Goal: Information Seeking & Learning: Learn about a topic

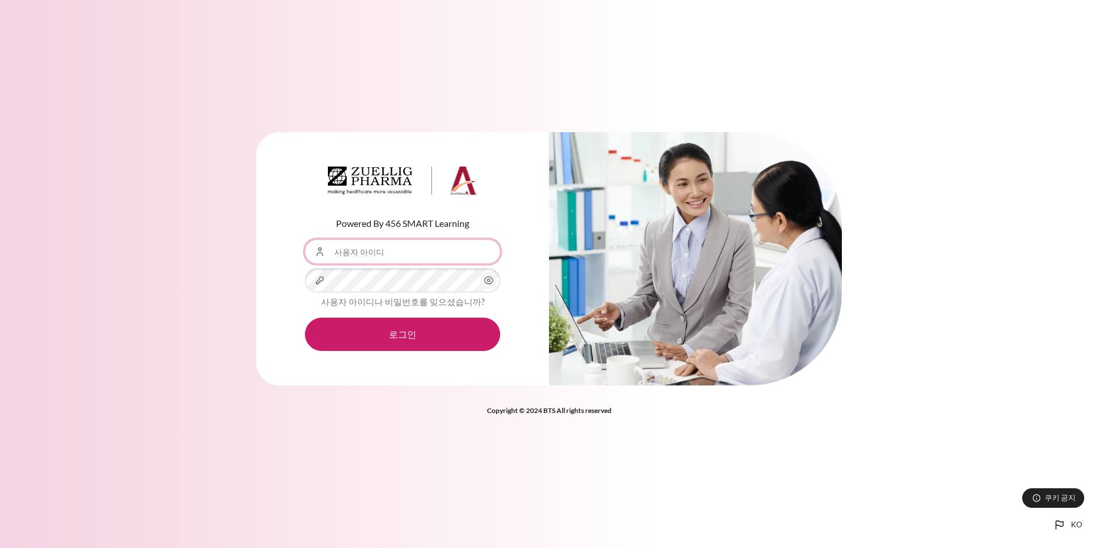
click at [405, 252] on input "사용자 아이디" at bounding box center [402, 251] width 195 height 24
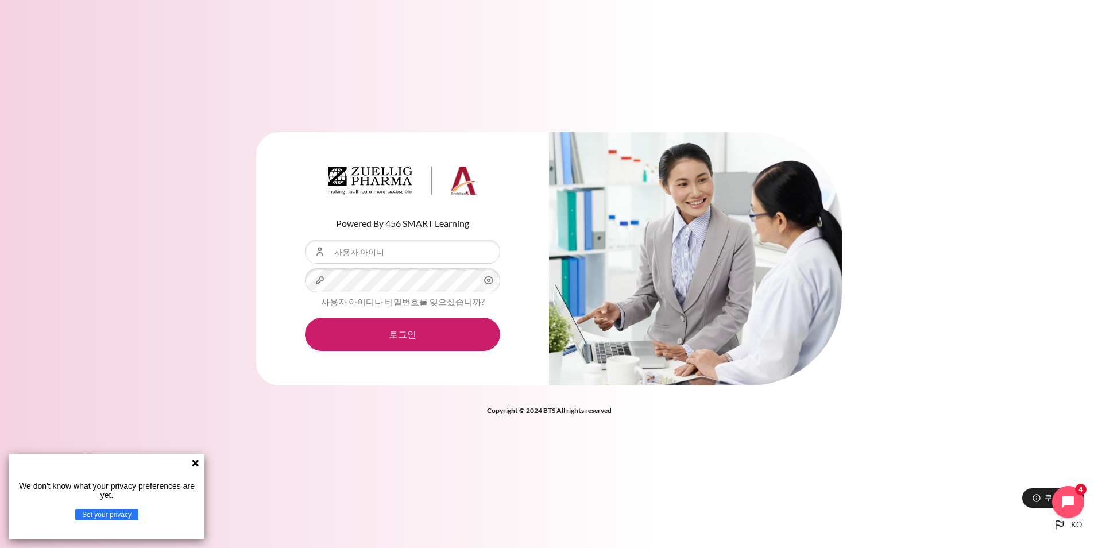
click at [381, 444] on div "Powered By 456 SMART Learning 사용자 아이디 비밀번호 사용자 아이디나 비밀번호를 잊으셨습니까? 로그인" at bounding box center [549, 274] width 1098 height 548
click at [382, 253] on input "사용자 아이디" at bounding box center [402, 251] width 195 height 24
click at [346, 251] on input "사용자 아이디" at bounding box center [402, 251] width 195 height 24
paste input "Your Zuellig email"
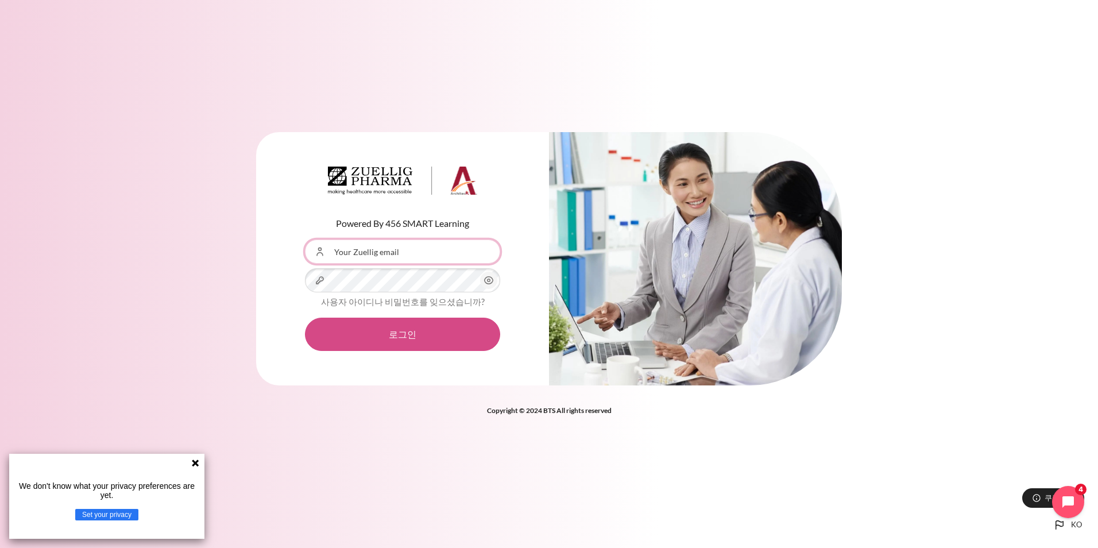
type input "Your Zuellig email"
click at [409, 335] on button "로그인" at bounding box center [402, 333] width 195 height 33
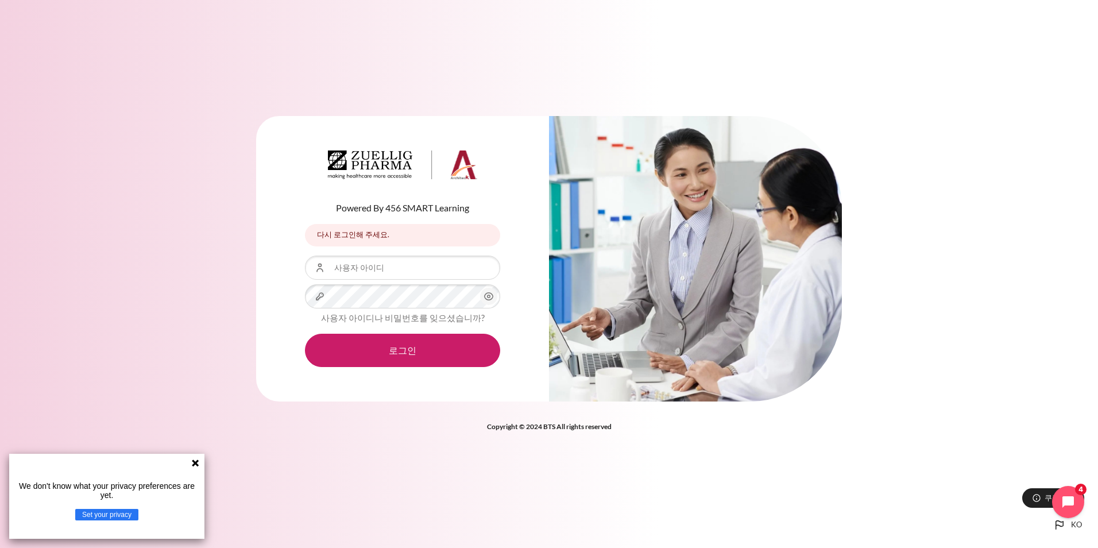
click at [731, 460] on div "Powered By 456 SMART Learning 다시 로그인해 주세요. 다시 로그인해 주세요. 사용자 아이디 비밀번호 로그인" at bounding box center [549, 274] width 1098 height 548
click at [375, 269] on input "사용자 아이디" at bounding box center [402, 267] width 195 height 24
click at [342, 269] on input "사용자 아이디" at bounding box center [402, 267] width 195 height 24
paste input "): Zuellig@2025"
click at [338, 270] on input "): Zuellig@2025" at bounding box center [402, 267] width 195 height 24
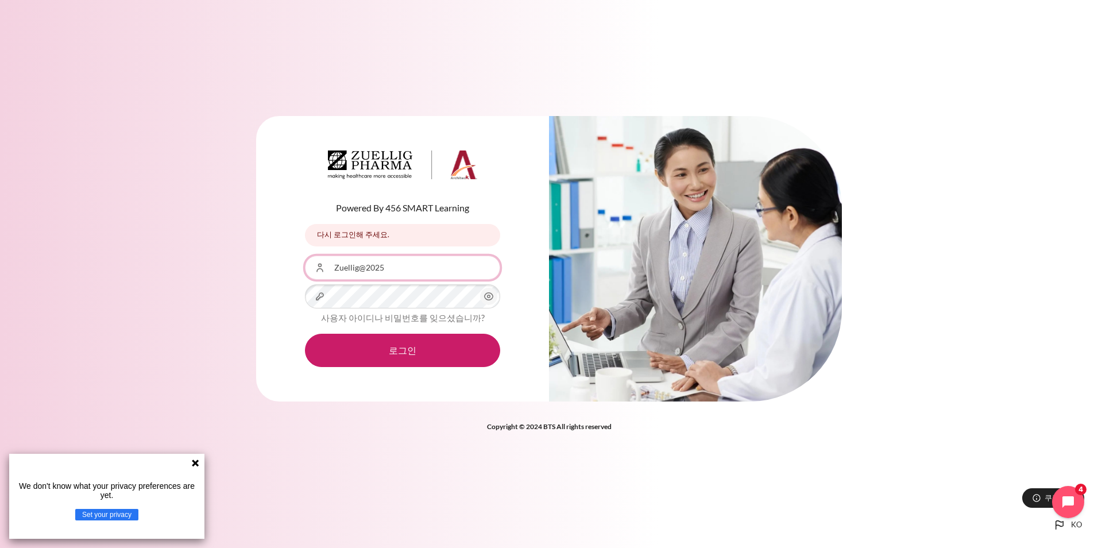
type input "Zuellig@2025"
click at [485, 297] on icon "내용" at bounding box center [489, 296] width 9 height 7
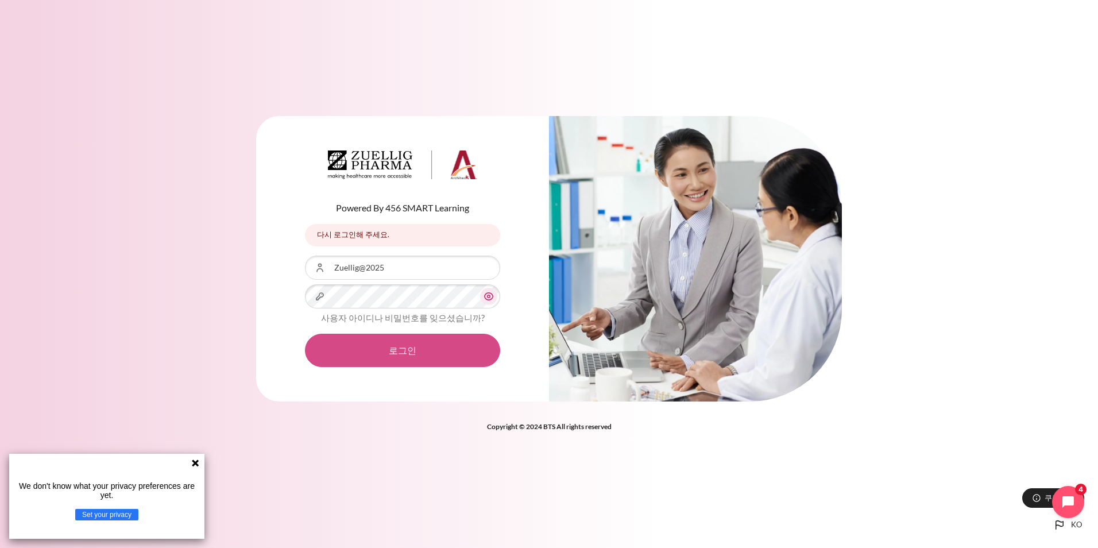
click at [421, 352] on button "로그인" at bounding box center [402, 350] width 195 height 33
click at [114, 517] on button "Set your privacy" at bounding box center [106, 514] width 63 height 11
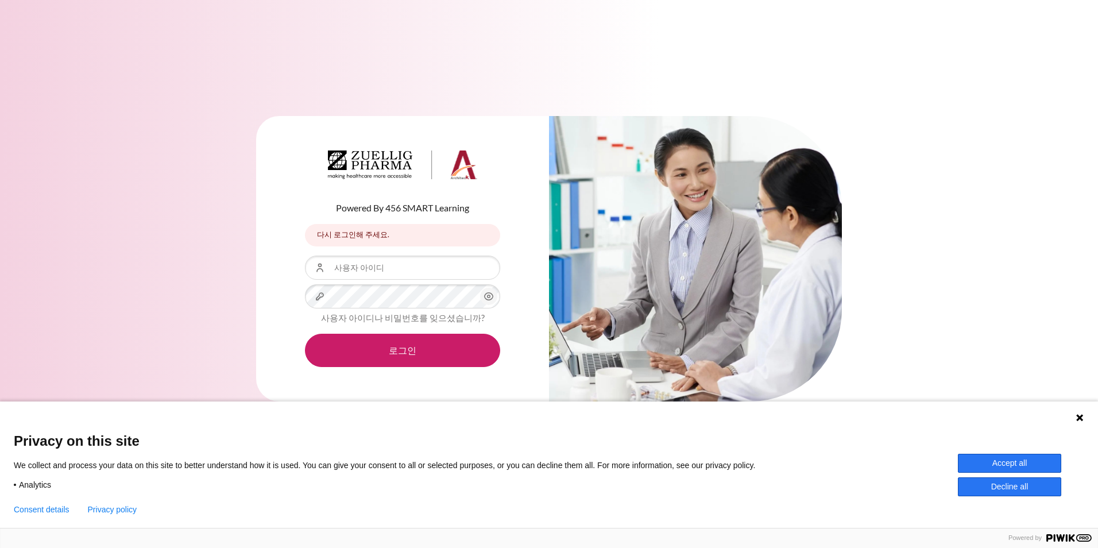
click at [881, 517] on div "Privacy on this site We collect and process your data on this site to better un…" at bounding box center [549, 479] width 1098 height 98
click at [795, 504] on div "Consent details Hide consent details Privacy policy Analytics We'll collect inf…" at bounding box center [549, 504] width 1070 height 18
click at [949, 319] on div "Powered By 456 SMART Learning 다시 로그인해 주세요. 다시 로그인해 주세요. 사용자 아이디 비밀번호 로그인" at bounding box center [549, 266] width 1098 height 334
click at [379, 270] on input "사용자 아이디" at bounding box center [402, 267] width 195 height 24
drag, startPoint x: 935, startPoint y: 379, endPoint x: 916, endPoint y: 370, distance: 20.8
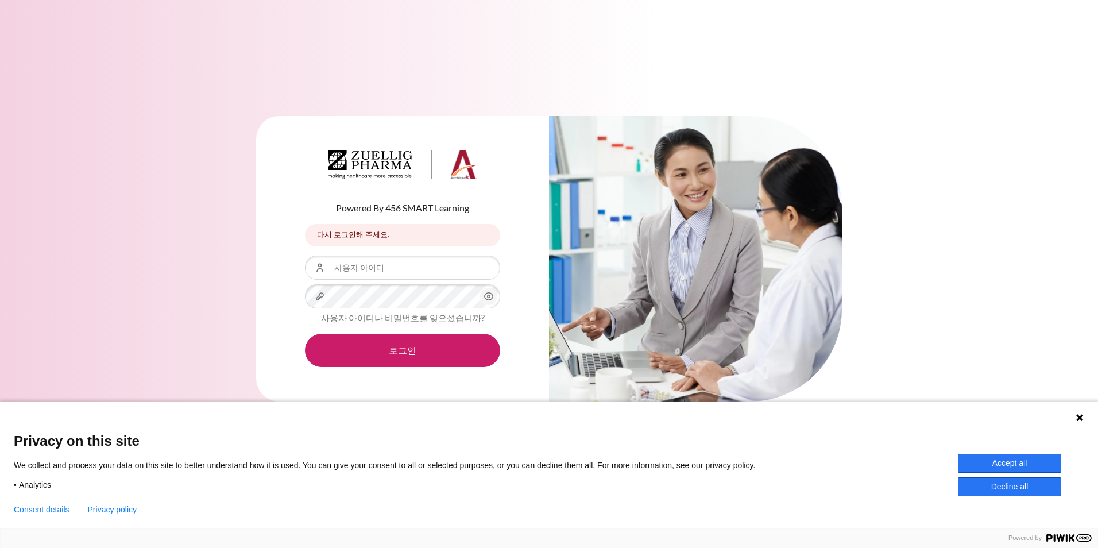
click at [933, 377] on div "Powered By 456 SMART Learning 다시 로그인해 주세요. 다시 로그인해 주세요. 사용자 아이디 비밀번호 로그인" at bounding box center [549, 266] width 1098 height 334
click at [355, 270] on input "사용자 아이디" at bounding box center [402, 267] width 195 height 24
type input "[EMAIL_ADDRESS][DOMAIN_NAME]"
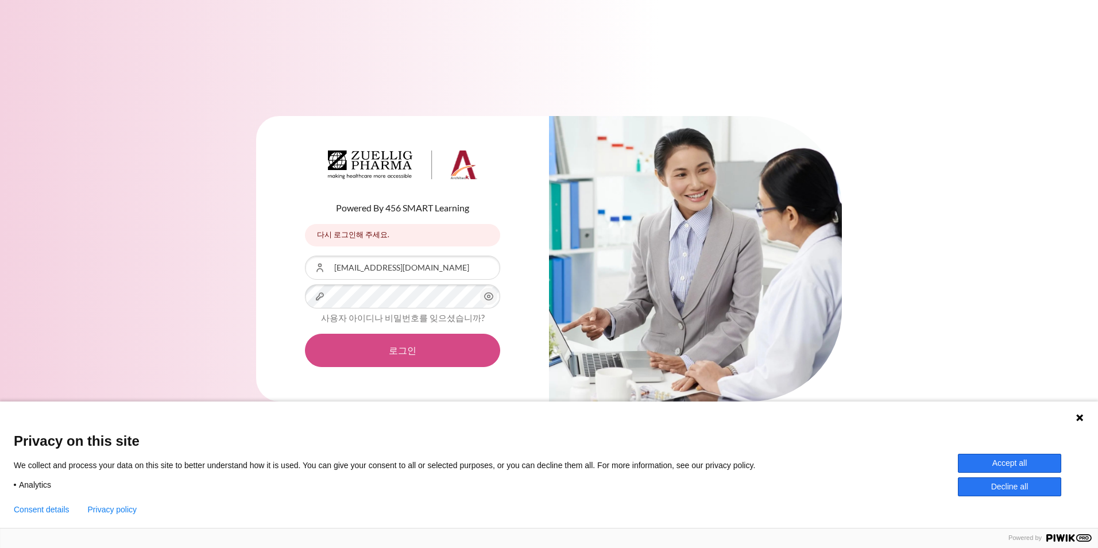
click at [390, 351] on button "로그인" at bounding box center [402, 350] width 195 height 33
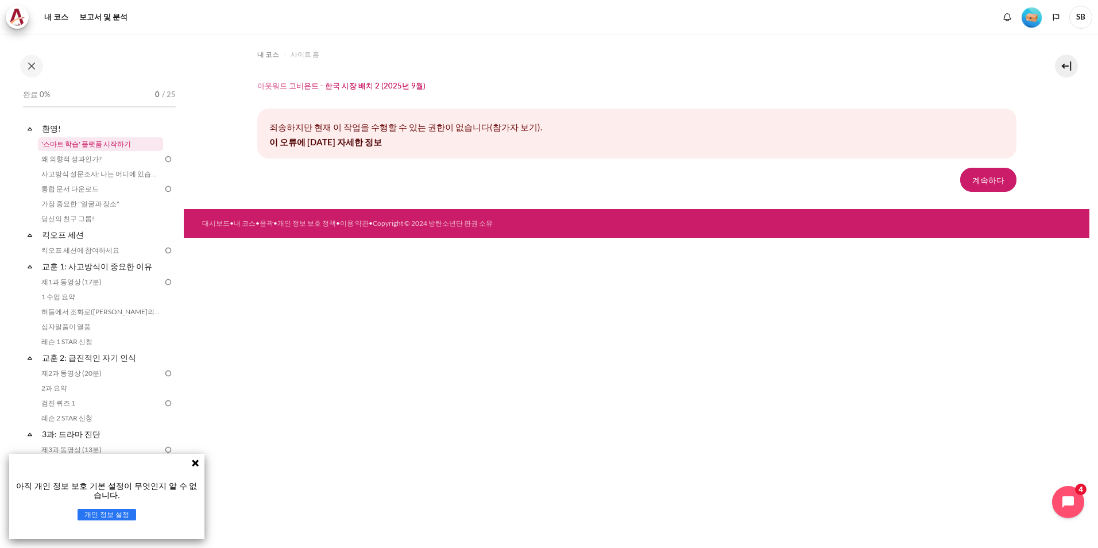
click at [77, 146] on link "'스마트 학습' 플랫폼 시작하기" at bounding box center [100, 144] width 125 height 14
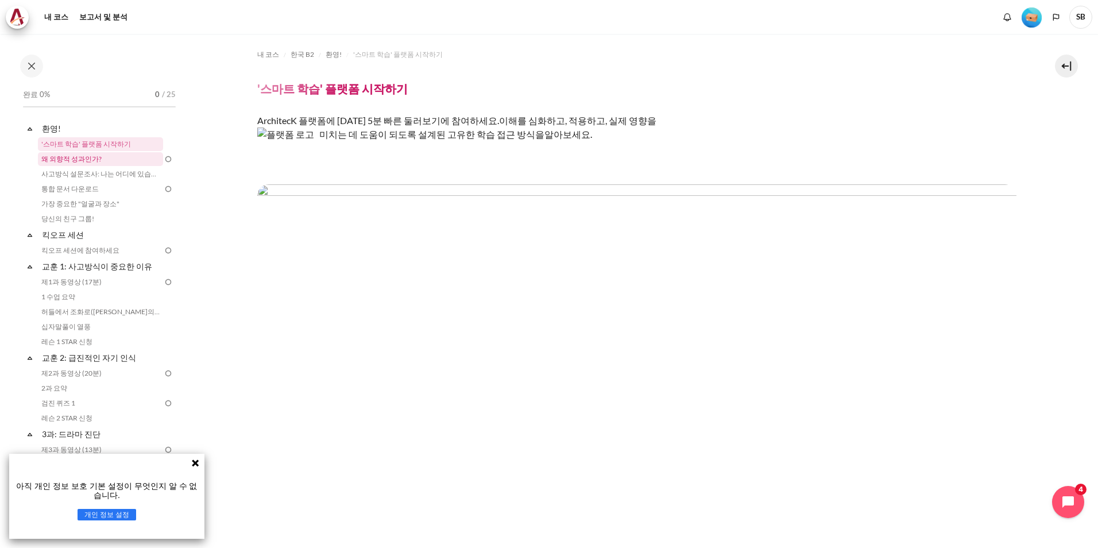
click at [95, 160] on link "왜 외향적 성과인가?" at bounding box center [100, 159] width 125 height 14
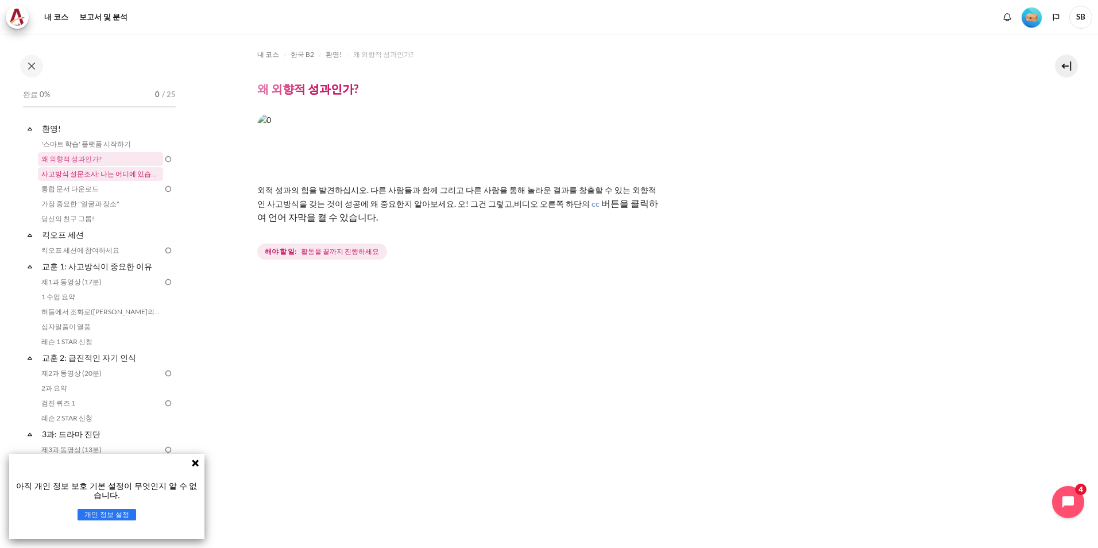
click at [107, 178] on link "사고방식 설문조사: 나는 어디에 있습니까?" at bounding box center [100, 174] width 125 height 14
click at [107, 177] on link "사고방식 설문조사: 나는 어디에 있습니까?" at bounding box center [100, 174] width 125 height 14
click at [68, 189] on link "통합 문서 다운로드" at bounding box center [100, 189] width 125 height 14
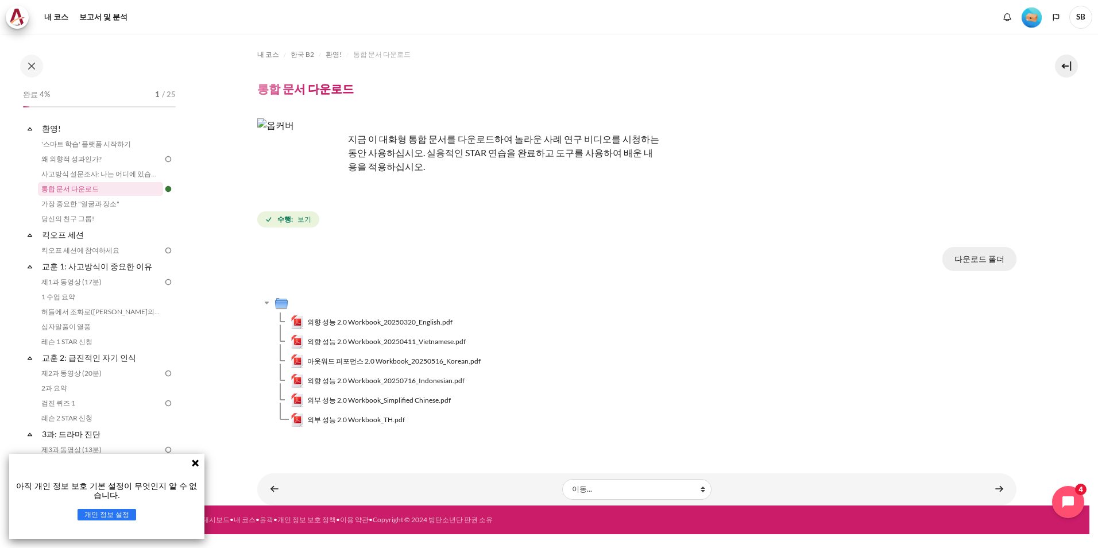
click at [972, 257] on button "다운로드 폴더" at bounding box center [979, 259] width 74 height 24
click at [239, 342] on section "내 코스 한국 B2 환영! 통합 문서 다운로드 통합 문서 다운로드" at bounding box center [636, 269] width 905 height 471
click at [114, 203] on link "가장 중요한 "얼굴과 장소"" at bounding box center [100, 204] width 125 height 14
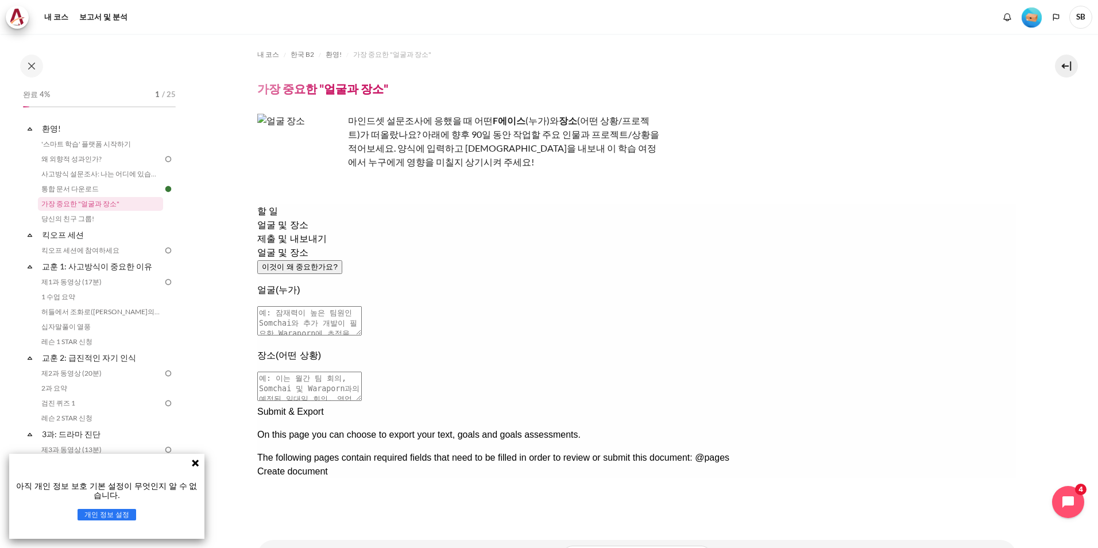
scroll to position [53, 0]
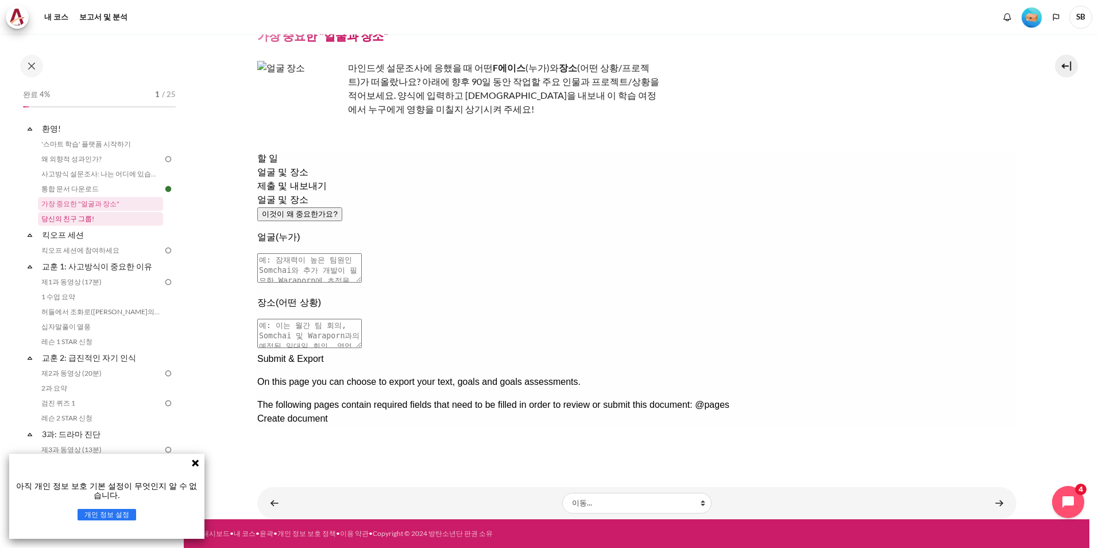
click at [74, 219] on link "당신의 친구 그룹!" at bounding box center [100, 219] width 125 height 14
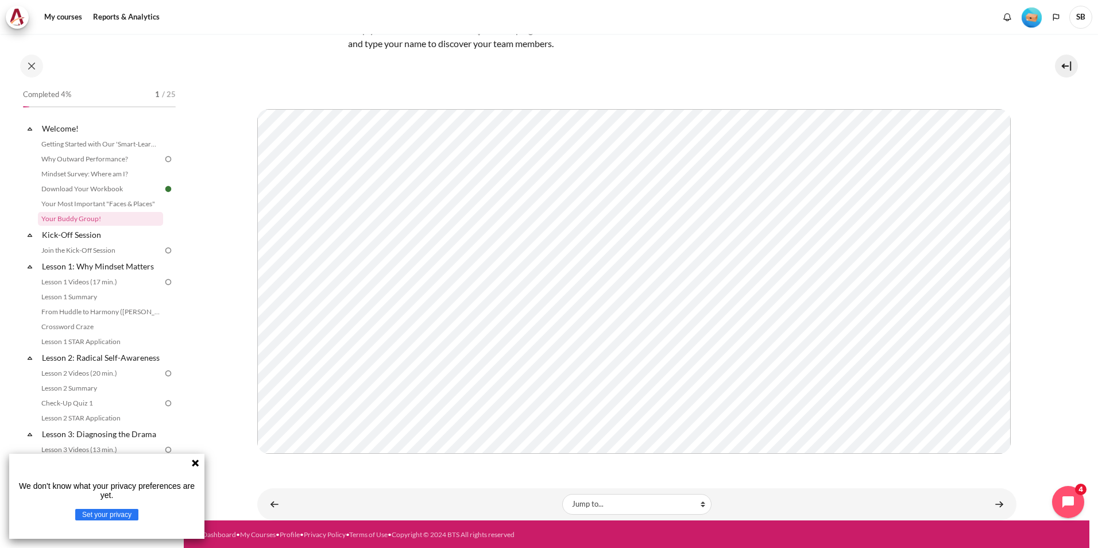
scroll to position [96, 0]
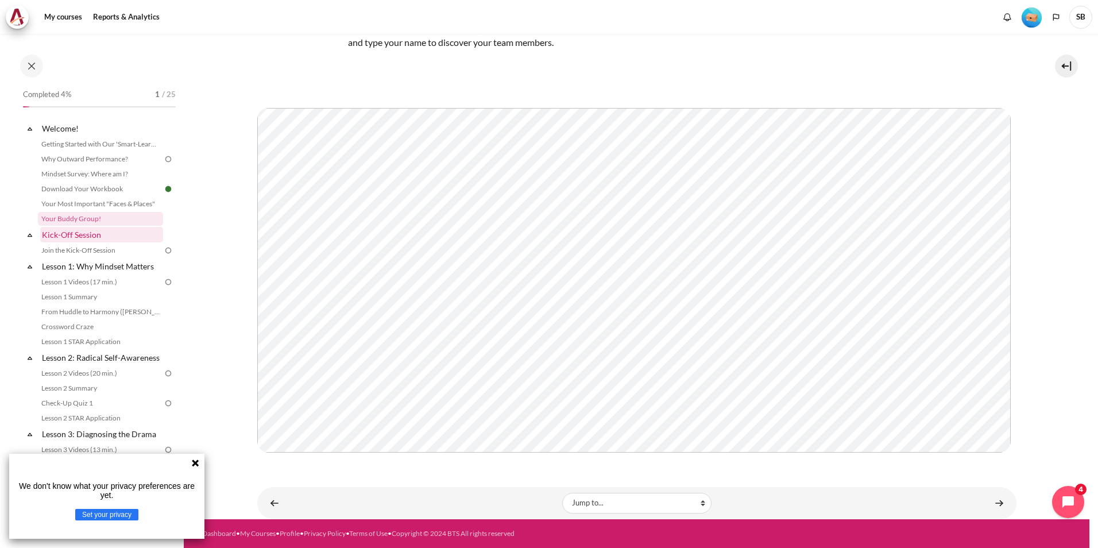
click at [68, 237] on link "Kick-Off Session" at bounding box center [101, 234] width 123 height 15
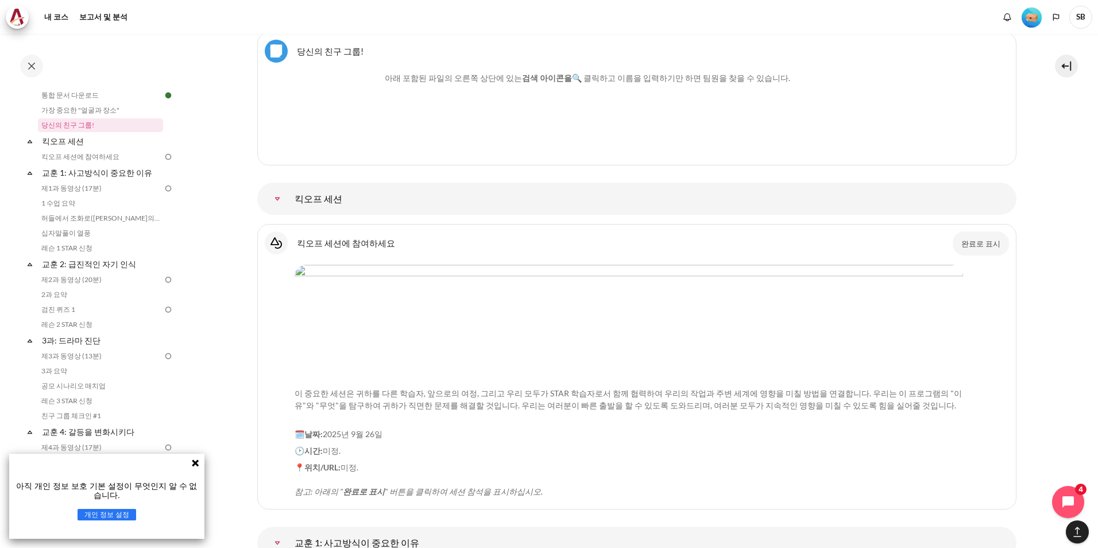
scroll to position [1118, 0]
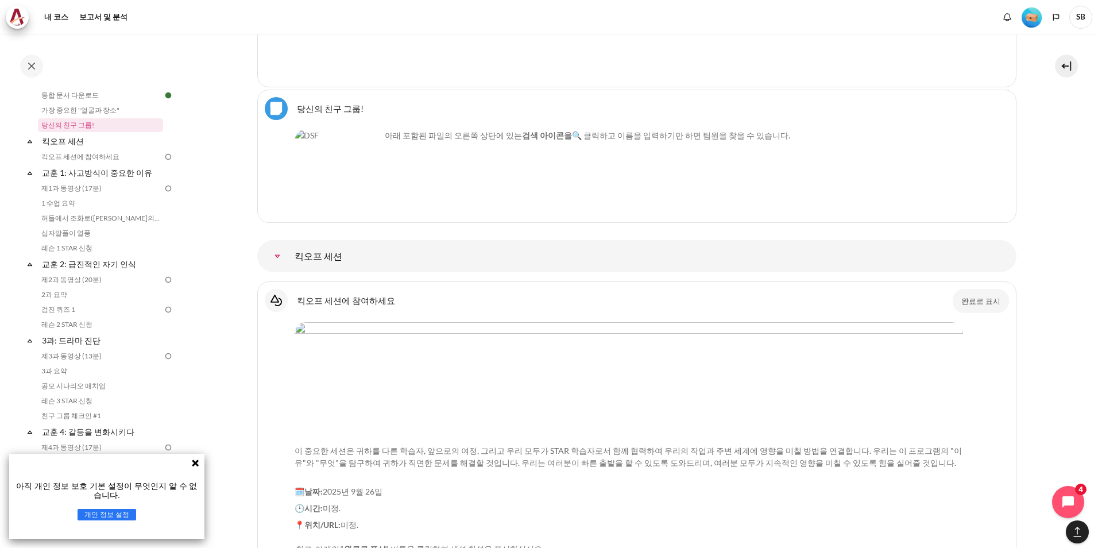
click at [71, 122] on link "당신의 친구 그룹!" at bounding box center [100, 125] width 125 height 14
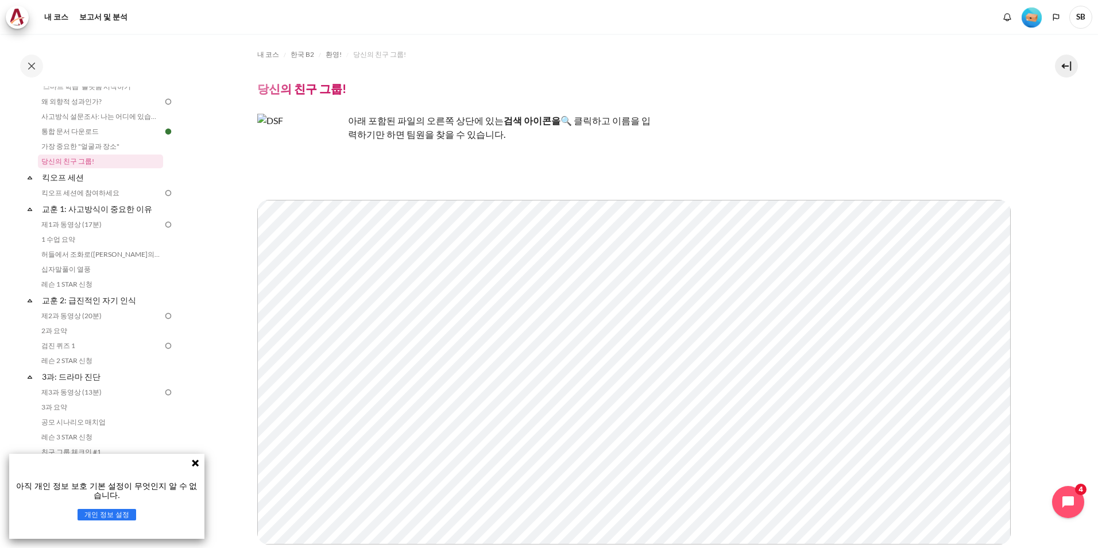
click at [210, 220] on section "내 코스 한국 B2 환영! 당신의 친구 그룹! 당신의 친구 그룹!" at bounding box center [636, 322] width 905 height 577
click at [67, 179] on link "킥오프 세션" at bounding box center [101, 176] width 123 height 15
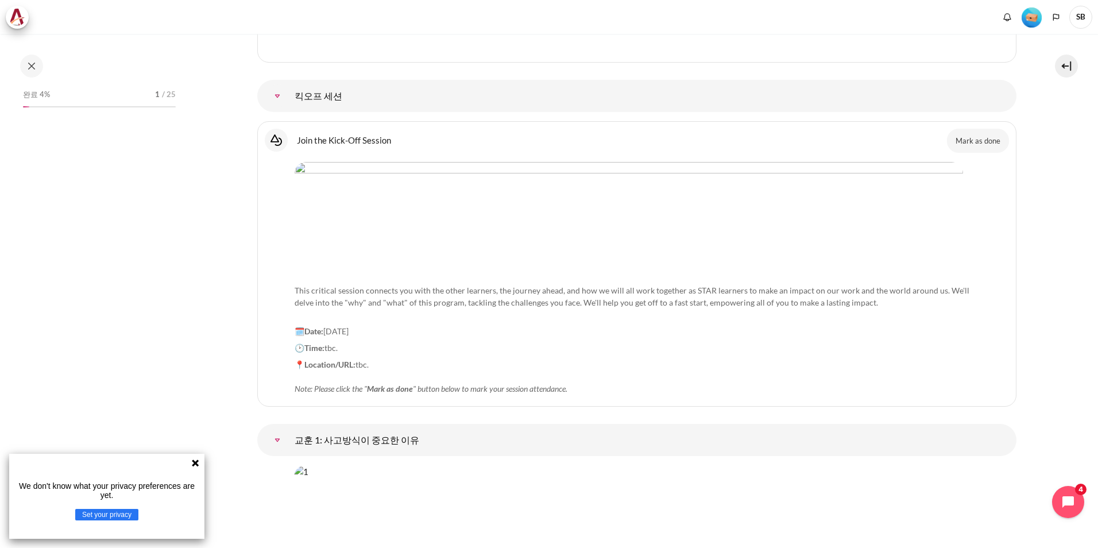
scroll to position [1258, 0]
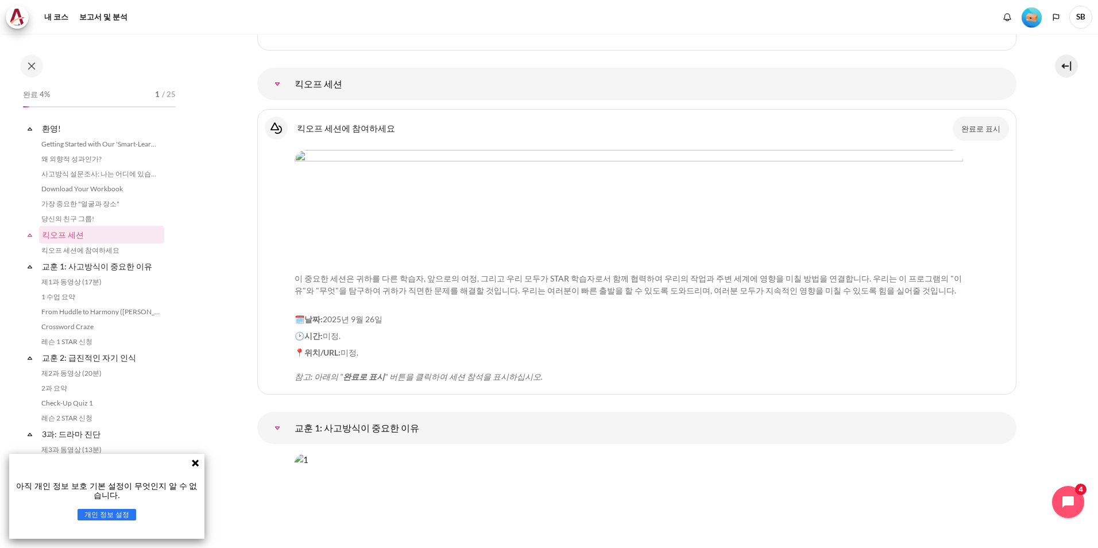
scroll to position [94, 0]
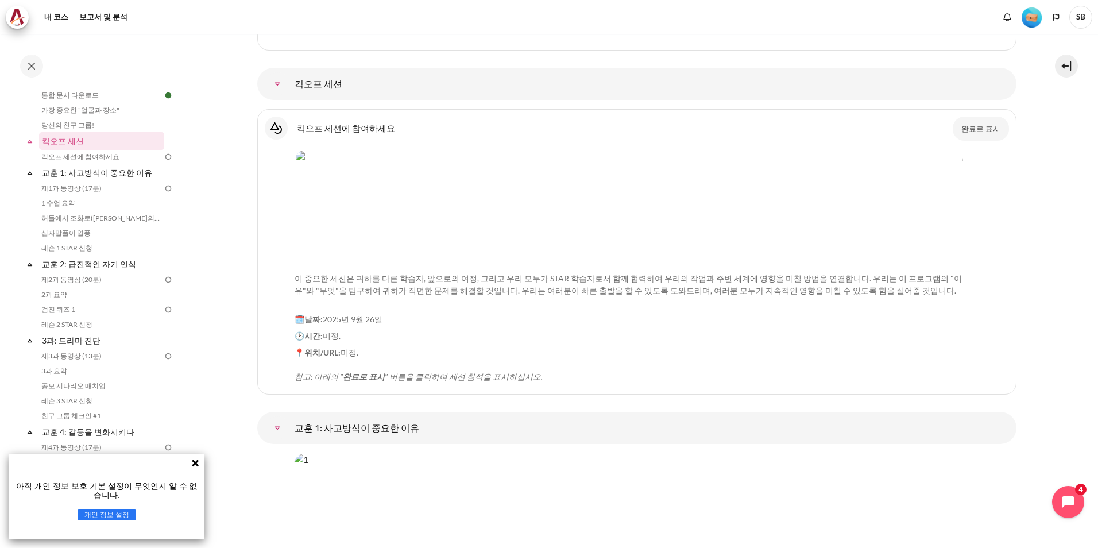
click at [33, 64] on button at bounding box center [31, 66] width 23 height 23
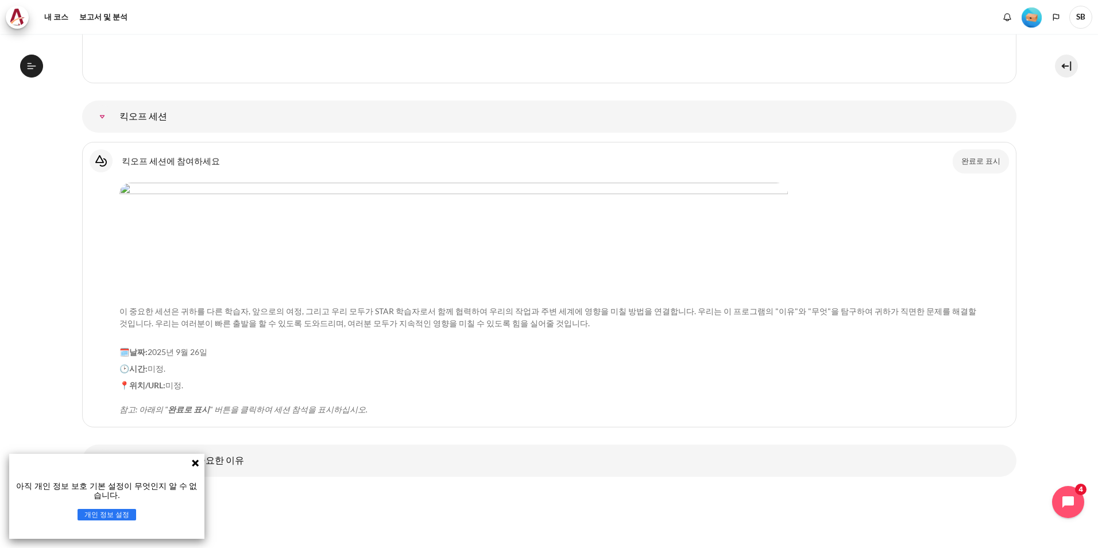
drag, startPoint x: 48, startPoint y: 118, endPoint x: 33, endPoint y: 170, distance: 54.2
drag, startPoint x: 55, startPoint y: 127, endPoint x: 27, endPoint y: 301, distance: 175.6
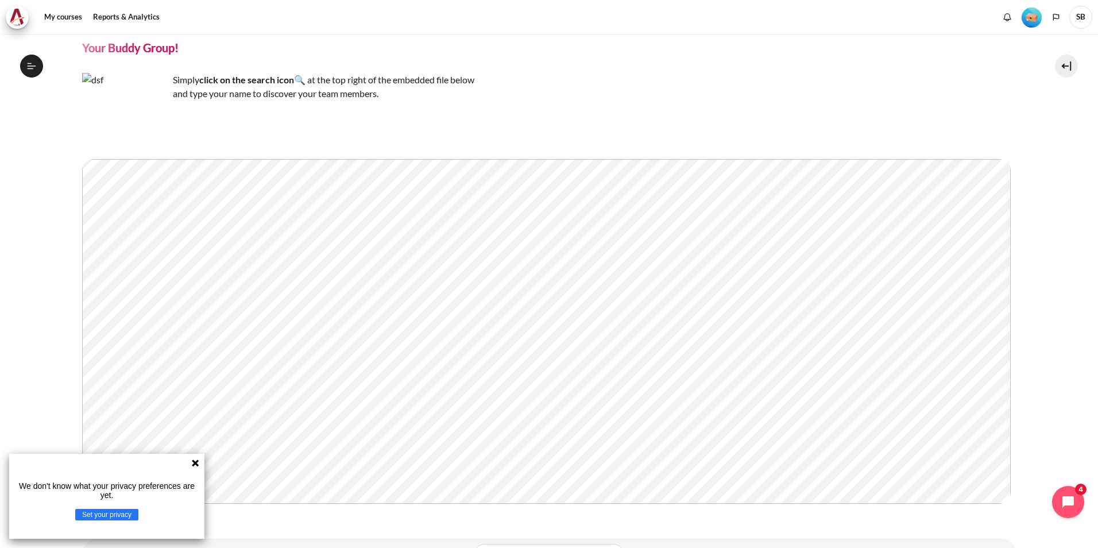
scroll to position [96, 0]
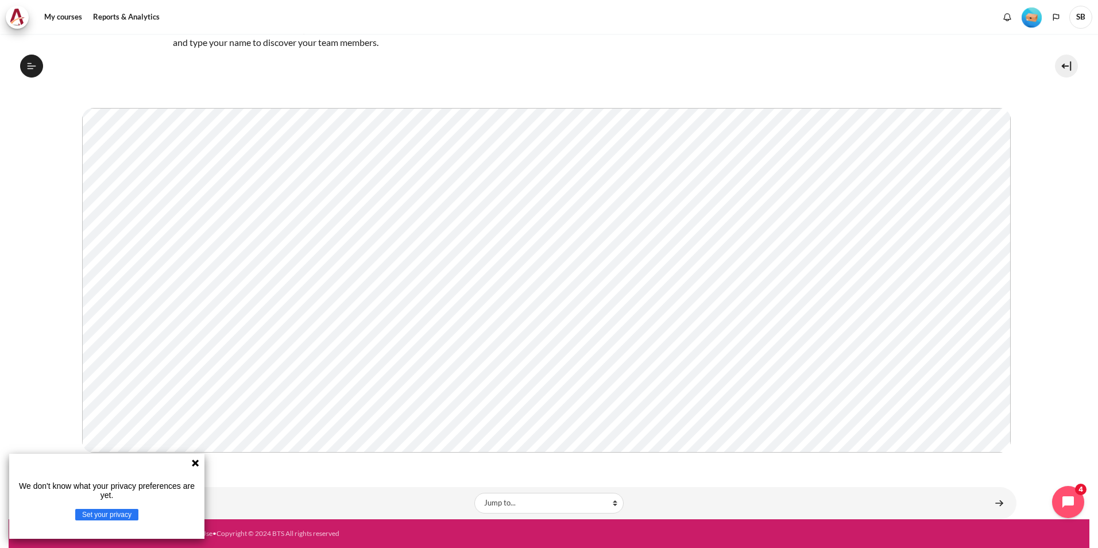
click at [59, 239] on section "My courses KR B2 Welcome! Your Buddy Group! Your Buddy Group! Simply" at bounding box center [549, 230] width 1080 height 577
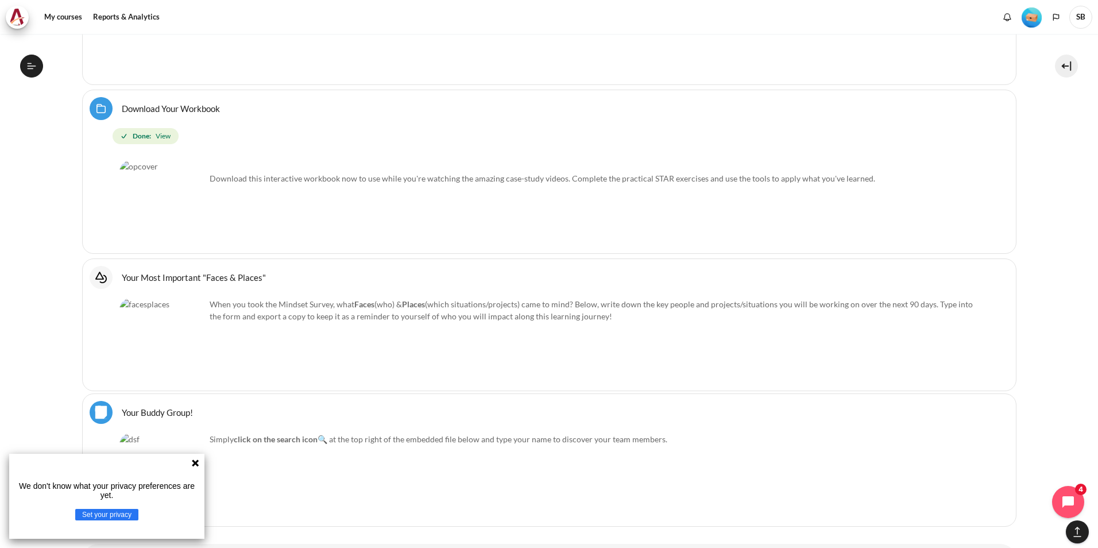
scroll to position [951, 0]
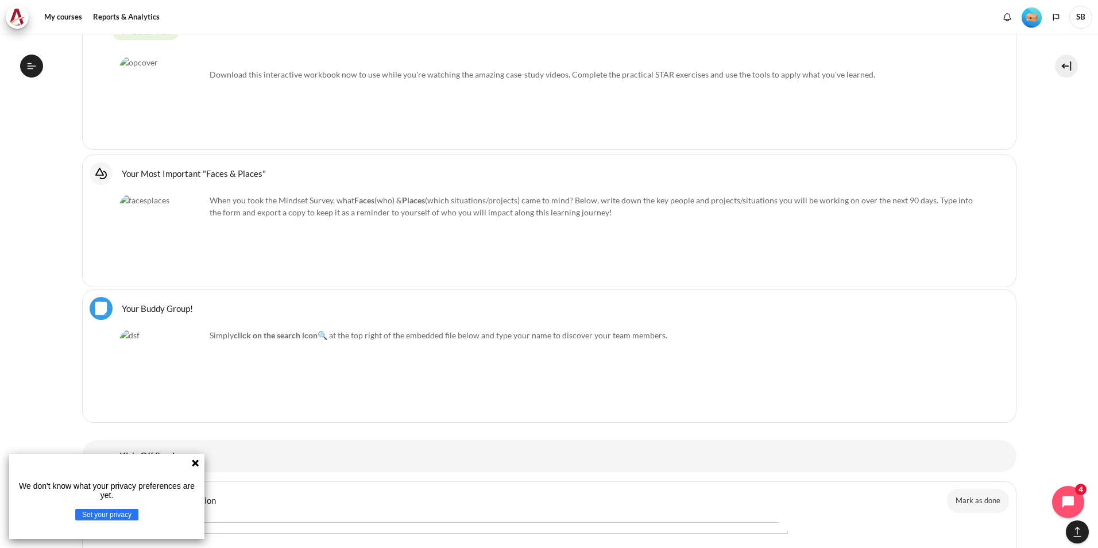
drag, startPoint x: 55, startPoint y: 274, endPoint x: 37, endPoint y: 328, distance: 56.6
click at [154, 372] on img "Content" at bounding box center [162, 372] width 86 height 86
drag, startPoint x: 156, startPoint y: 371, endPoint x: 68, endPoint y: 404, distance: 93.7
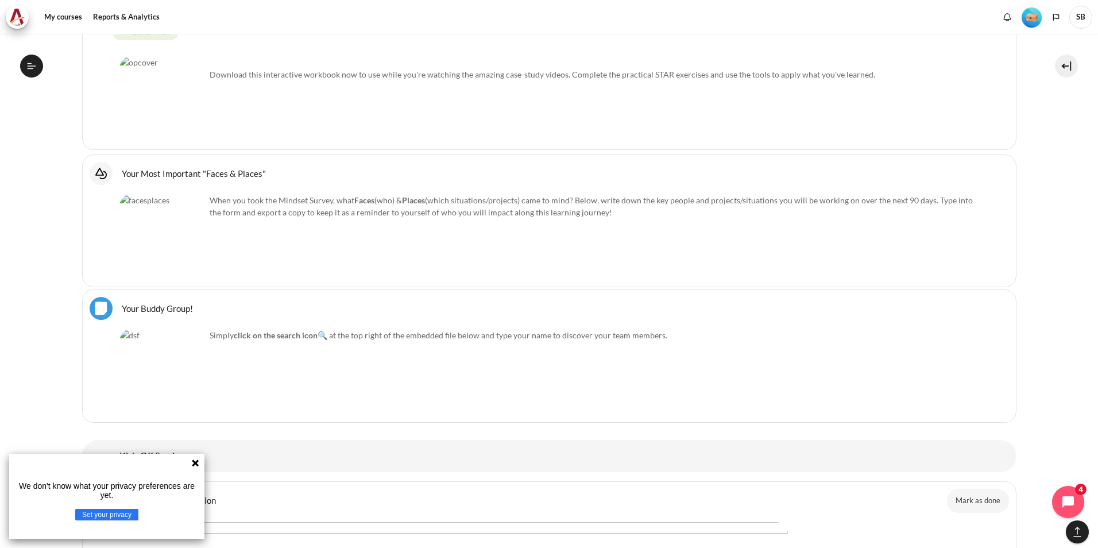
click at [166, 391] on img "Content" at bounding box center [162, 372] width 86 height 86
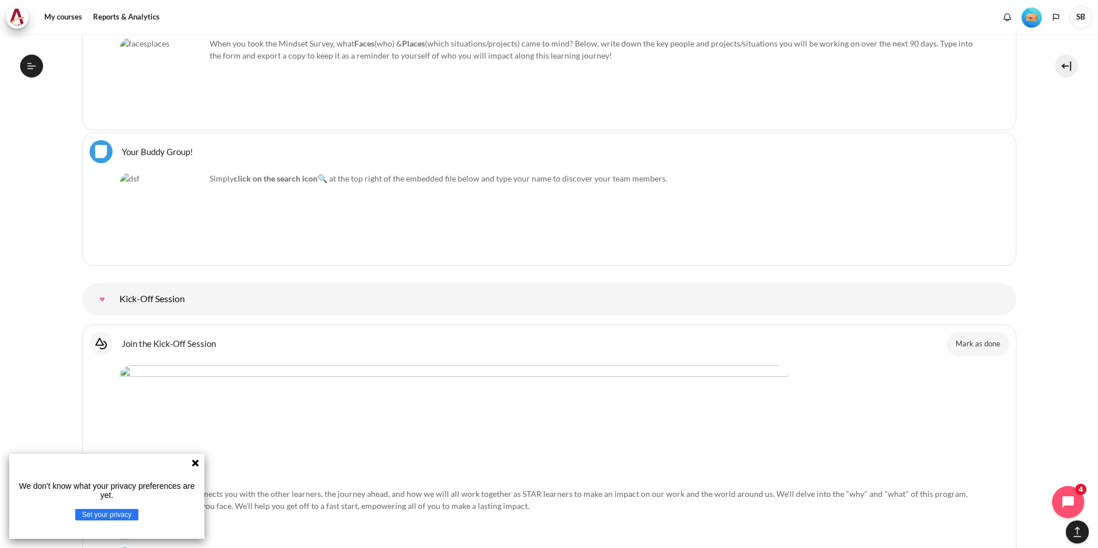
scroll to position [1123, 0]
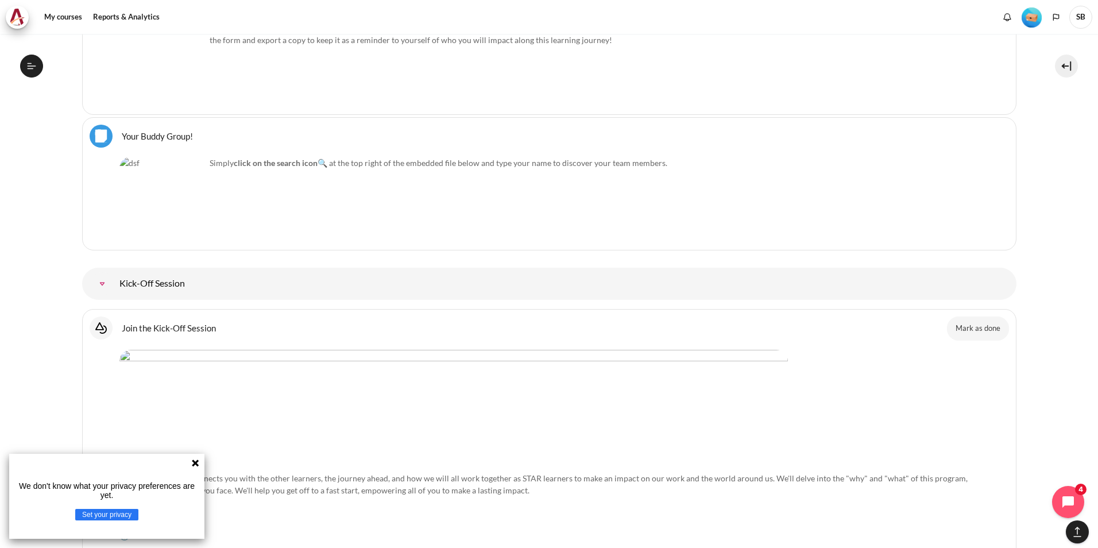
click at [263, 208] on div "Simply click on the search icon 🔍 at the top right of the embedded file below a…" at bounding box center [548, 200] width 859 height 86
drag, startPoint x: 263, startPoint y: 208, endPoint x: 38, endPoint y: 193, distance: 225.0
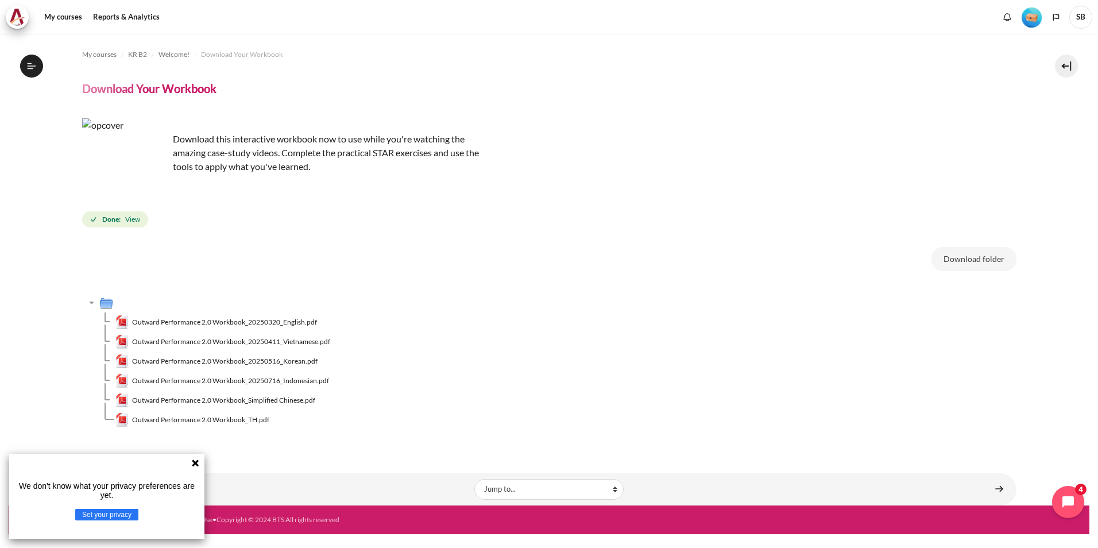
click at [118, 515] on button "Set your privacy" at bounding box center [106, 514] width 63 height 11
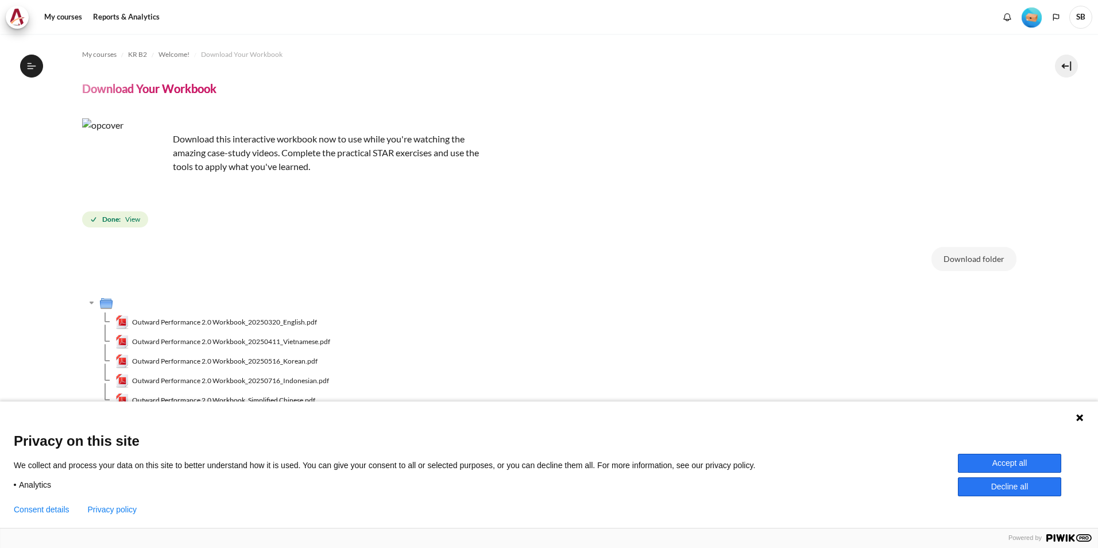
click at [38, 329] on section "My courses KR B2 Welcome! Download Your Workbook Download Your Workbook" at bounding box center [549, 269] width 1080 height 471
click at [1002, 464] on button "Accept all" at bounding box center [1009, 463] width 103 height 19
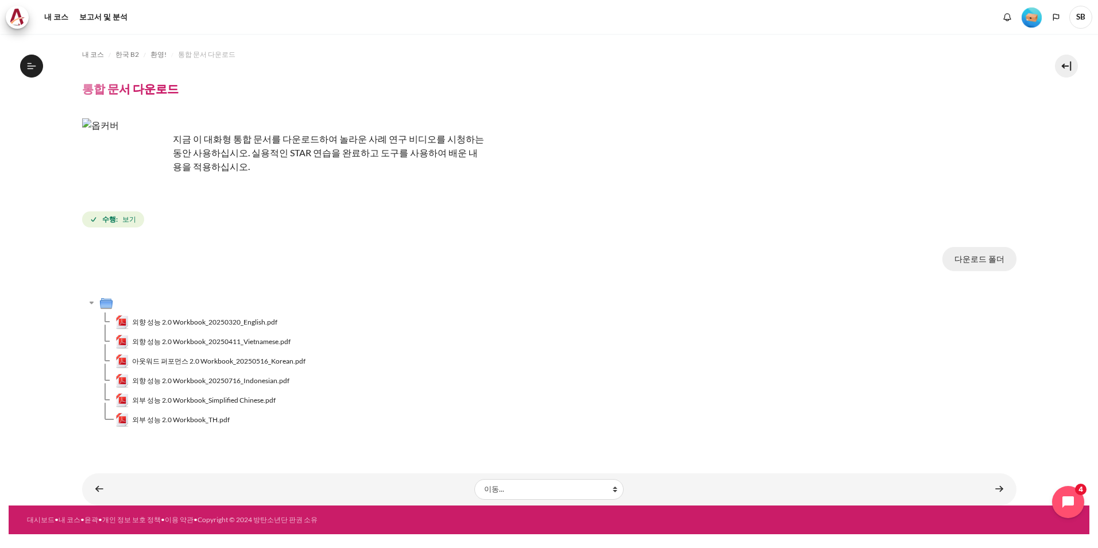
click at [964, 261] on button "다운로드 폴더" at bounding box center [979, 259] width 74 height 24
click at [122, 55] on span "한국 B2" at bounding box center [127, 54] width 24 height 10
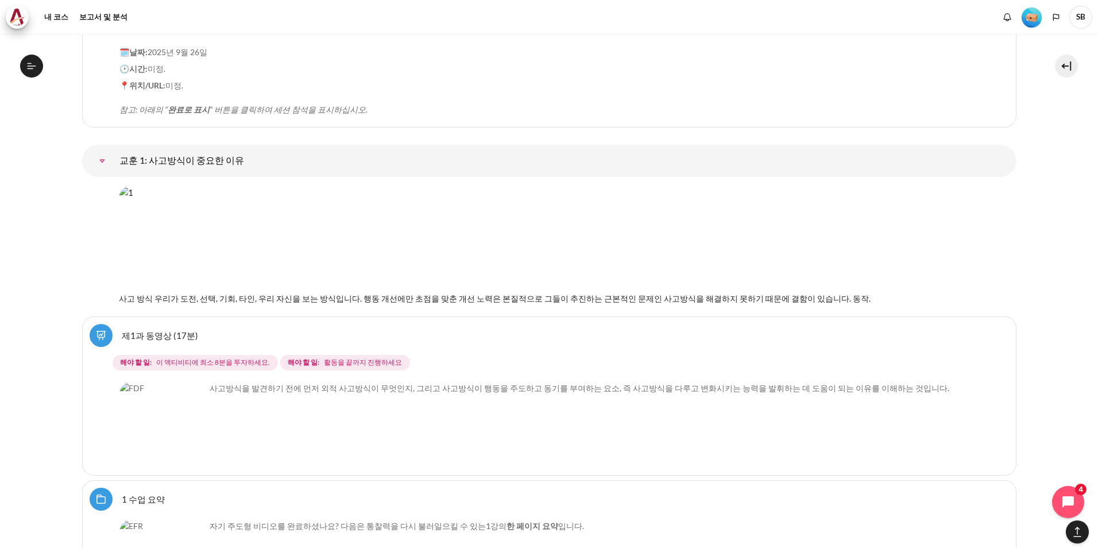
scroll to position [1607, 0]
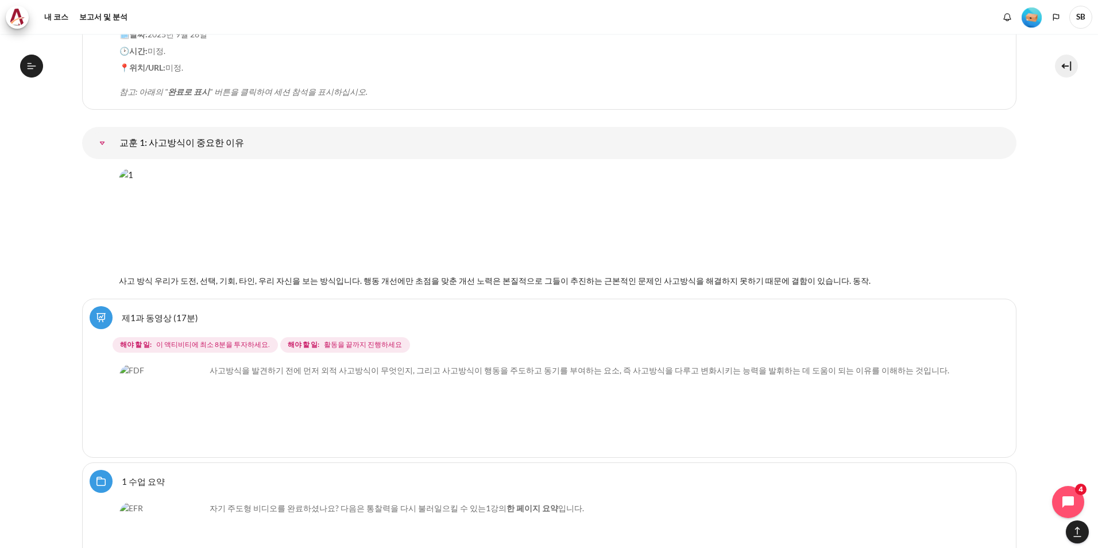
click at [137, 319] on link "제1과 동영상 (17분)" at bounding box center [160, 317] width 76 height 11
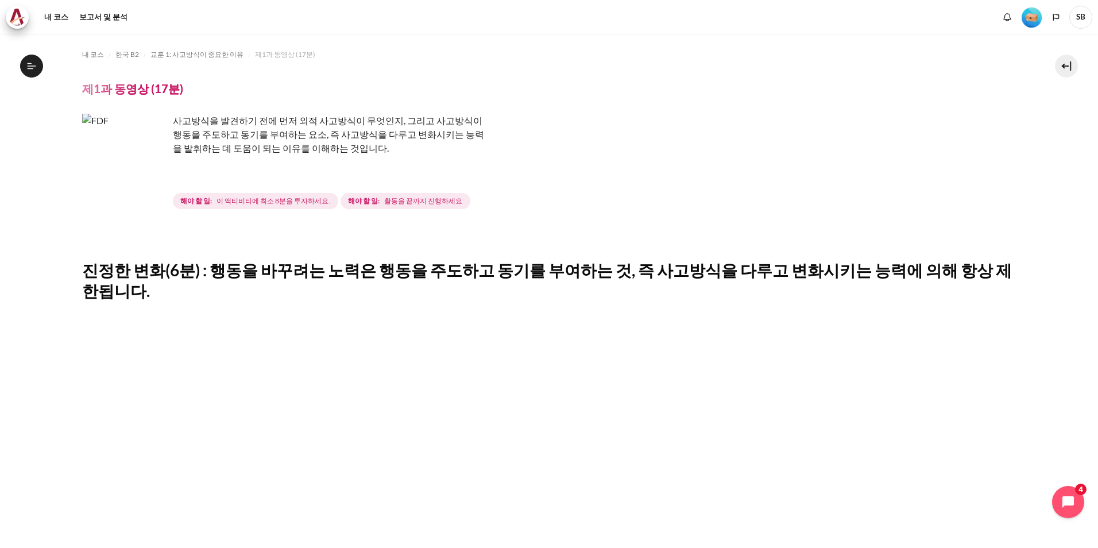
click at [150, 176] on img "콘텐츠" at bounding box center [125, 157] width 86 height 86
click at [151, 176] on img "콘텐츠" at bounding box center [125, 157] width 86 height 86
click at [302, 202] on span "이 액티비티에 최소 8분을 투자하세요." at bounding box center [273, 201] width 114 height 10
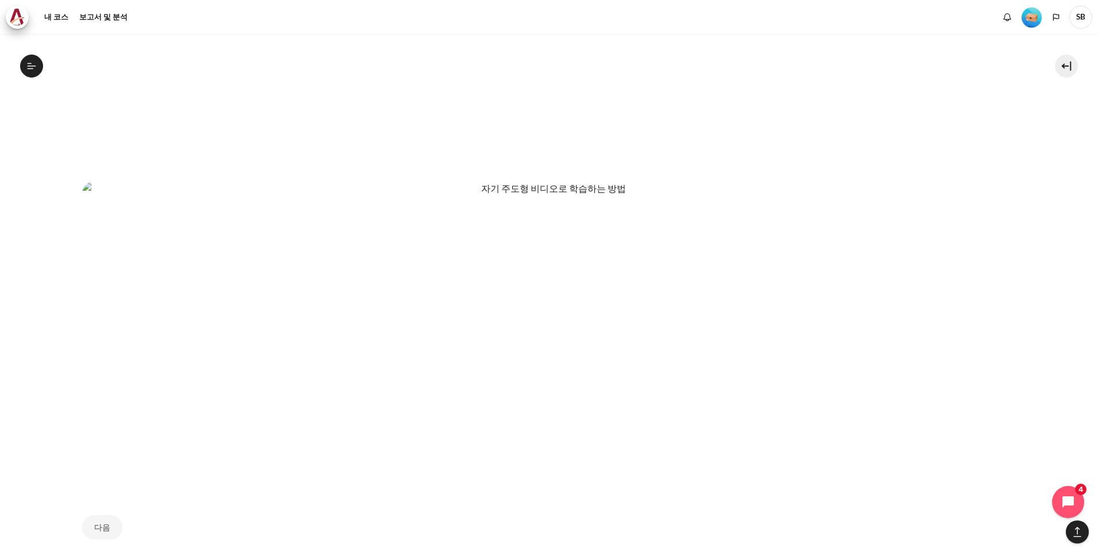
scroll to position [746, 0]
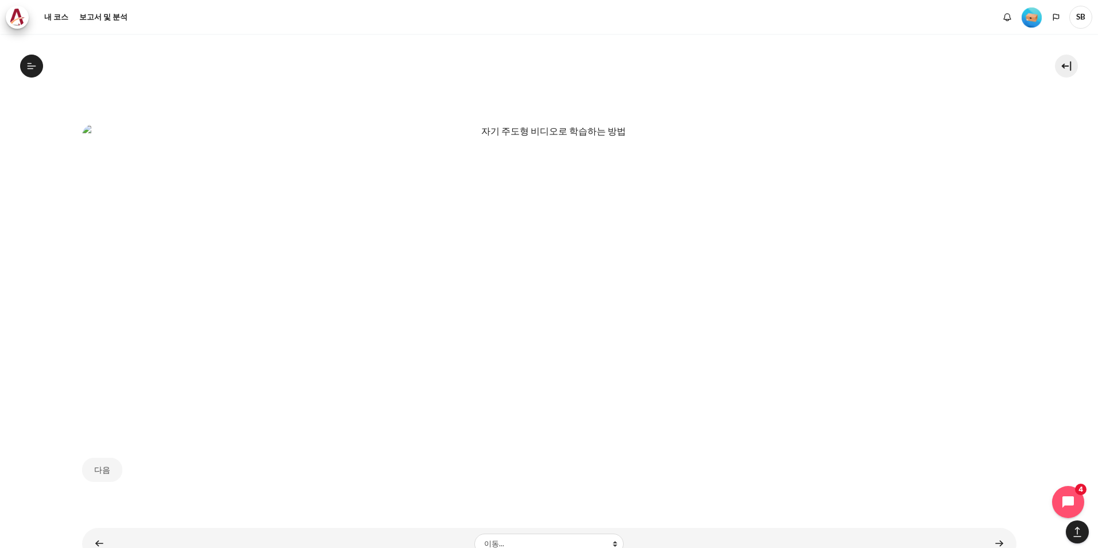
drag, startPoint x: 431, startPoint y: 102, endPoint x: 566, endPoint y: 491, distance: 412.5
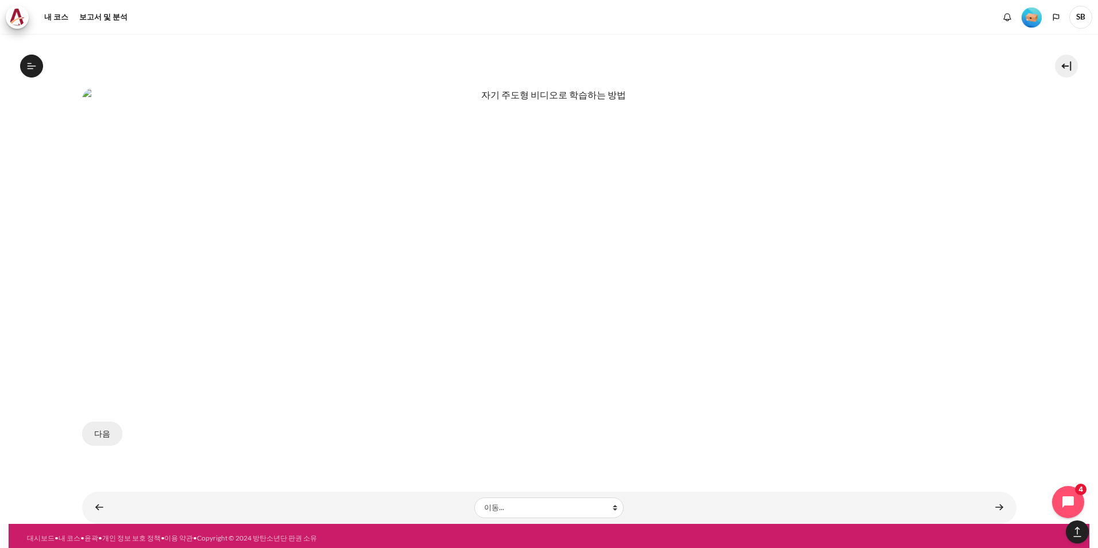
click at [108, 428] on button "다음" at bounding box center [102, 433] width 40 height 24
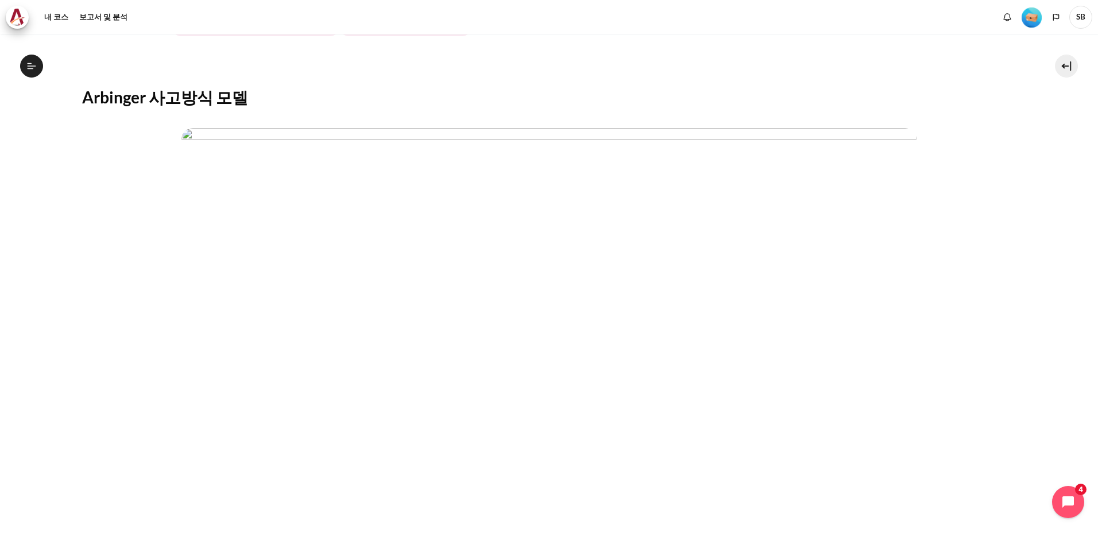
scroll to position [230, 0]
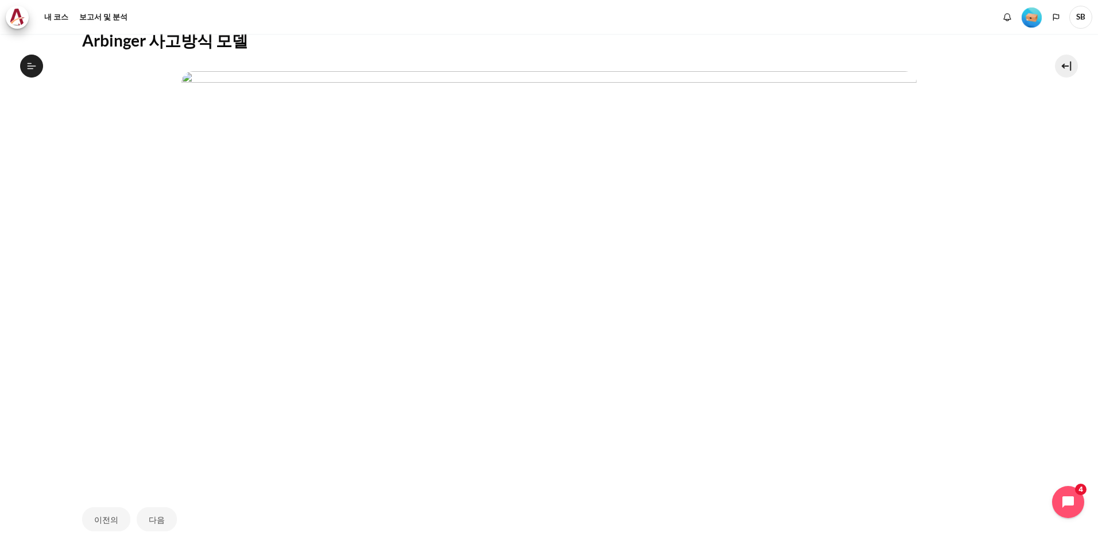
drag, startPoint x: 163, startPoint y: 278, endPoint x: 142, endPoint y: 220, distance: 61.7
click at [142, 220] on p "콘텐츠" at bounding box center [549, 278] width 934 height 415
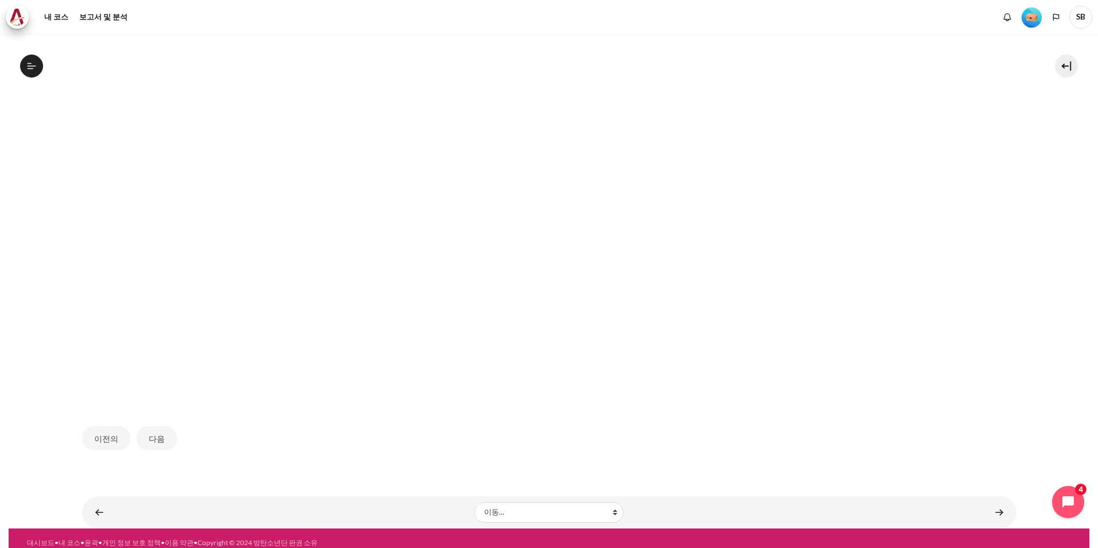
scroll to position [320, 0]
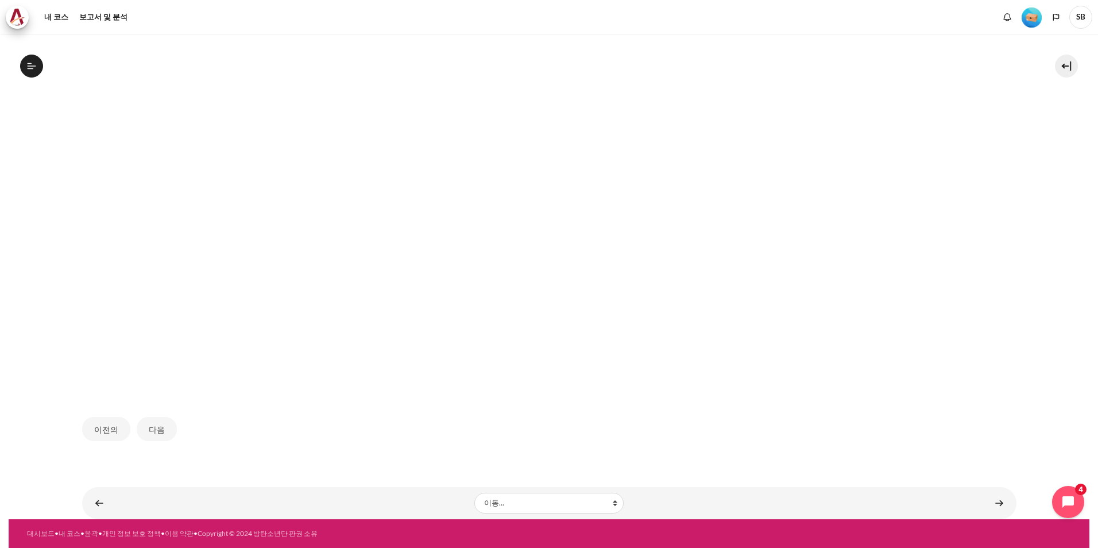
drag, startPoint x: 626, startPoint y: 384, endPoint x: 540, endPoint y: 453, distance: 110.7
click at [540, 453] on div "내 코스 한국 B2 교훈 1: 사고방식이 중요한 이유 제1과 동영상 (17분) 제1과 동영상 (17분)" at bounding box center [549, 91] width 934 height 755
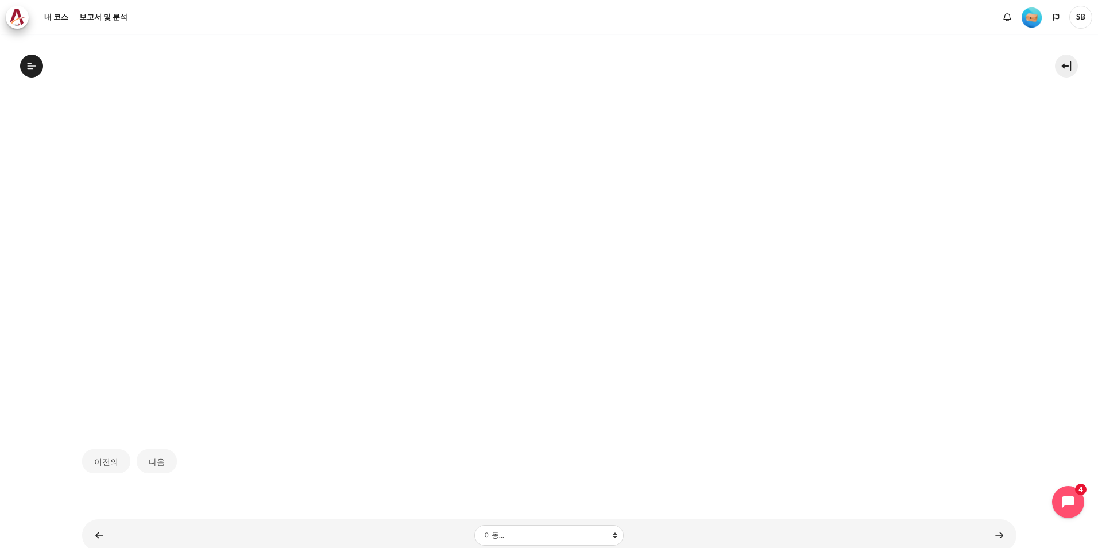
scroll to position [206, 0]
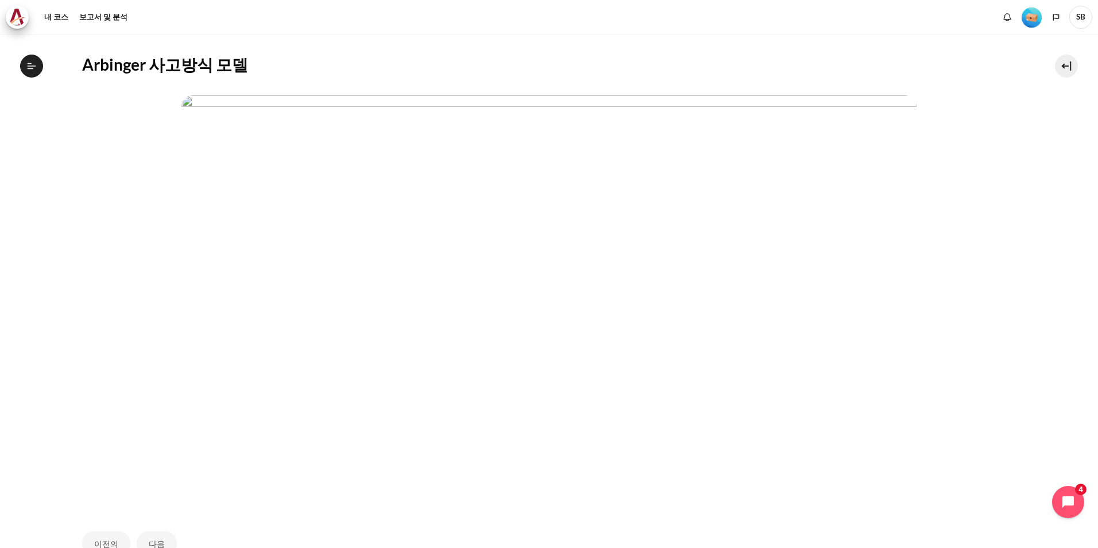
click at [918, 95] on p "콘텐츠" at bounding box center [549, 302] width 934 height 415
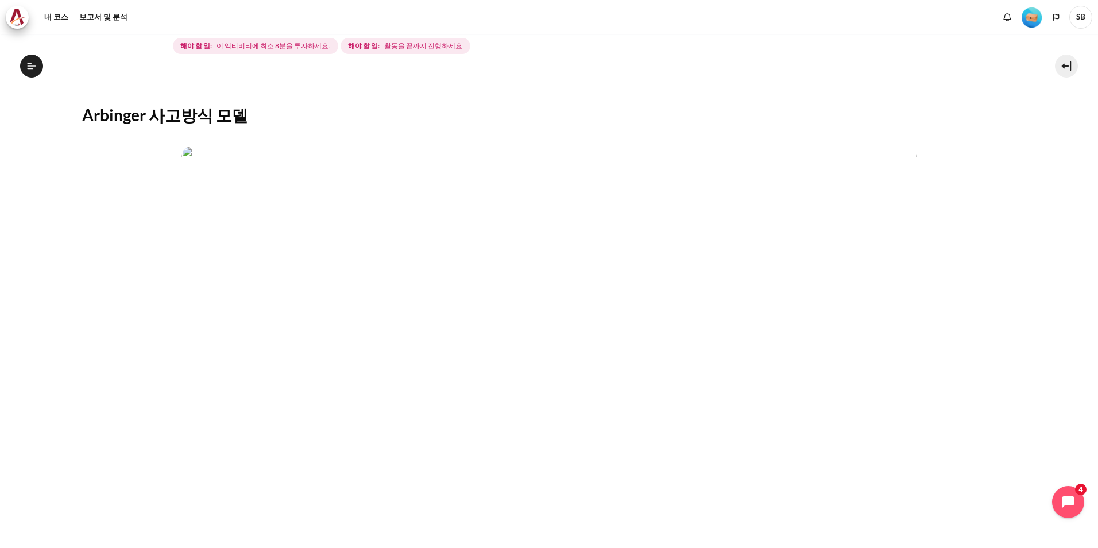
scroll to position [172, 0]
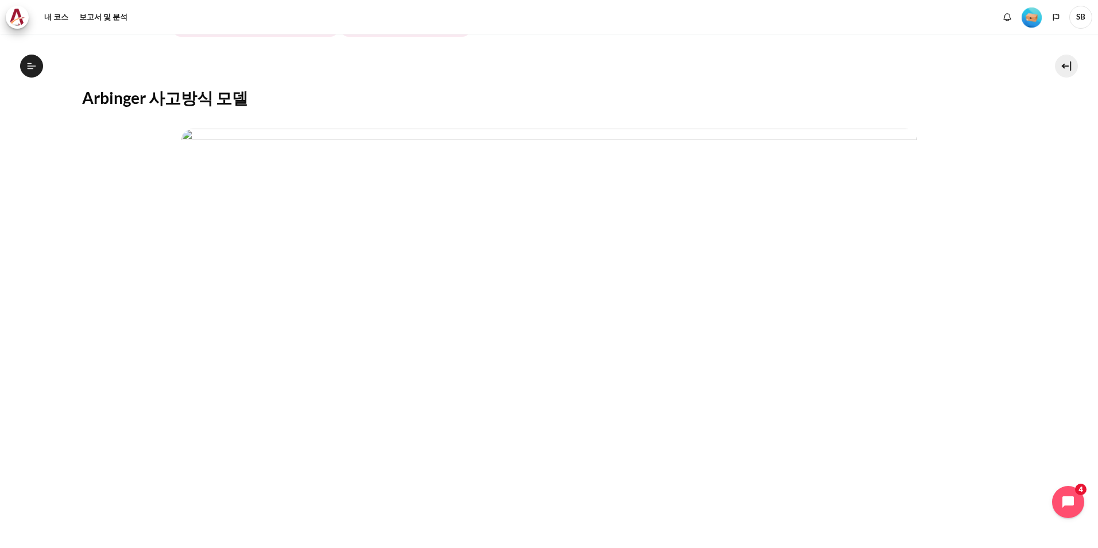
click at [358, 288] on img "콘텐츠" at bounding box center [548, 335] width 735 height 413
click at [356, 365] on img "콘텐츠" at bounding box center [548, 335] width 735 height 413
click at [366, 425] on img "콘텐츠" at bounding box center [548, 335] width 735 height 413
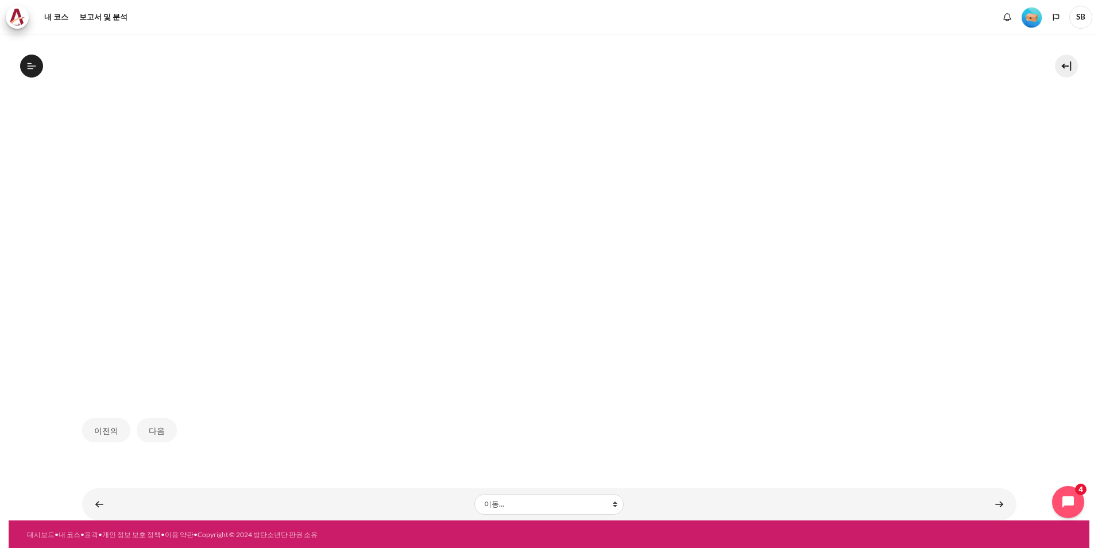
scroll to position [320, 0]
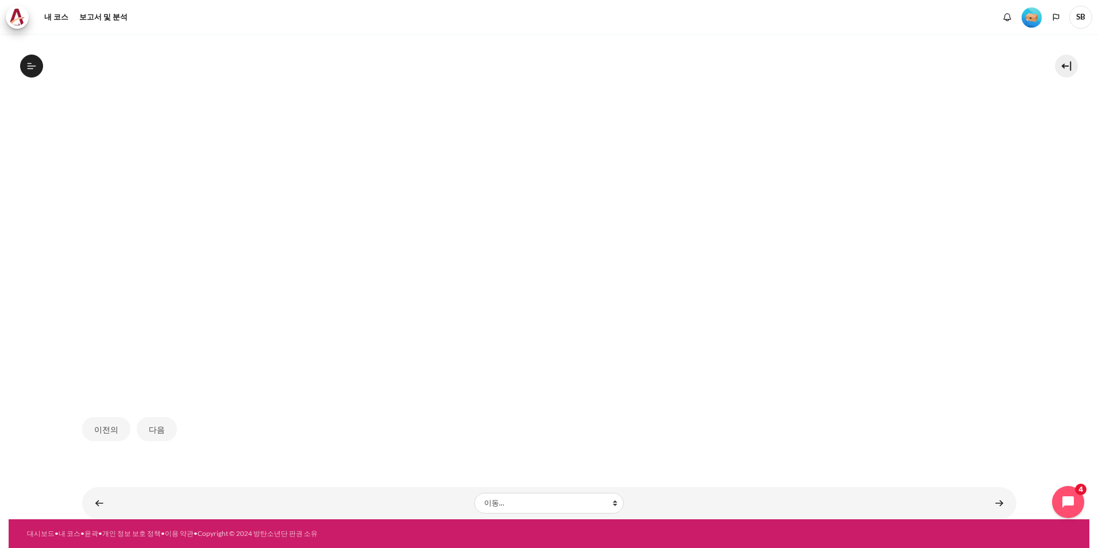
click at [215, 121] on img "콘텐츠" at bounding box center [548, 187] width 735 height 413
click at [895, 96] on img "콘텐츠" at bounding box center [548, 187] width 735 height 413
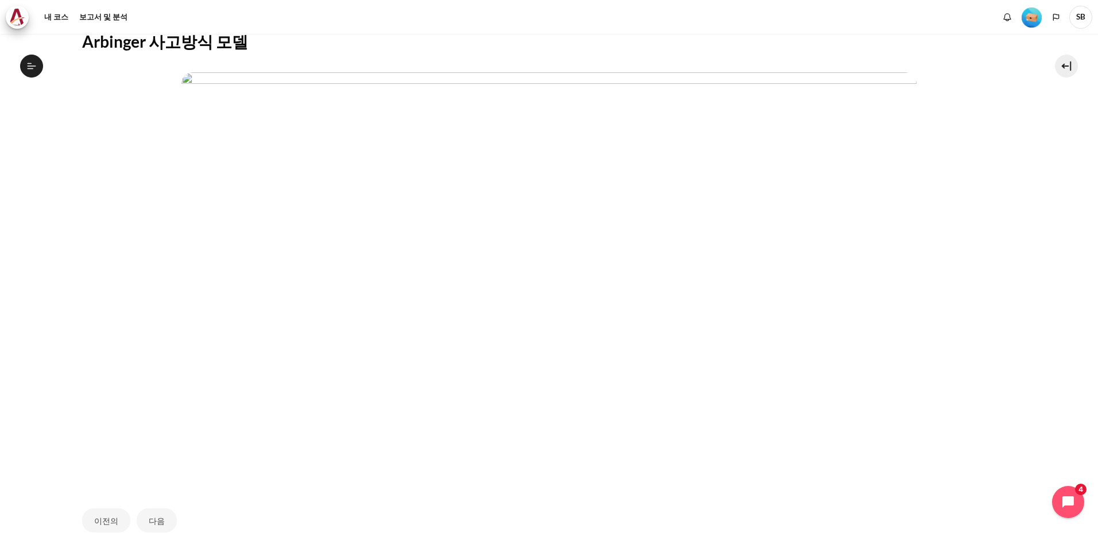
scroll to position [263, 0]
click at [912, 175] on img "콘텐츠" at bounding box center [548, 244] width 735 height 413
click at [87, 80] on p "콘텐츠" at bounding box center [549, 245] width 934 height 415
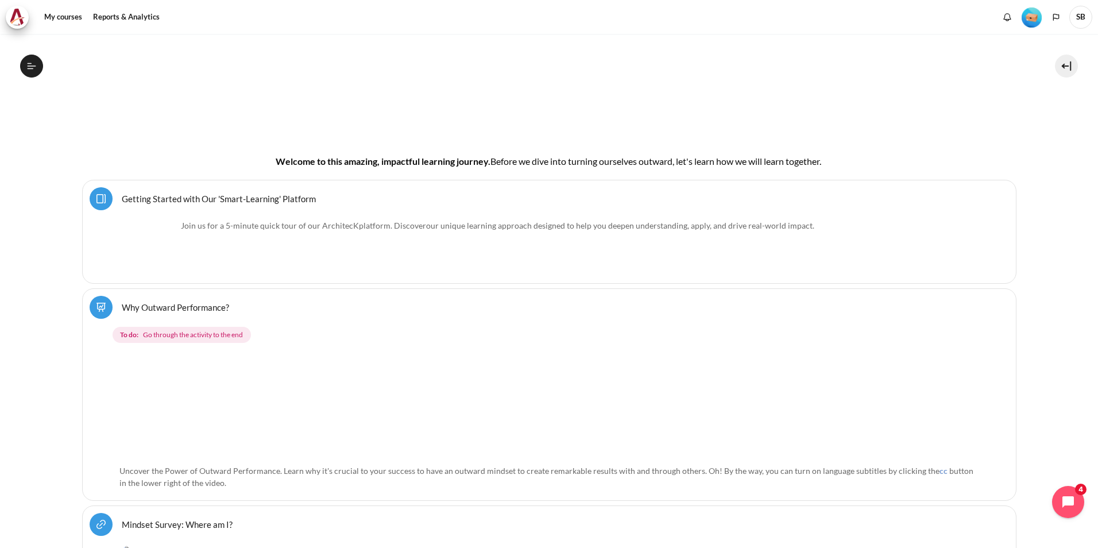
scroll to position [204, 0]
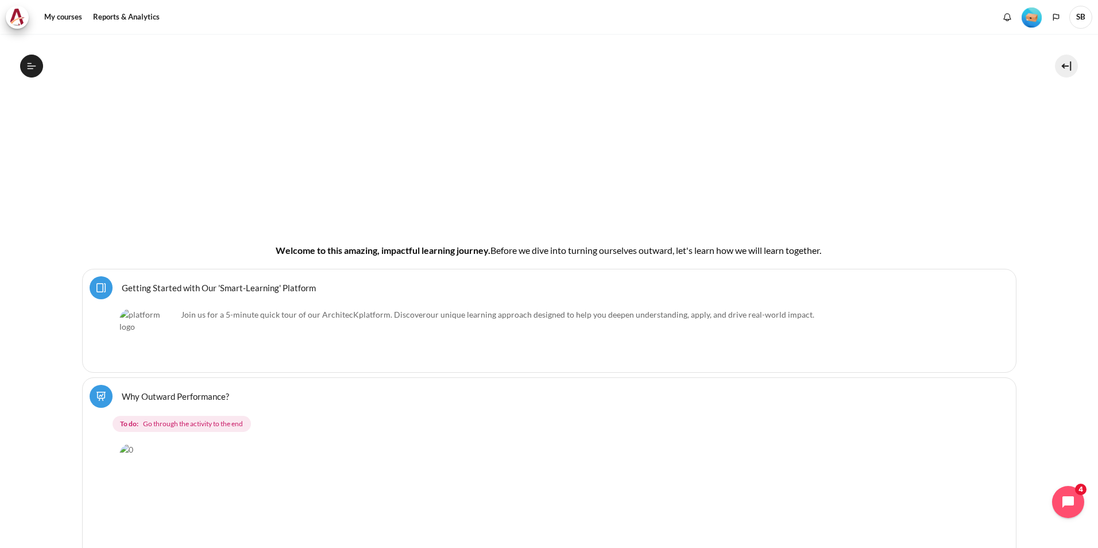
drag, startPoint x: 129, startPoint y: 175, endPoint x: 41, endPoint y: 201, distance: 92.3
click at [39, 64] on button "Open course index" at bounding box center [31, 66] width 23 height 23
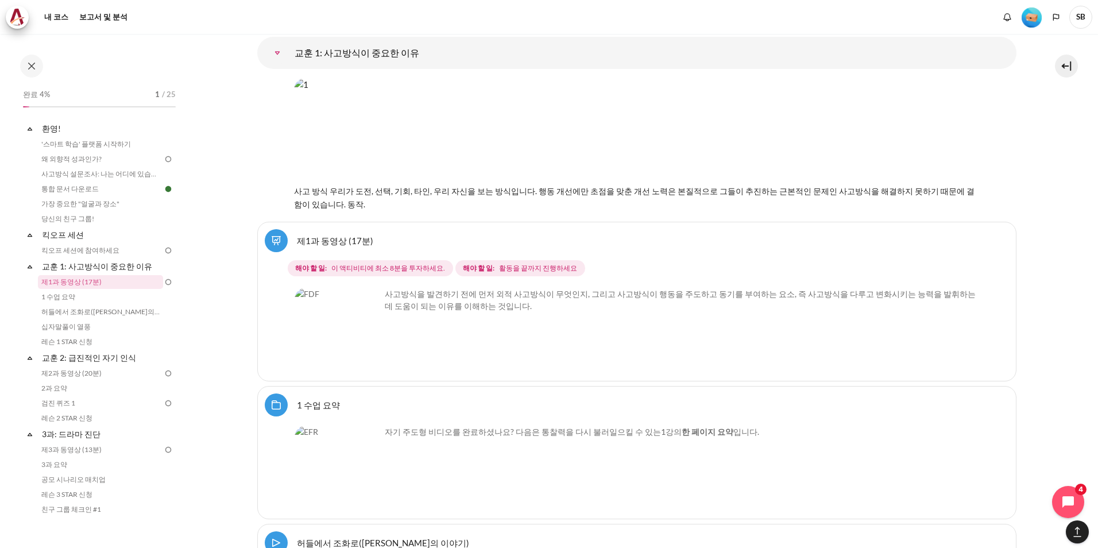
scroll to position [1754, 0]
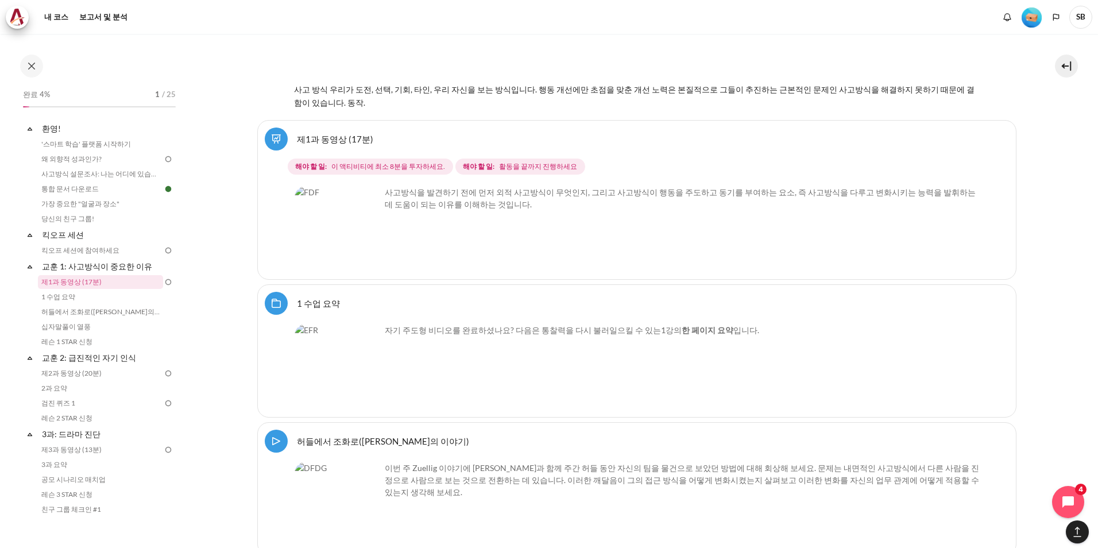
click at [362, 249] on img "Content" at bounding box center [337, 229] width 86 height 86
click at [340, 237] on img "Content" at bounding box center [337, 229] width 86 height 86
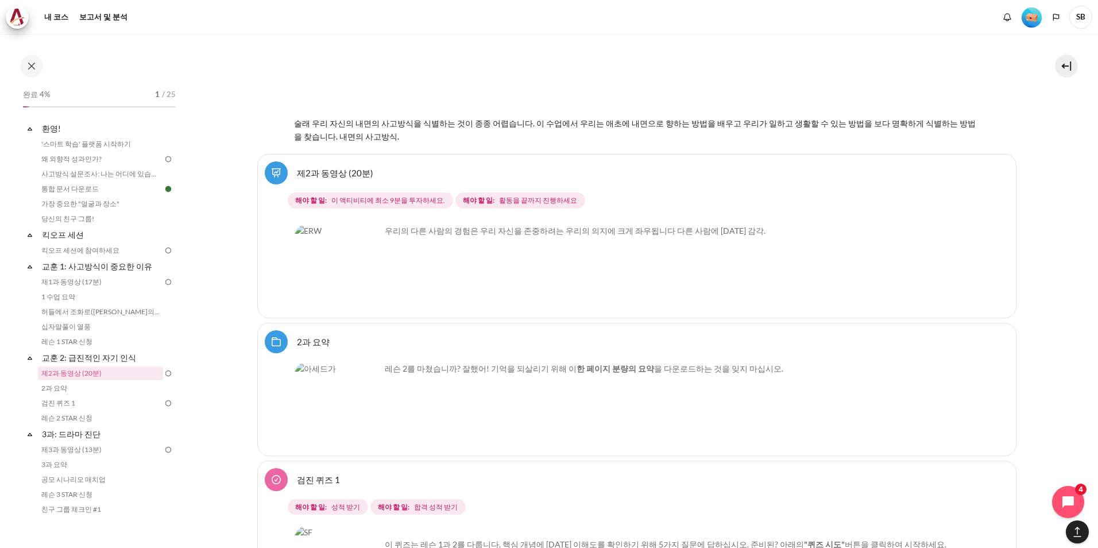
scroll to position [2788, 0]
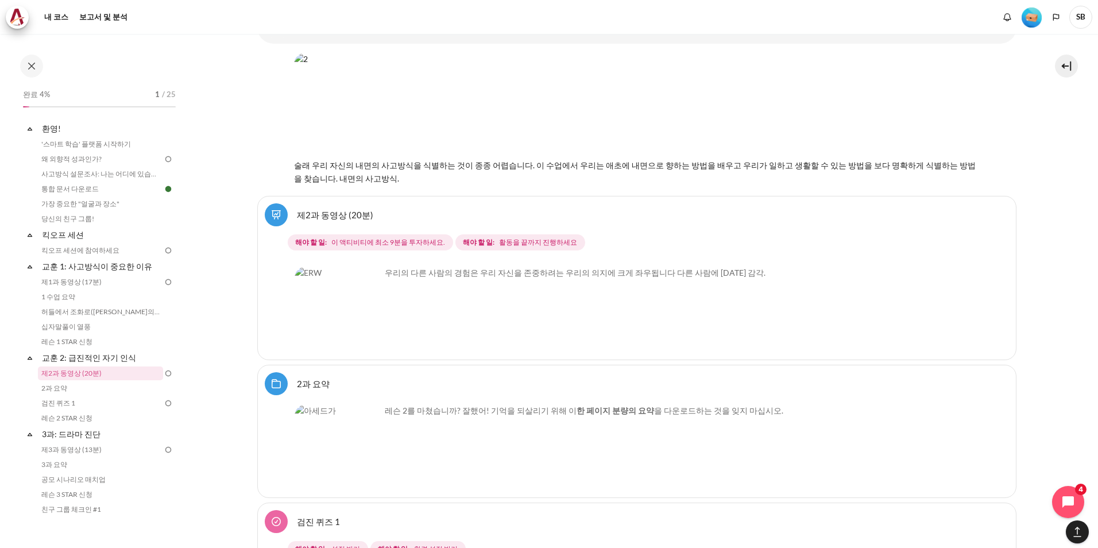
click at [362, 331] on img "Content" at bounding box center [337, 309] width 86 height 86
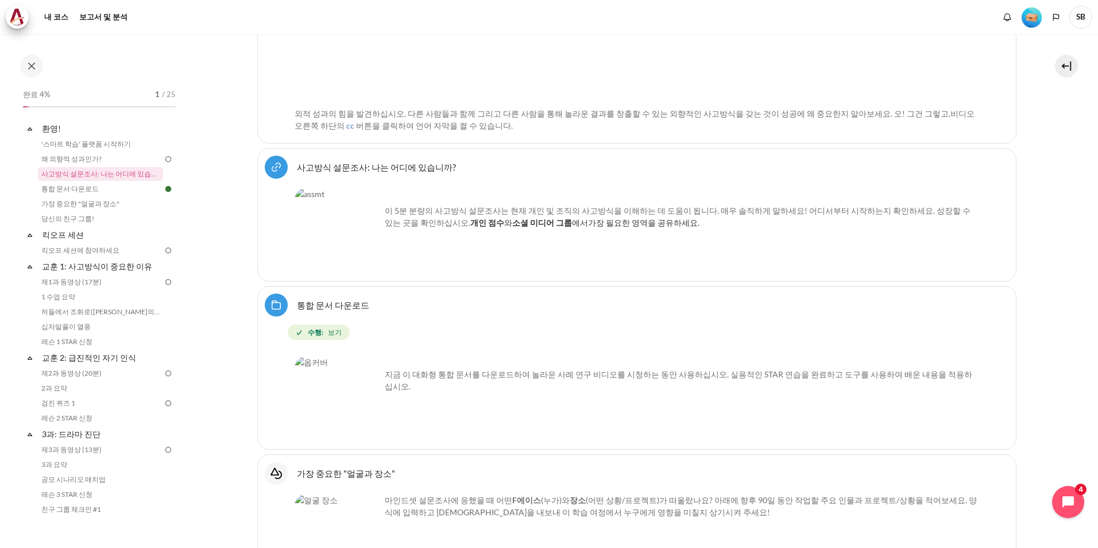
scroll to position [664, 0]
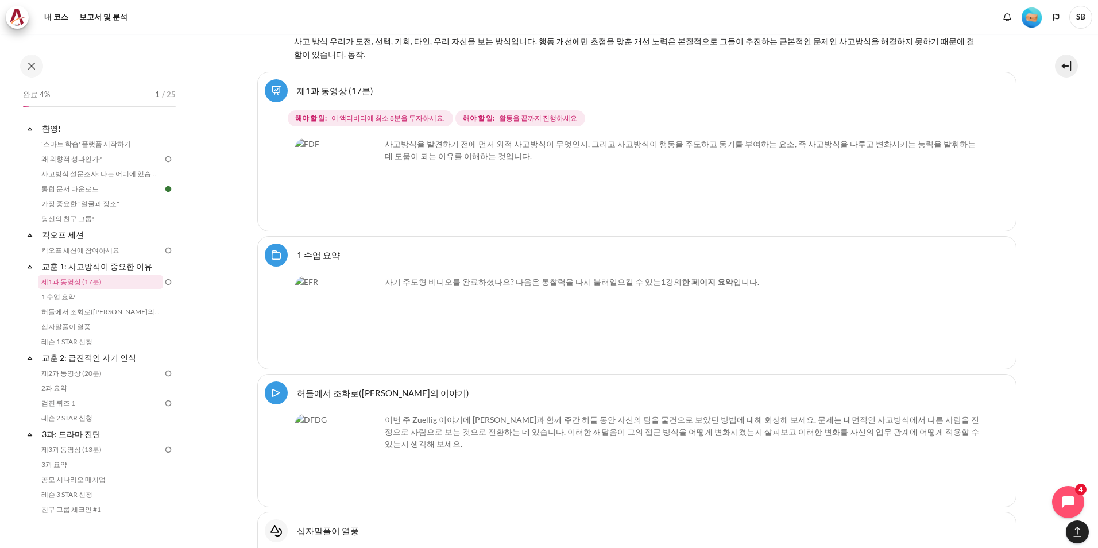
scroll to position [1812, 0]
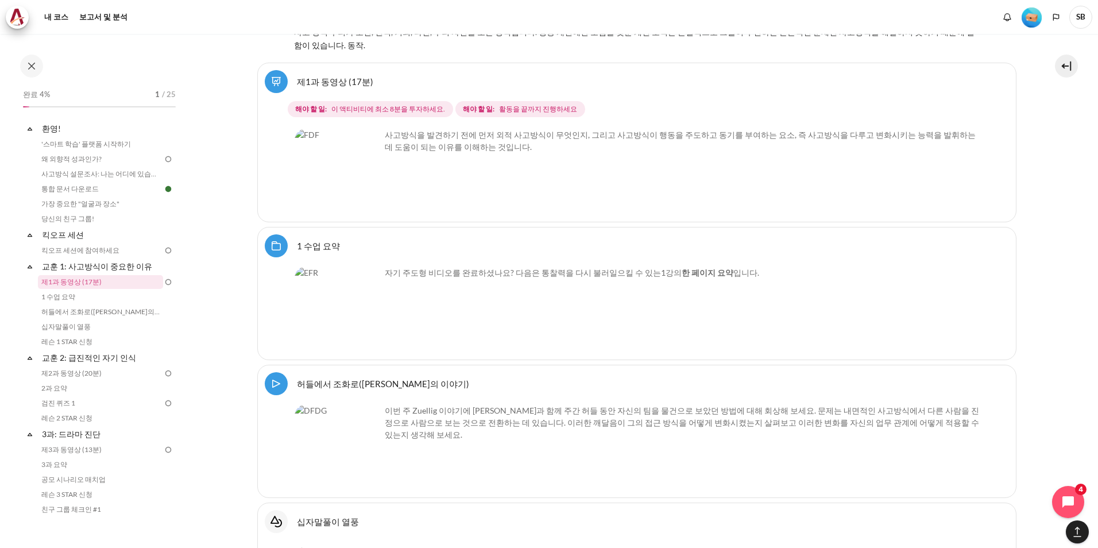
click at [366, 196] on img "Content" at bounding box center [337, 172] width 86 height 86
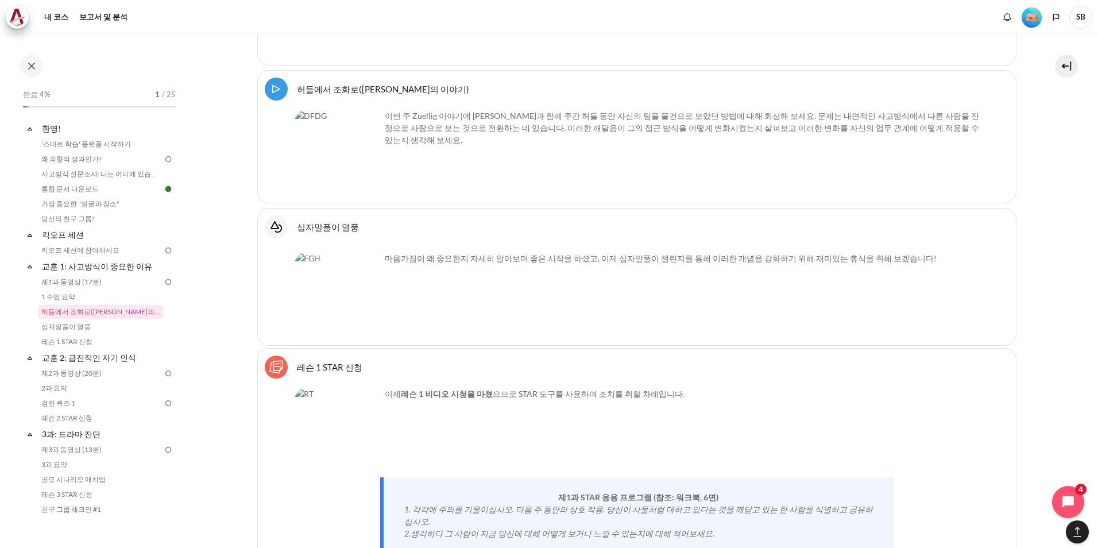
scroll to position [2099, 0]
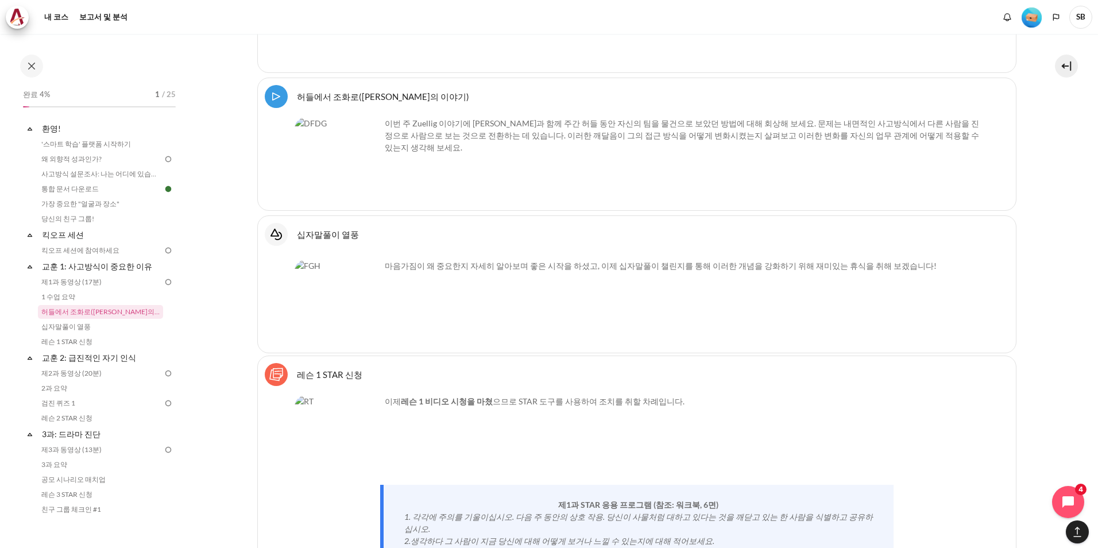
click at [334, 166] on img "Content" at bounding box center [337, 160] width 86 height 86
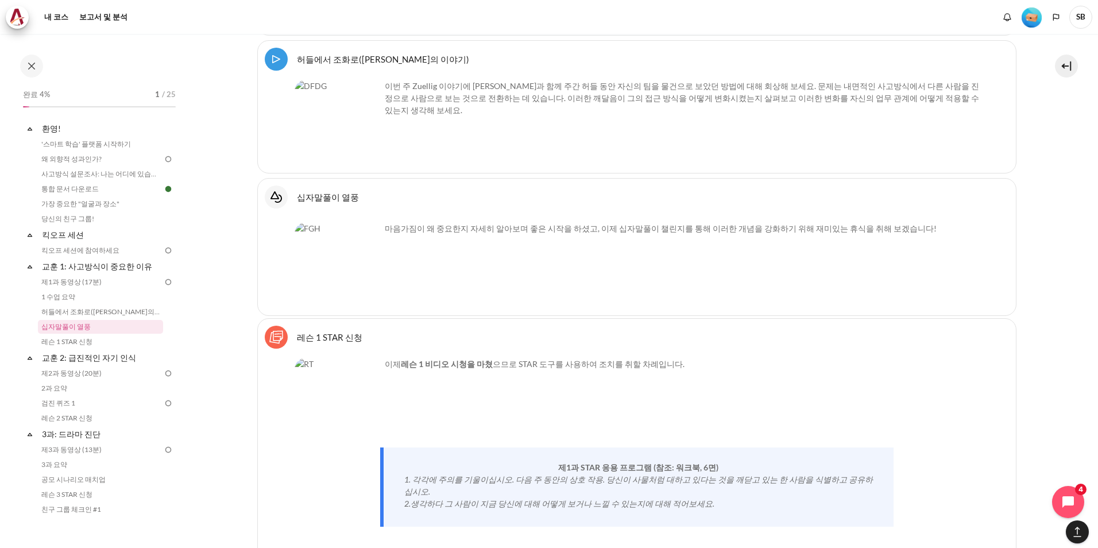
scroll to position [2156, 0]
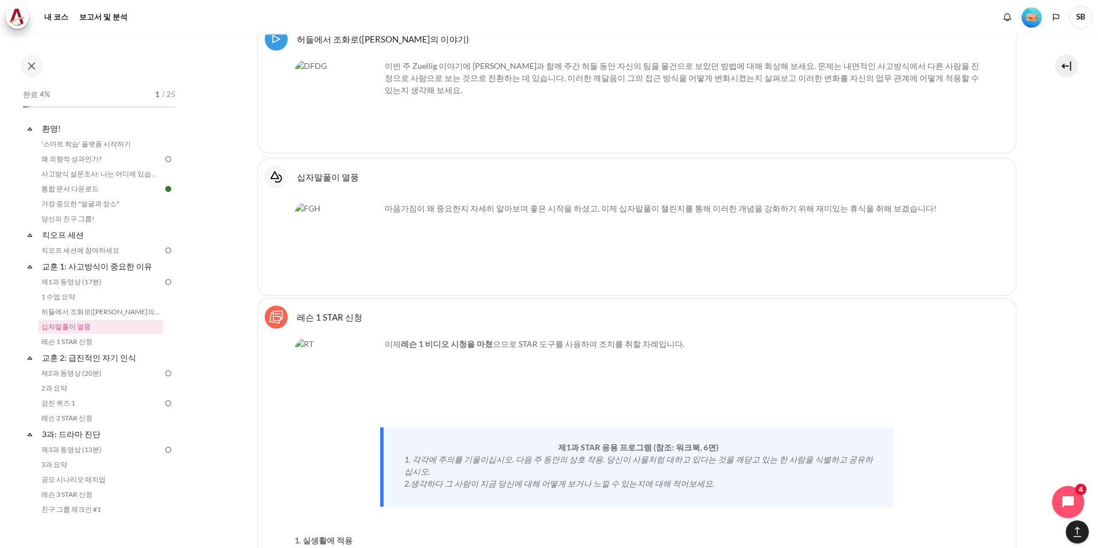
click at [353, 267] on img "Content" at bounding box center [337, 245] width 86 height 86
click at [348, 335] on div "Select activity Lesson 1 STAR Application 레슨 1 STAR 신청 Sticky Notes 이제" at bounding box center [636, 462] width 759 height 328
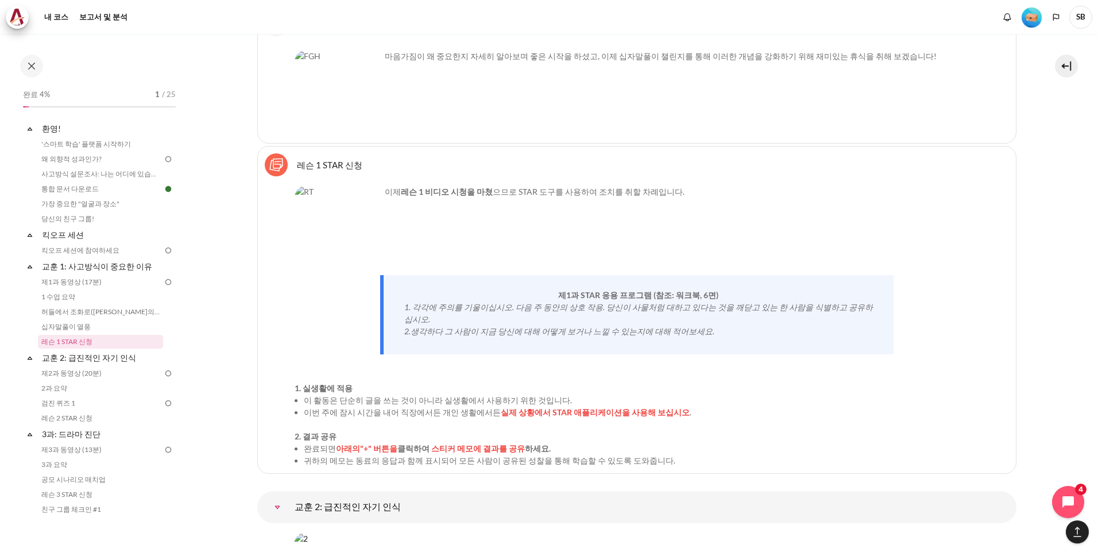
scroll to position [2328, 0]
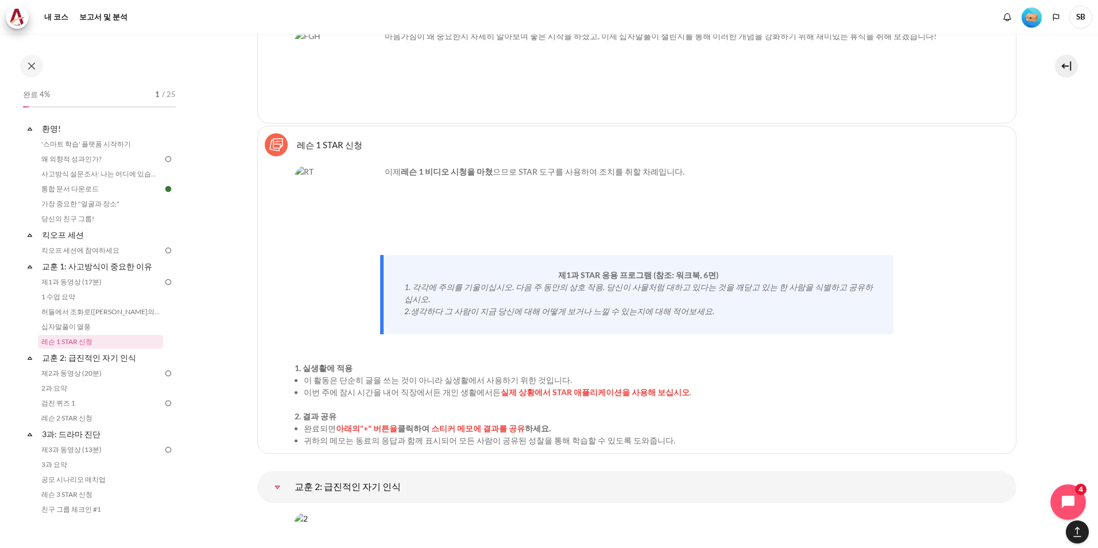
click at [1065, 503] on button "채팅 위젯 열기" at bounding box center [1068, 502] width 36 height 36
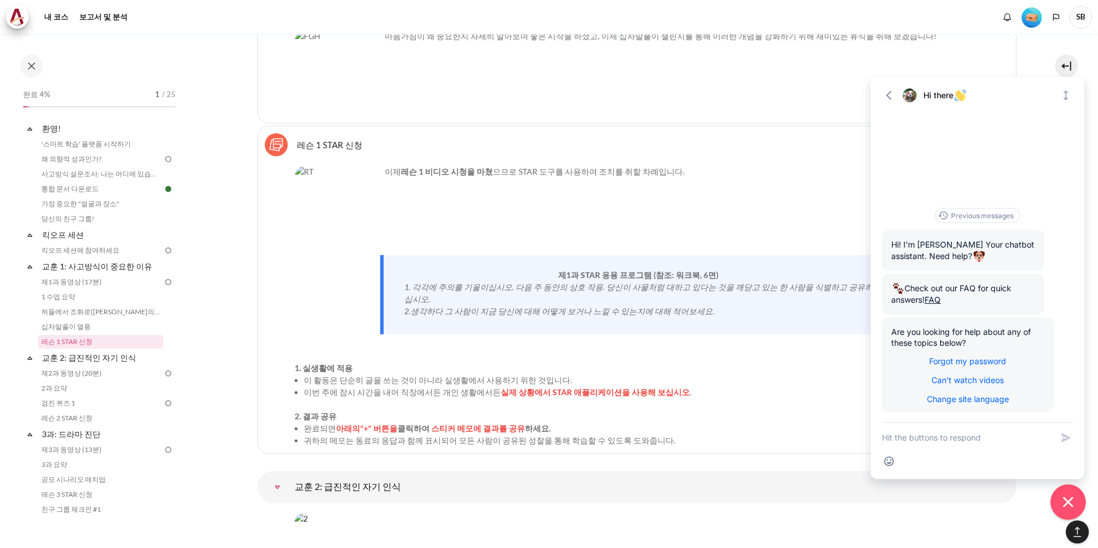
click at [1065, 503] on icon "Close chat widget" at bounding box center [1068, 502] width 18 height 18
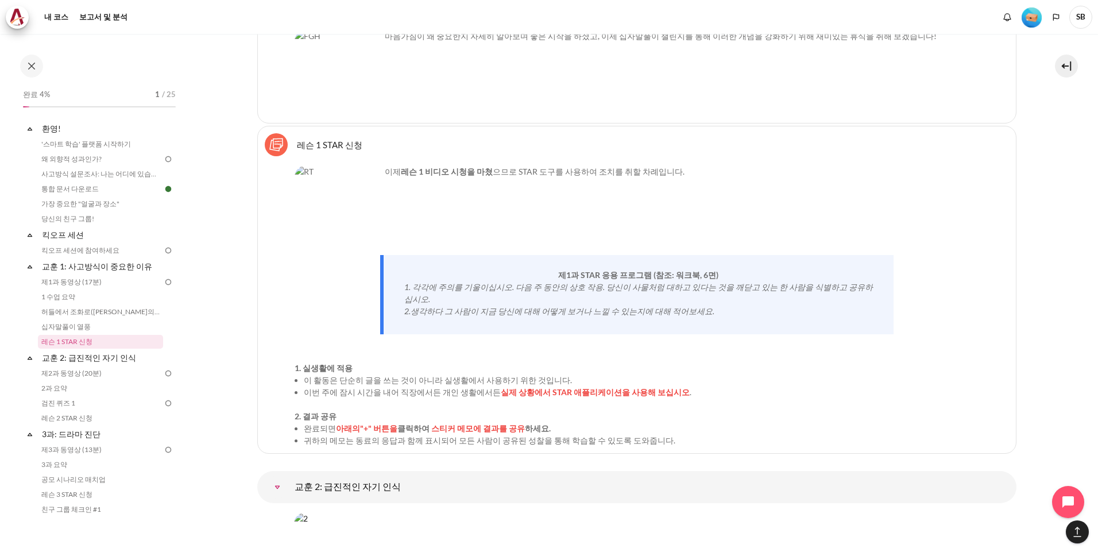
click at [356, 228] on img "Content" at bounding box center [337, 208] width 86 height 86
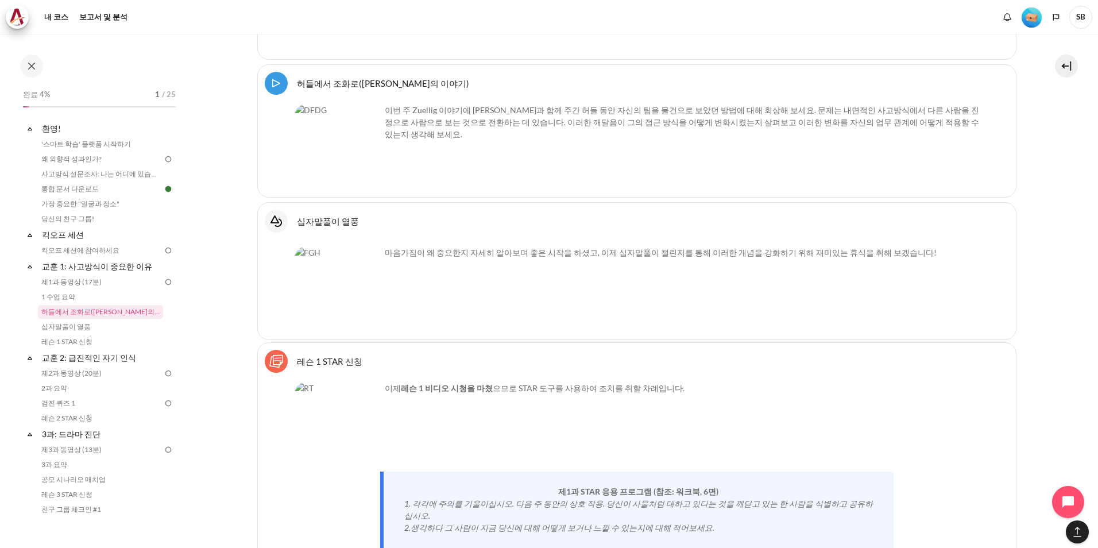
scroll to position [2099, 0]
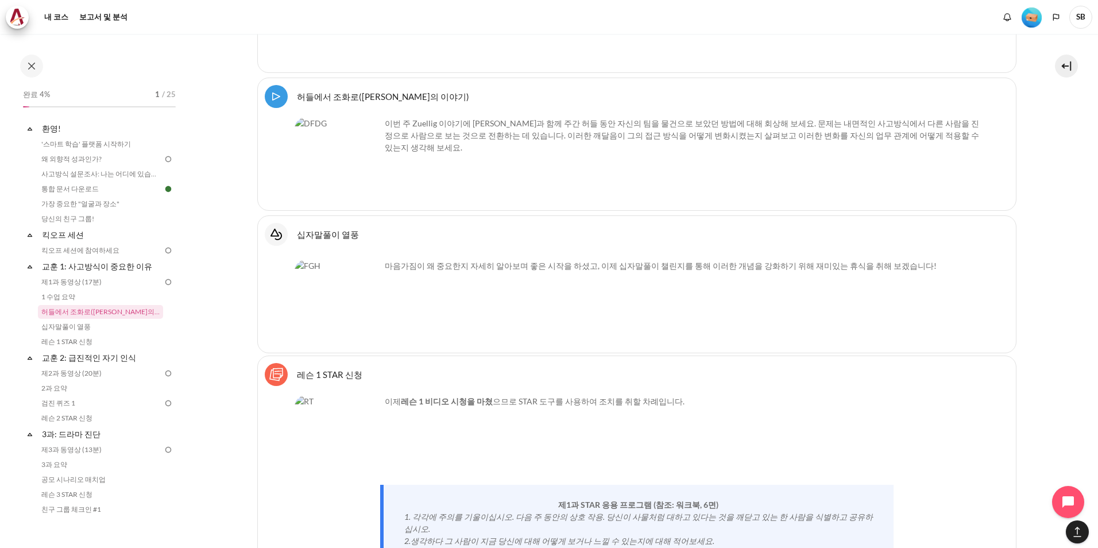
click at [331, 293] on img "Content" at bounding box center [337, 302] width 86 height 86
click at [355, 187] on img "Content" at bounding box center [337, 160] width 86 height 86
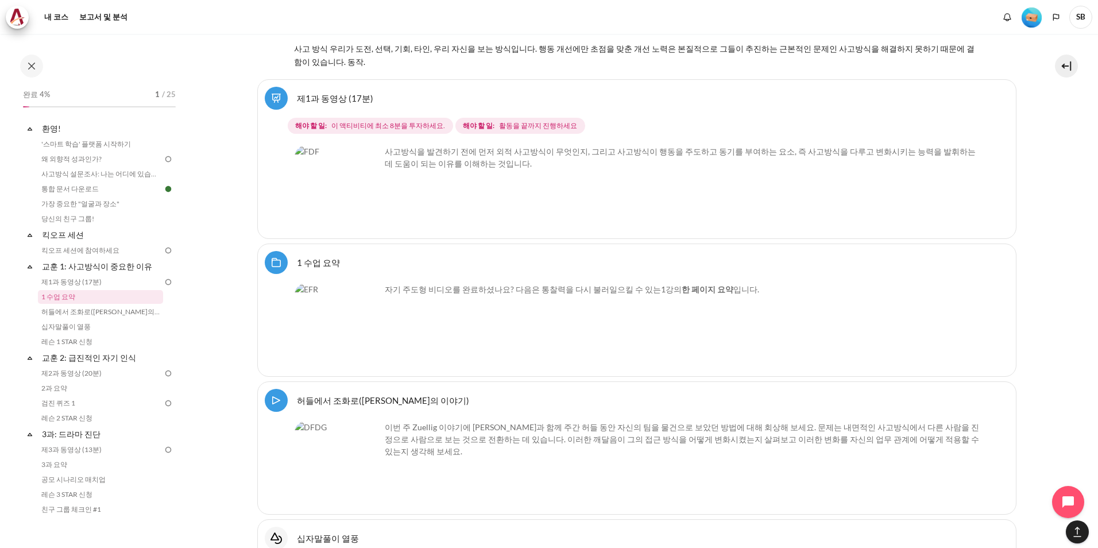
scroll to position [1754, 0]
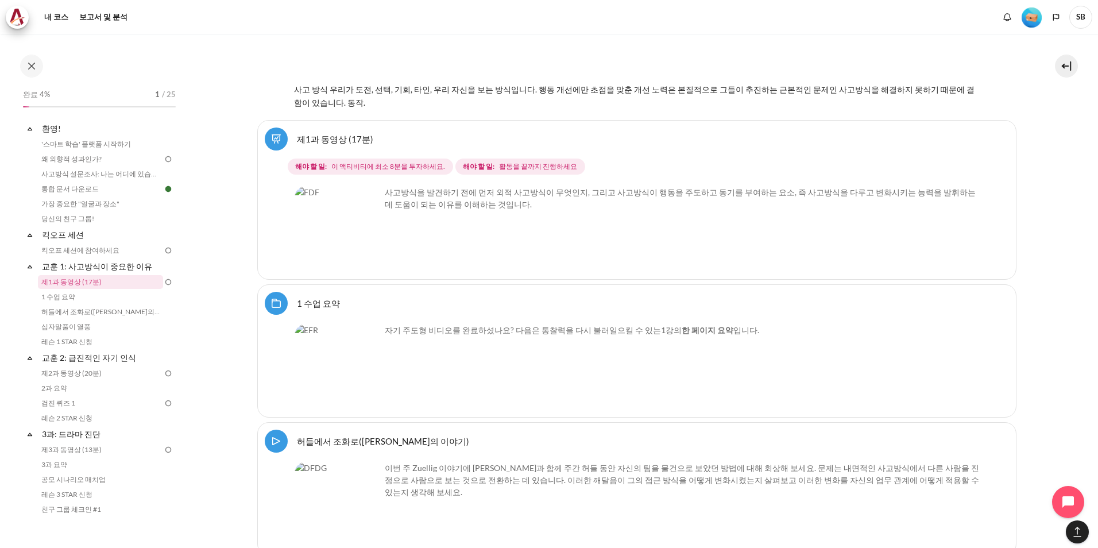
click at [368, 252] on img "Content" at bounding box center [337, 229] width 86 height 86
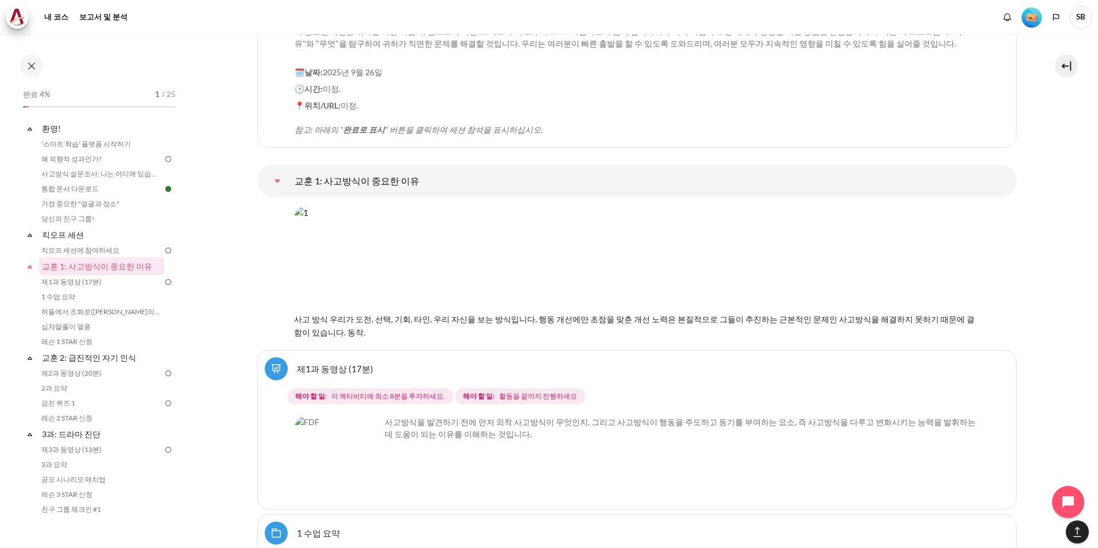
scroll to position [1582, 0]
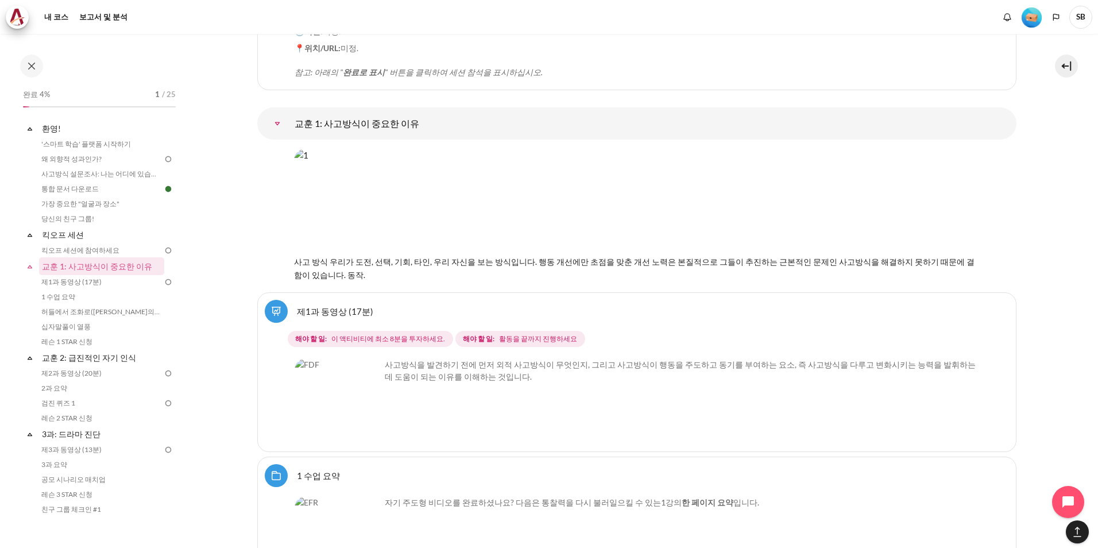
click at [492, 275] on div "사고 방식 우리가 도전, 선택, 기회, 타인, 우리 자신을 보는 방식입니다. 행동 개선에만 초점을 맞춘 개선 노력은 본질적으로 그들이 추진하는…" at bounding box center [636, 215] width 685 height 132
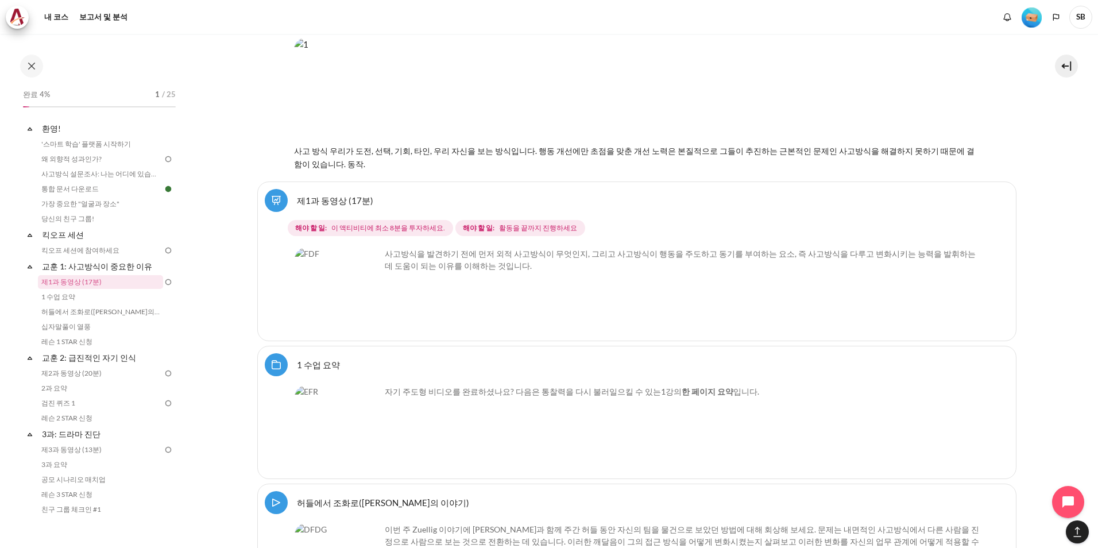
scroll to position [1697, 0]
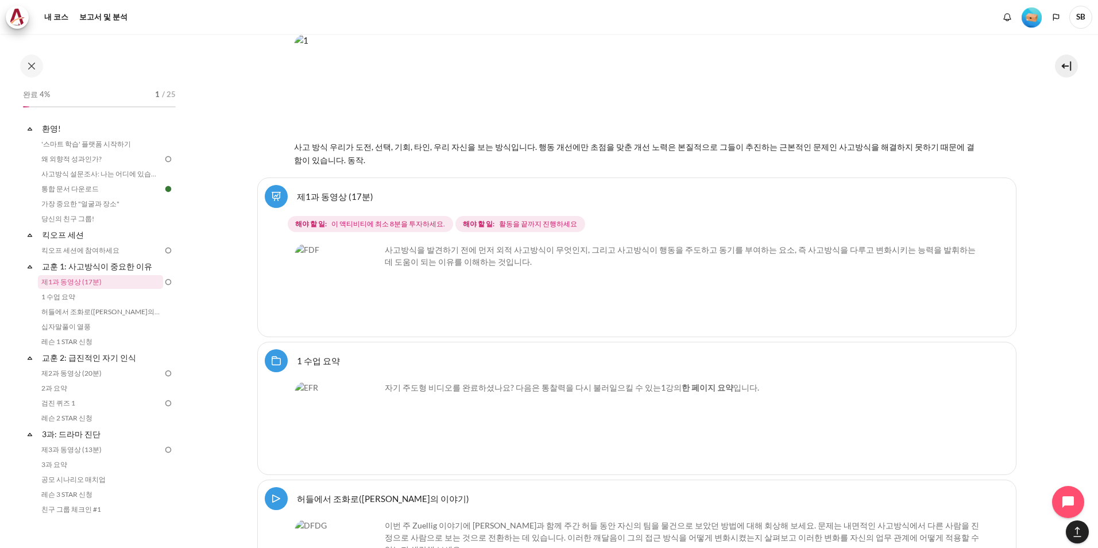
click at [374, 227] on span "이 액티비티에 최소 8분을 투자하세요." at bounding box center [388, 224] width 114 height 10
click at [365, 308] on img "Content" at bounding box center [337, 286] width 86 height 86
click at [718, 259] on p "사고방식을 발견하기 전에 먼저 외적 사고방식이 무엇인지, 그리고 사고방식이 행동을 주도하고 동기를 부여하는 요소, 즉 사고방식을 다루고 변화시…" at bounding box center [636, 255] width 684 height 24
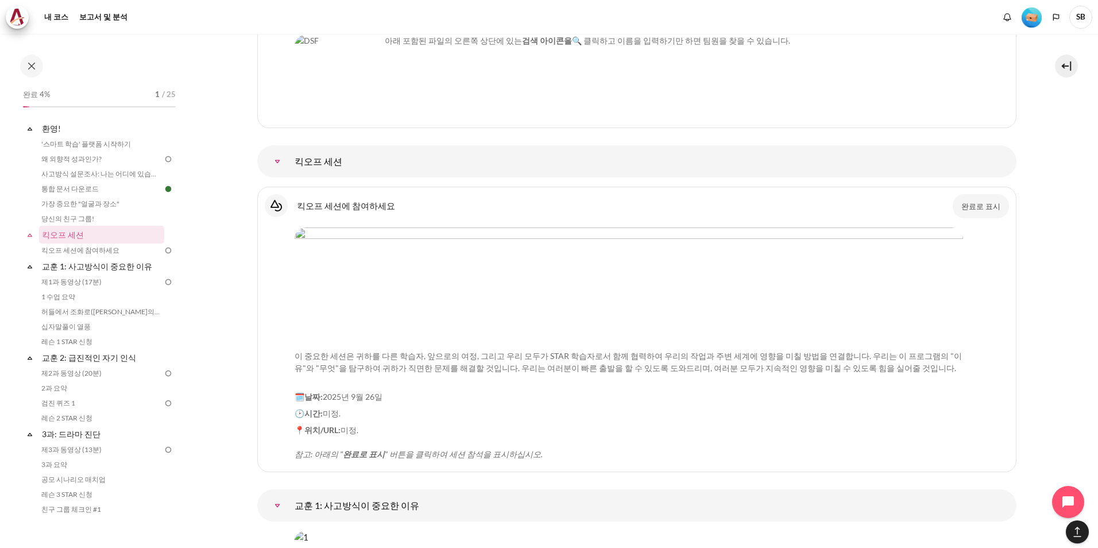
scroll to position [1180, 0]
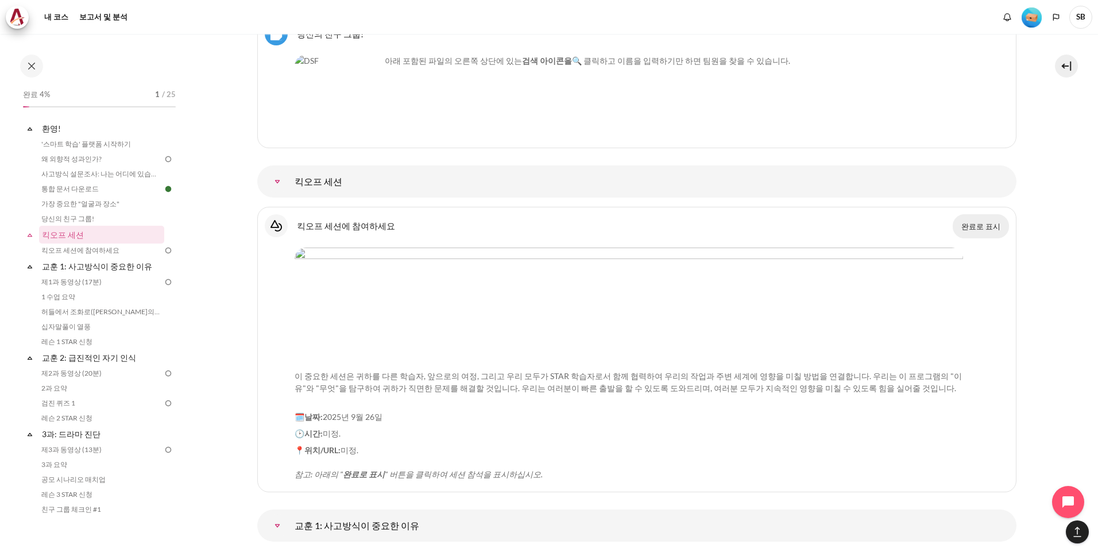
click at [973, 230] on button "완료로 표시" at bounding box center [980, 226] width 56 height 24
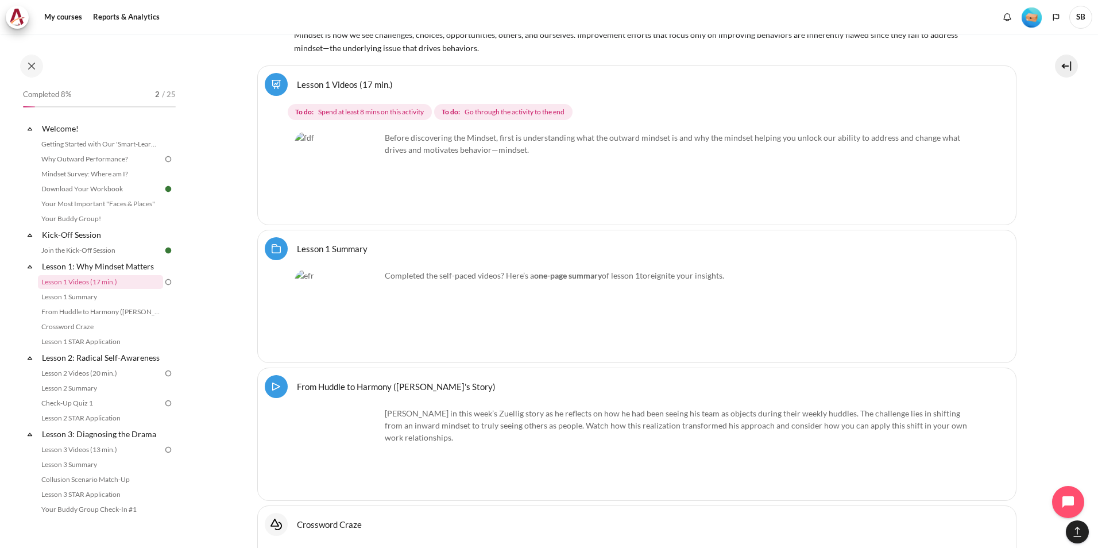
scroll to position [1812, 0]
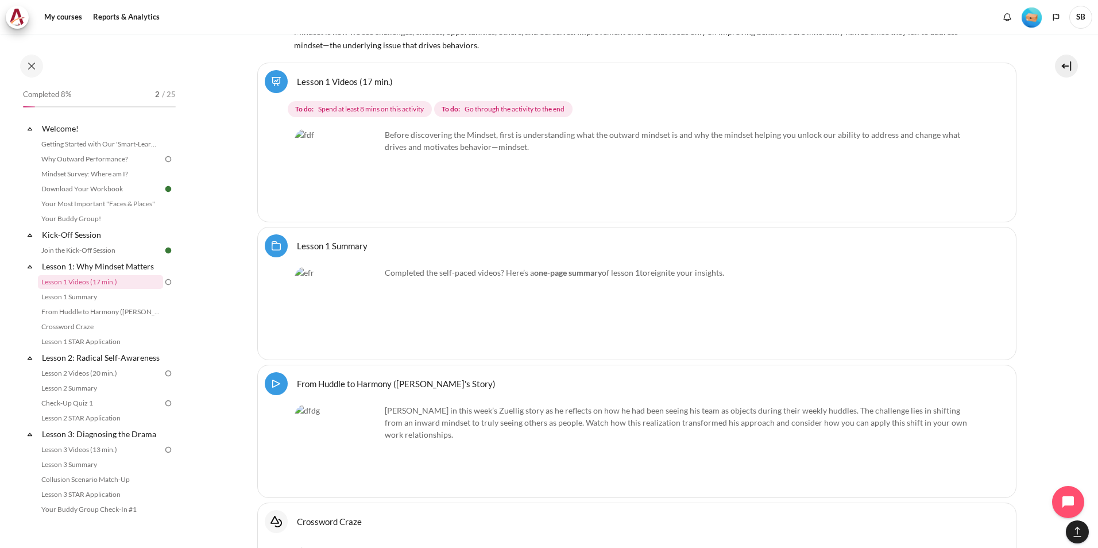
click at [363, 193] on img "Content" at bounding box center [337, 172] width 86 height 86
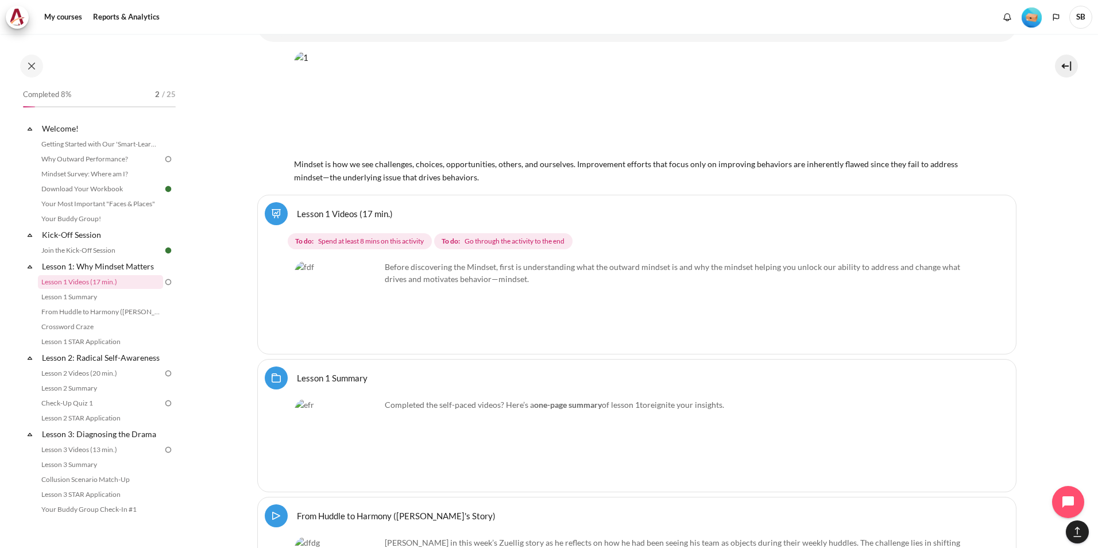
scroll to position [1697, 0]
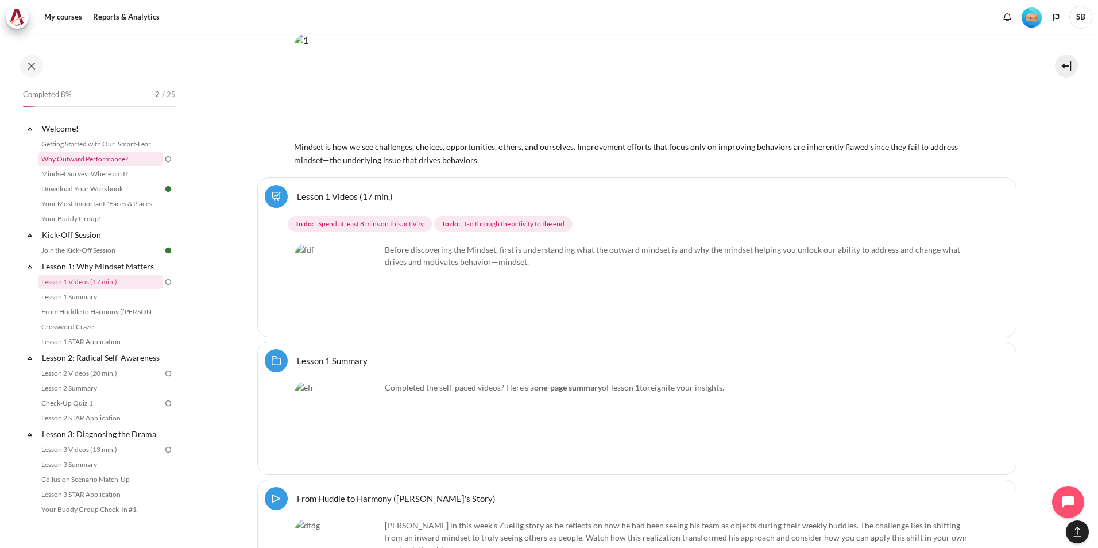
click at [144, 160] on link "Why Outward Performance?" at bounding box center [100, 159] width 125 height 14
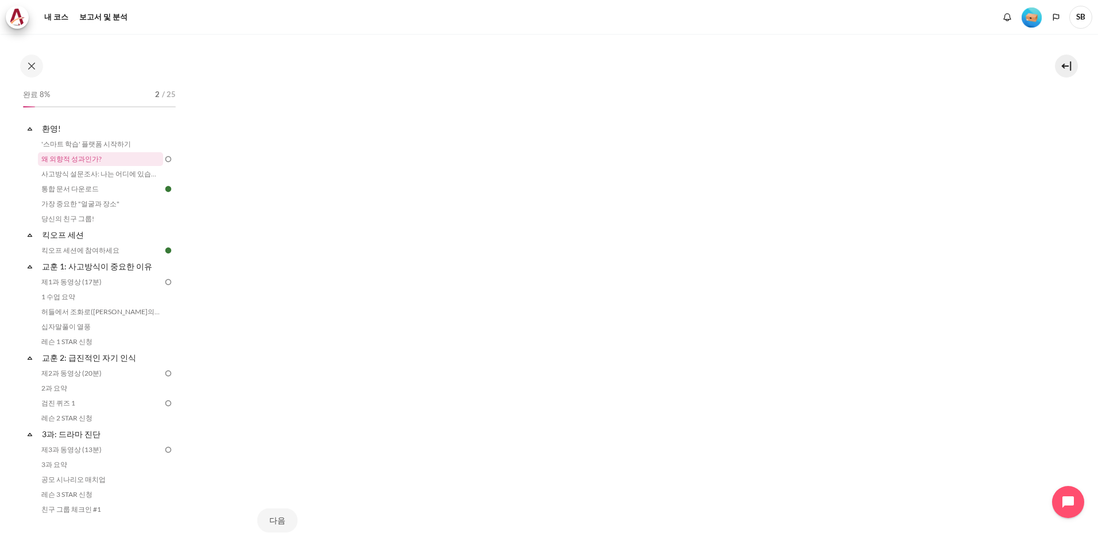
scroll to position [359, 0]
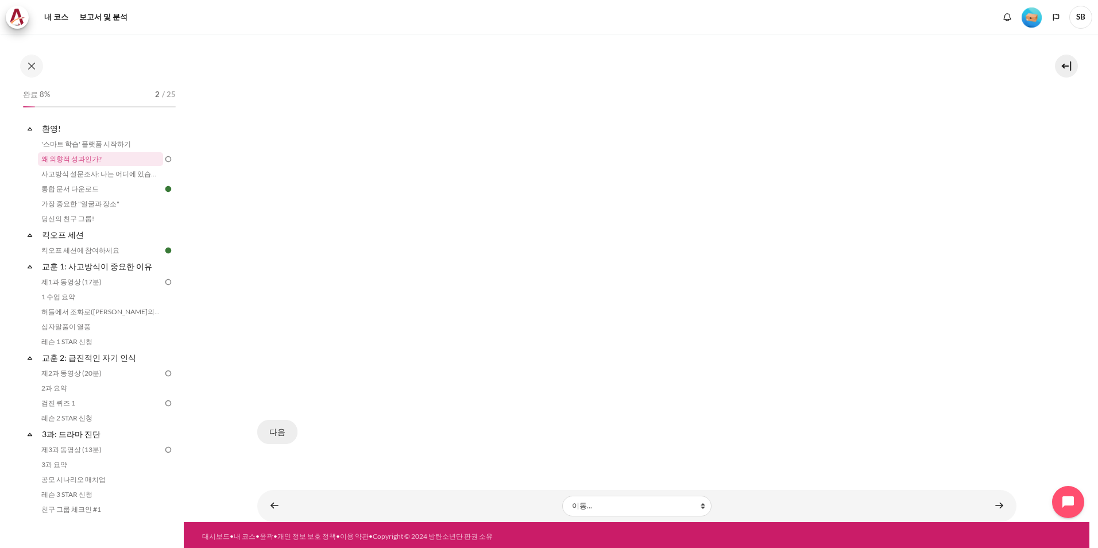
click at [266, 429] on button "다음" at bounding box center [277, 432] width 40 height 24
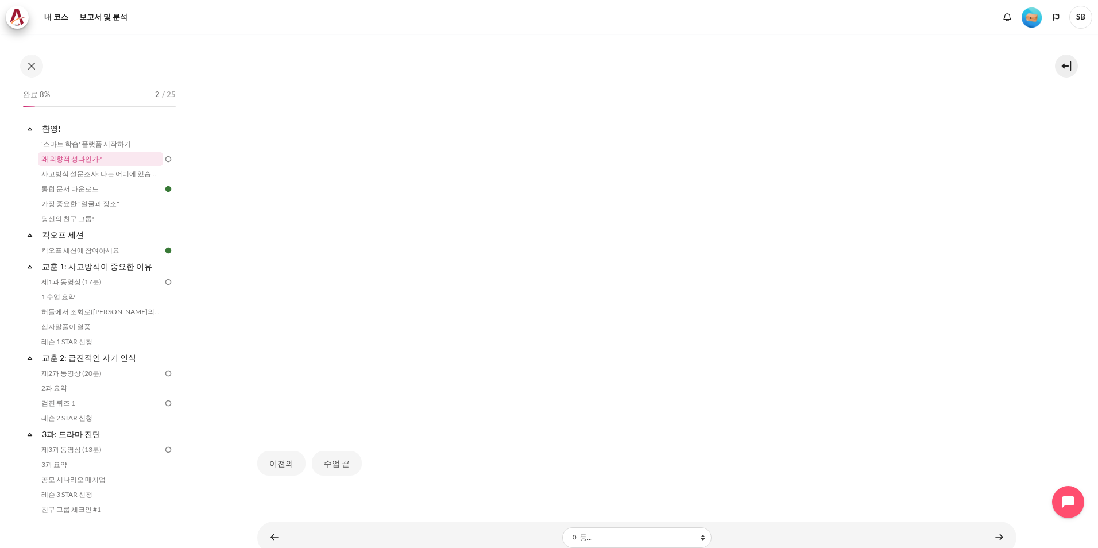
scroll to position [372, 0]
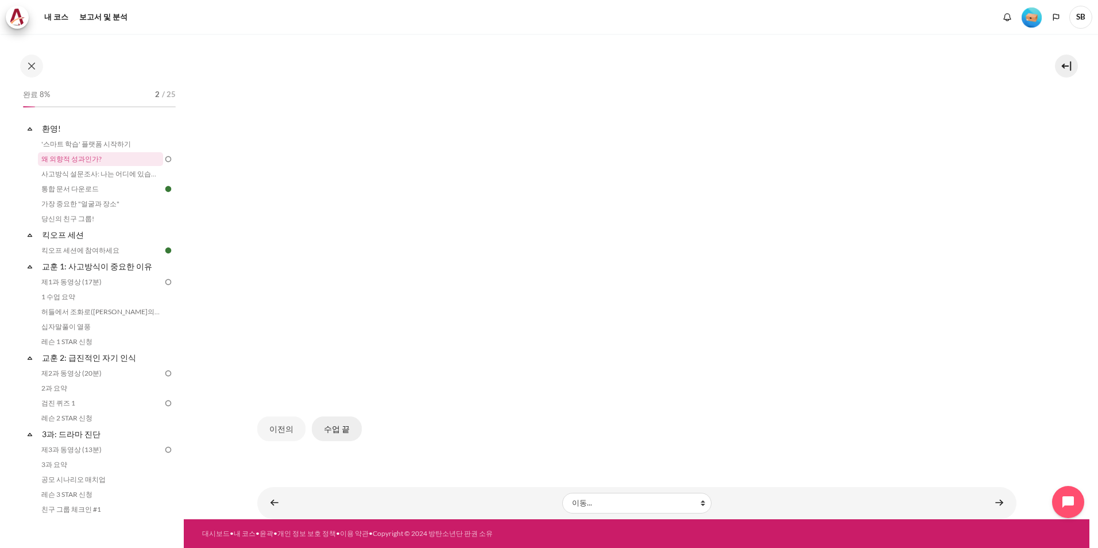
click at [342, 431] on button "수업 끝" at bounding box center [337, 428] width 50 height 24
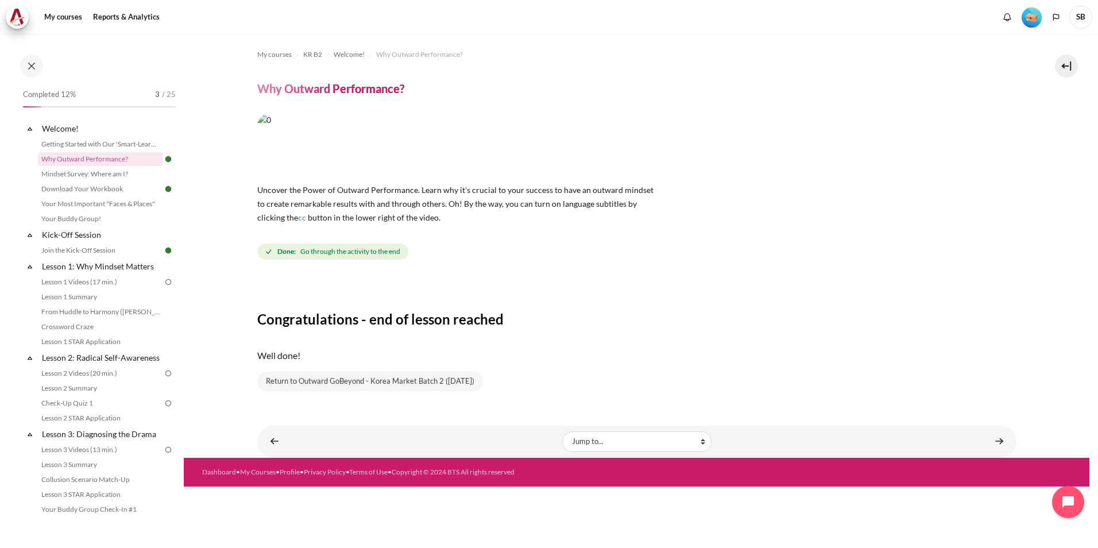
click at [1033, 18] on img "Level #1" at bounding box center [1031, 17] width 20 height 20
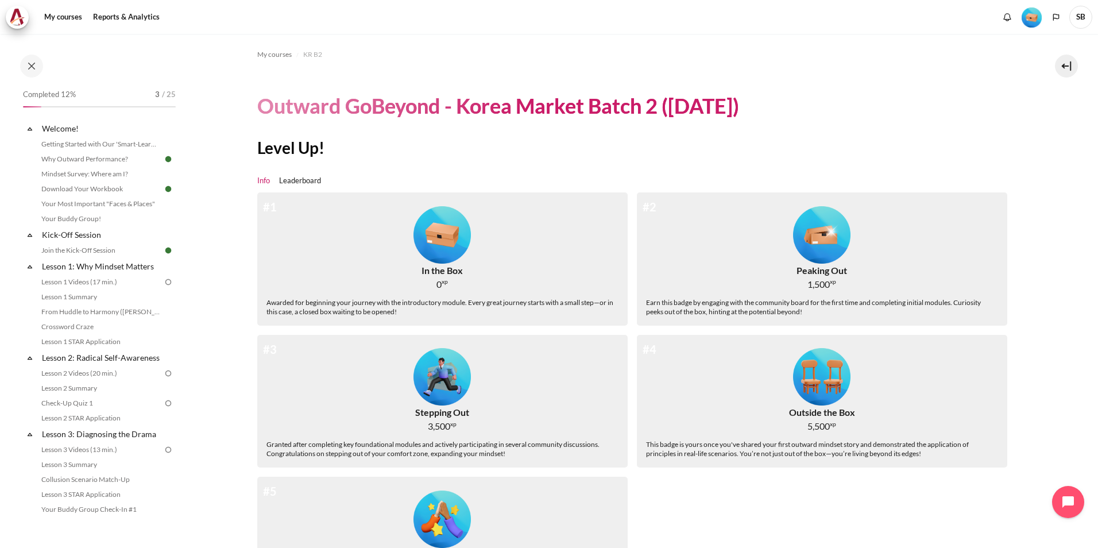
click at [895, 146] on h2 "Level Up!" at bounding box center [636, 147] width 759 height 21
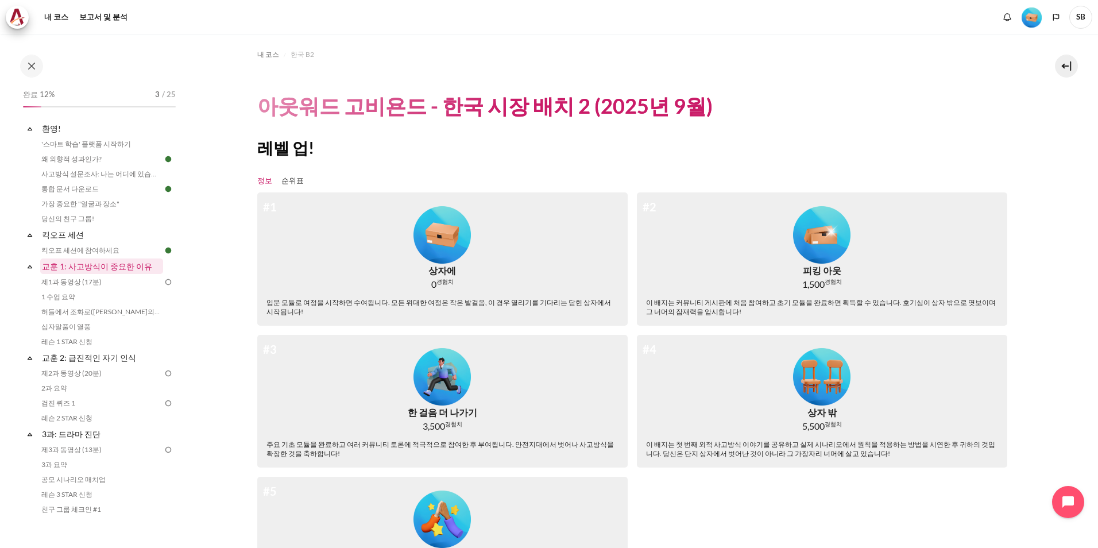
click at [109, 265] on link "교훈 1: 사고방식이 중요한 이유" at bounding box center [101, 265] width 123 height 15
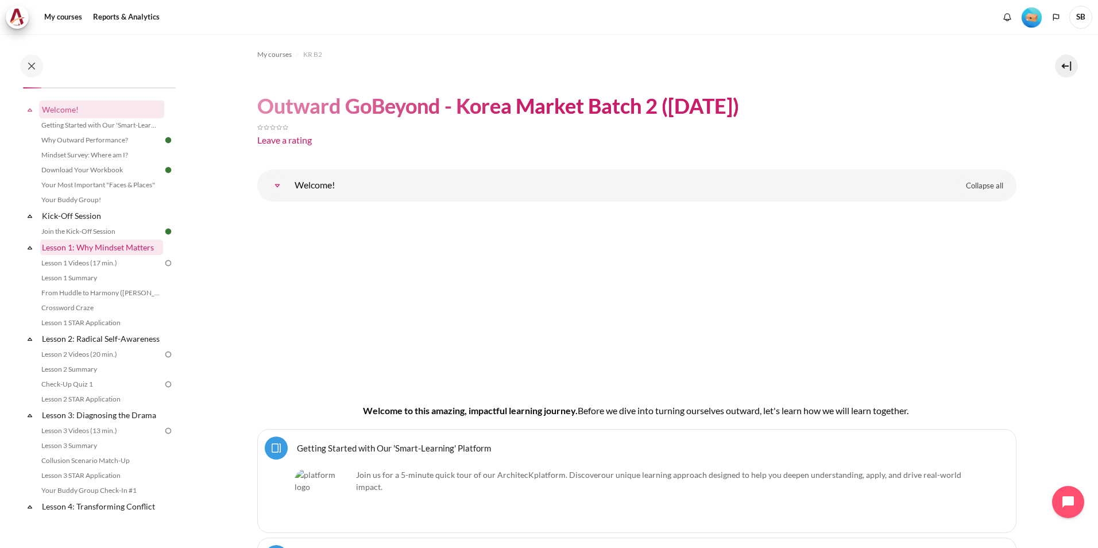
click at [99, 246] on link "Lesson 1: Why Mindset Matters" at bounding box center [101, 246] width 123 height 15
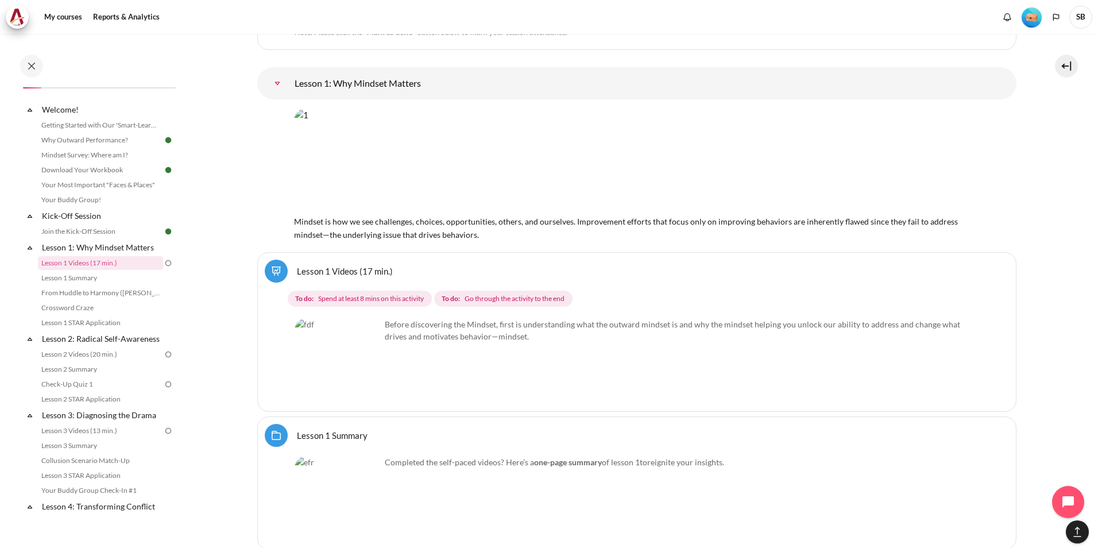
click at [316, 272] on link "Lesson 1 Videos (17 min.)" at bounding box center [345, 270] width 96 height 11
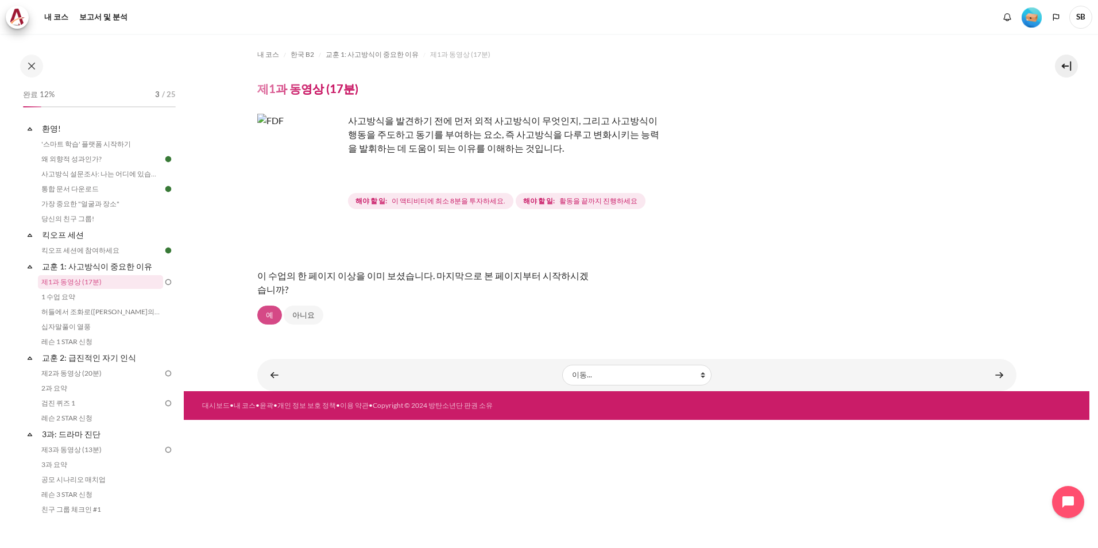
click at [270, 317] on link "예" at bounding box center [269, 315] width 25 height 20
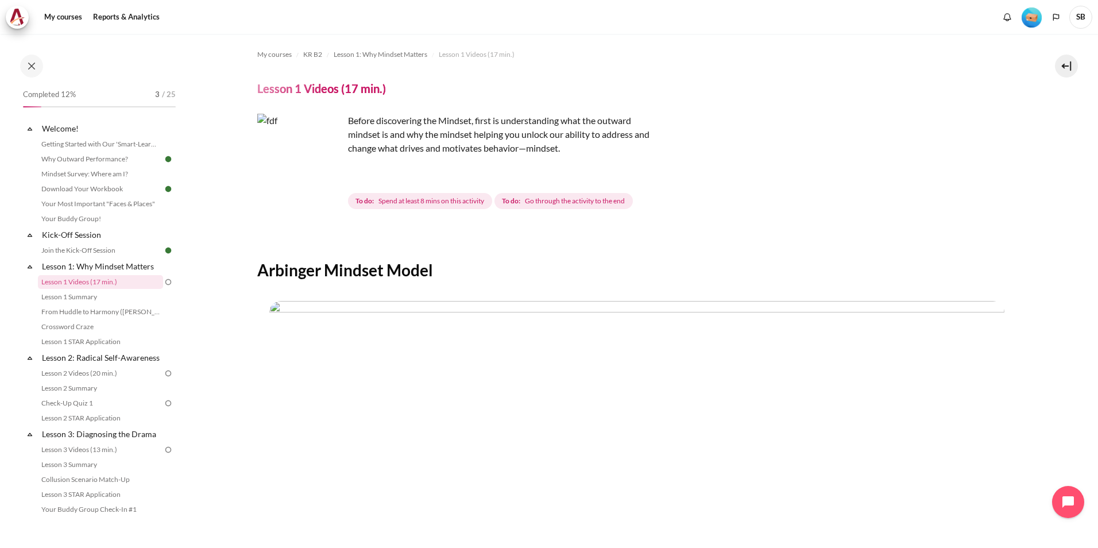
click at [325, 176] on img "Content" at bounding box center [300, 157] width 86 height 86
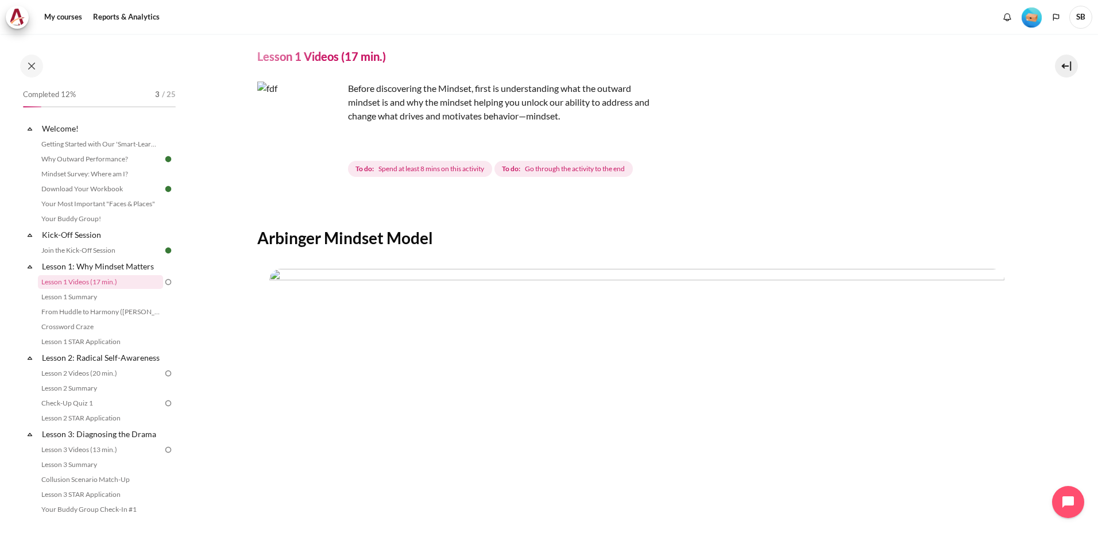
scroll to position [57, 0]
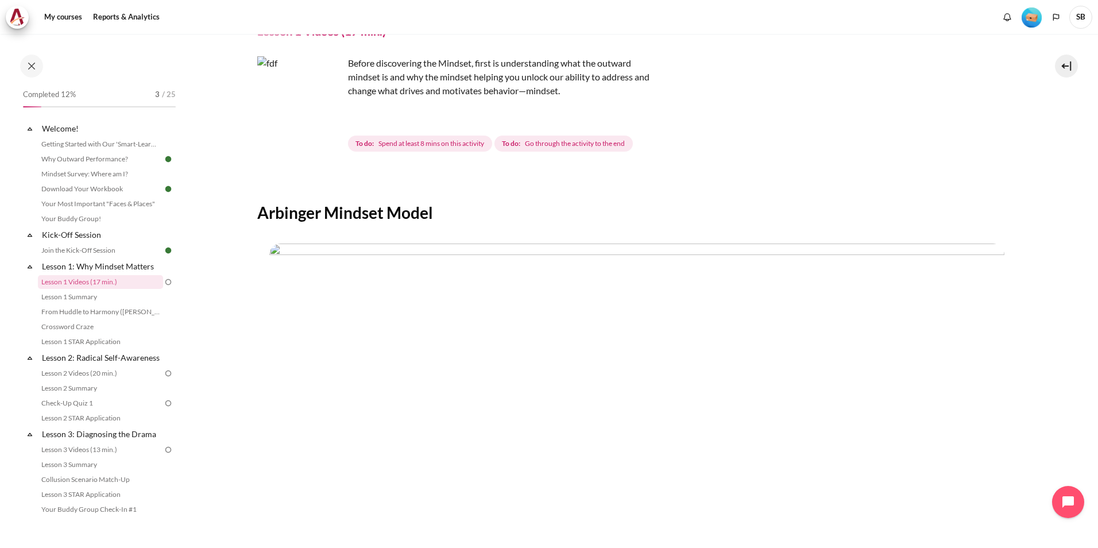
click at [760, 141] on div "To do: Spend at least 8 mins on this activity To do: Go through the activity to…" at bounding box center [682, 143] width 668 height 21
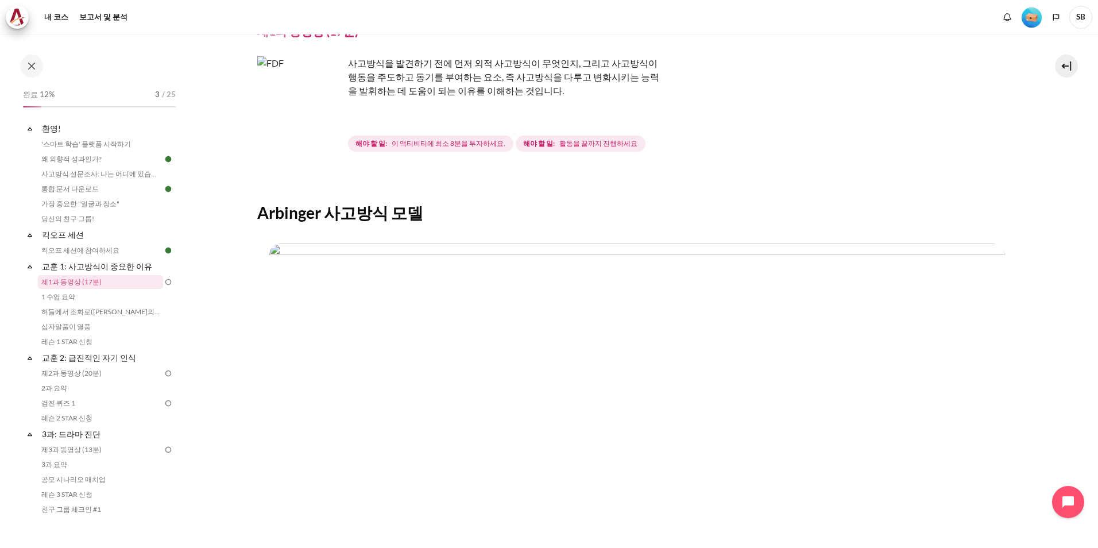
click at [324, 121] on img "콘텐츠" at bounding box center [300, 99] width 86 height 86
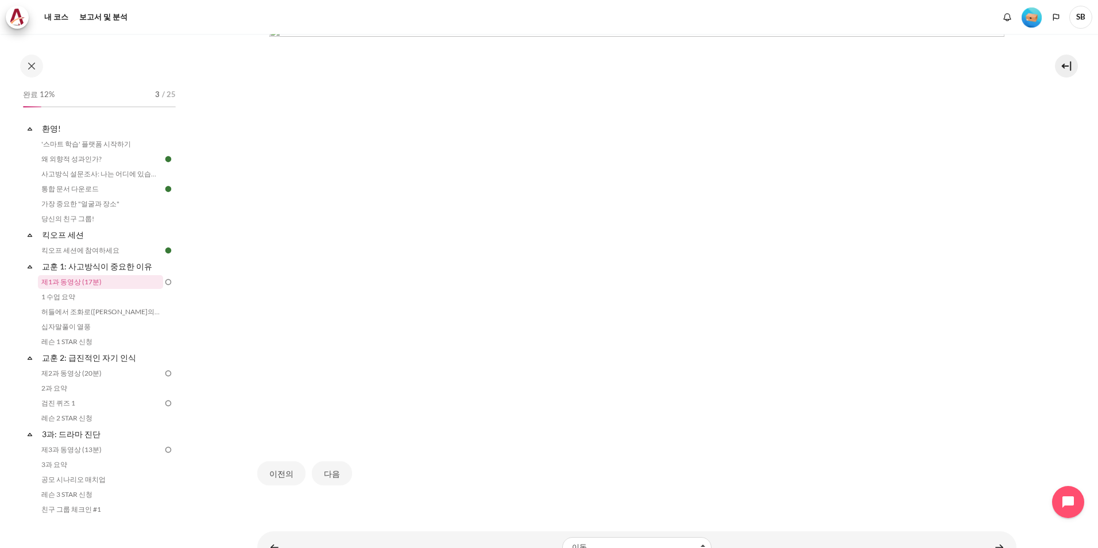
scroll to position [287, 0]
drag, startPoint x: 804, startPoint y: 435, endPoint x: 766, endPoint y: 449, distance: 40.2
click at [766, 449] on div "이전의 다음" at bounding box center [636, 461] width 759 height 47
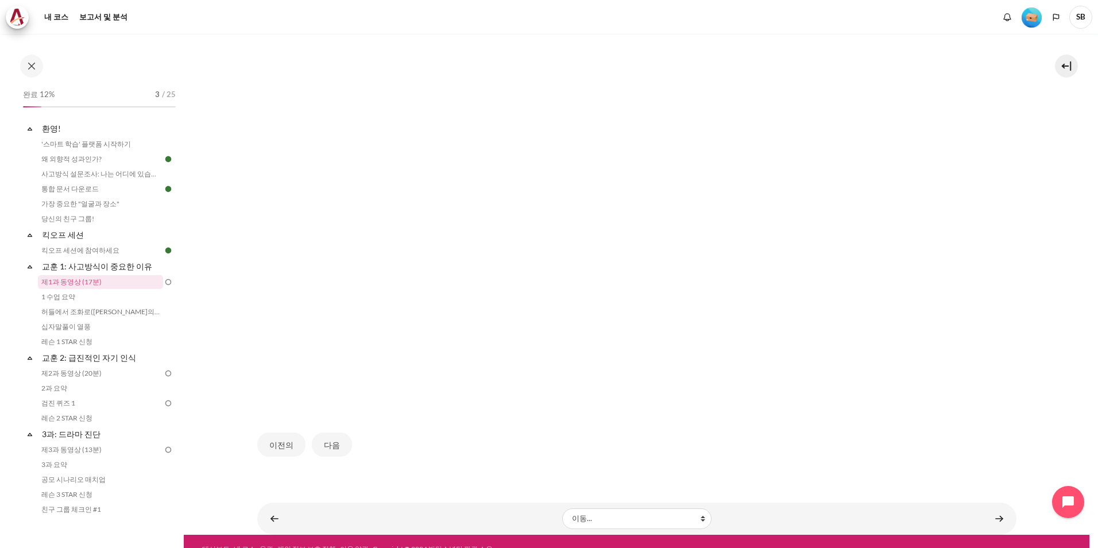
scroll to position [320, 0]
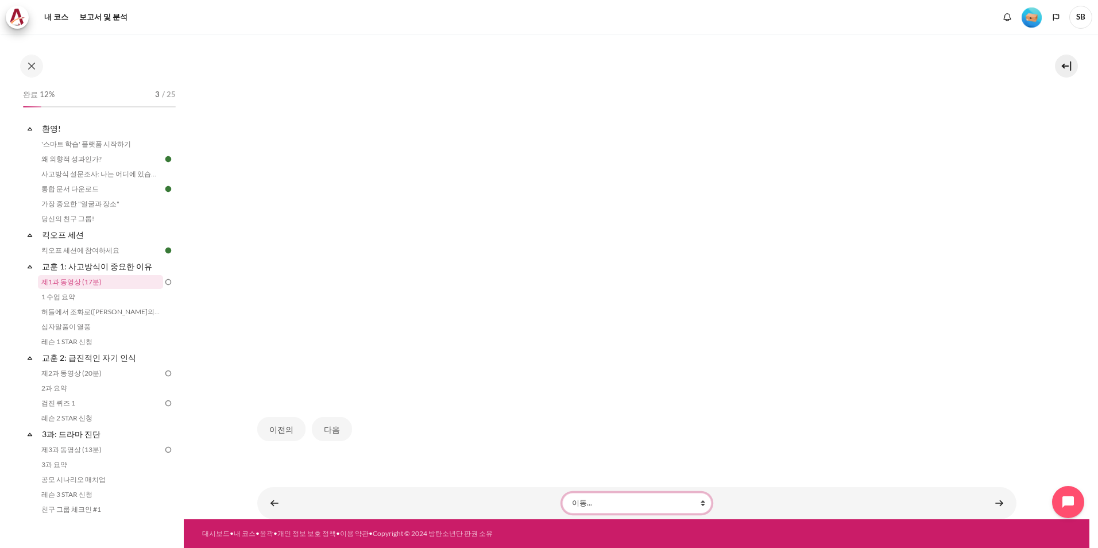
click at [699, 501] on select "이동... '스마트 학습' 플랫폼 시작하기 왜 외향적 성과인가? 사고방식 설문조사: 나는 어디에 있습니까? 통합 문서 다운로드 가장 중요한 "…" at bounding box center [636, 503] width 149 height 21
click at [326, 428] on button "다음" at bounding box center [332, 429] width 40 height 24
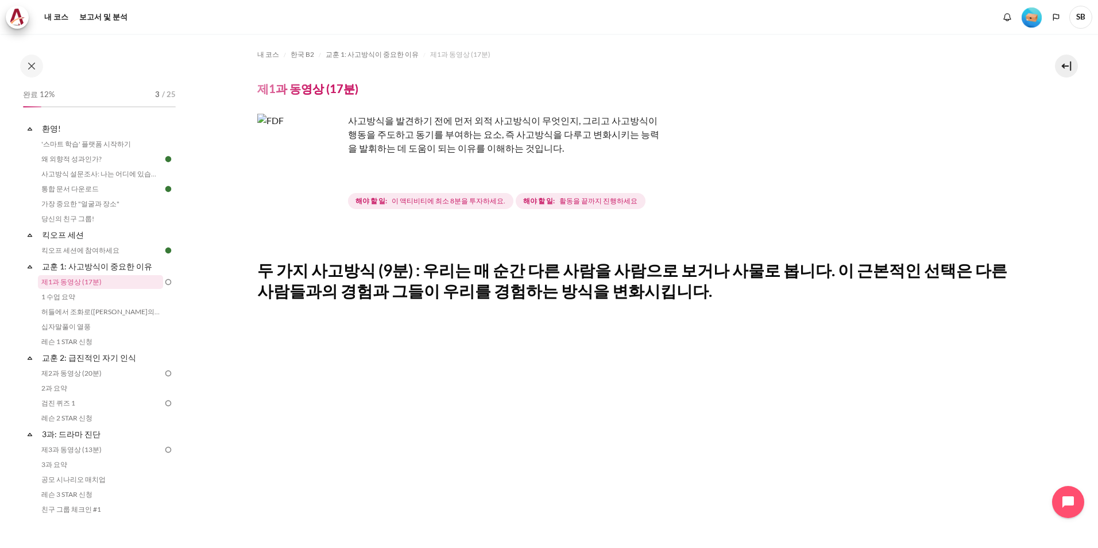
click at [325, 172] on img "콘텐츠" at bounding box center [300, 157] width 86 height 86
click at [327, 183] on img "콘텐츠" at bounding box center [300, 157] width 86 height 86
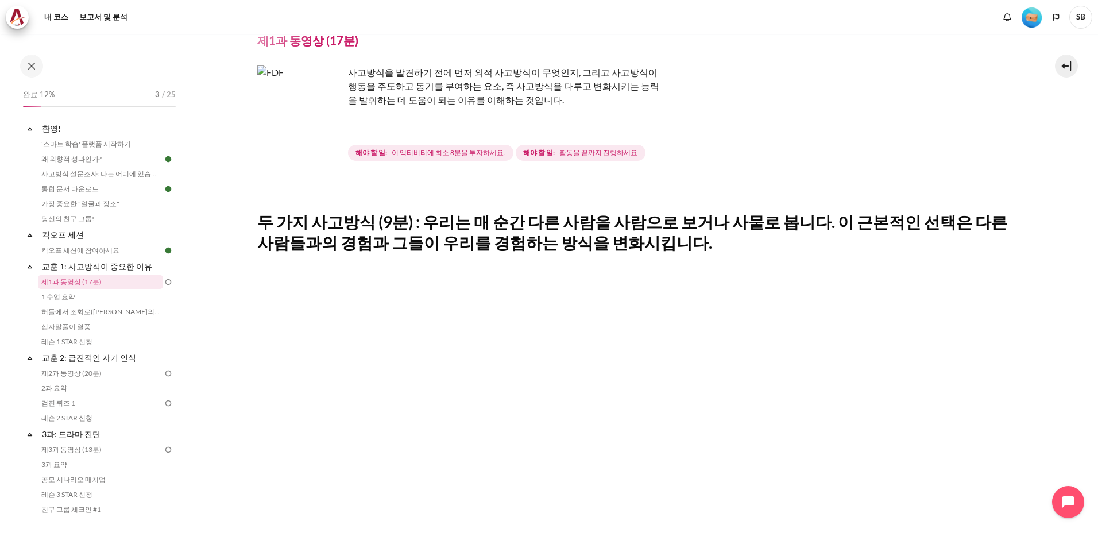
scroll to position [48, 0]
click at [327, 137] on img "콘텐츠" at bounding box center [300, 109] width 86 height 86
click at [327, 130] on img "콘텐츠" at bounding box center [300, 109] width 86 height 86
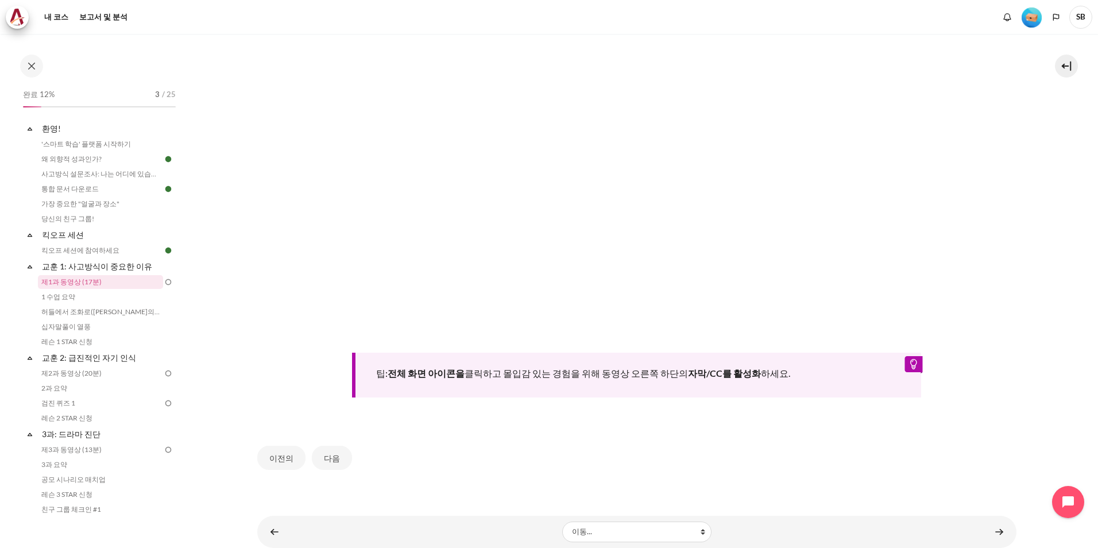
scroll to position [449, 0]
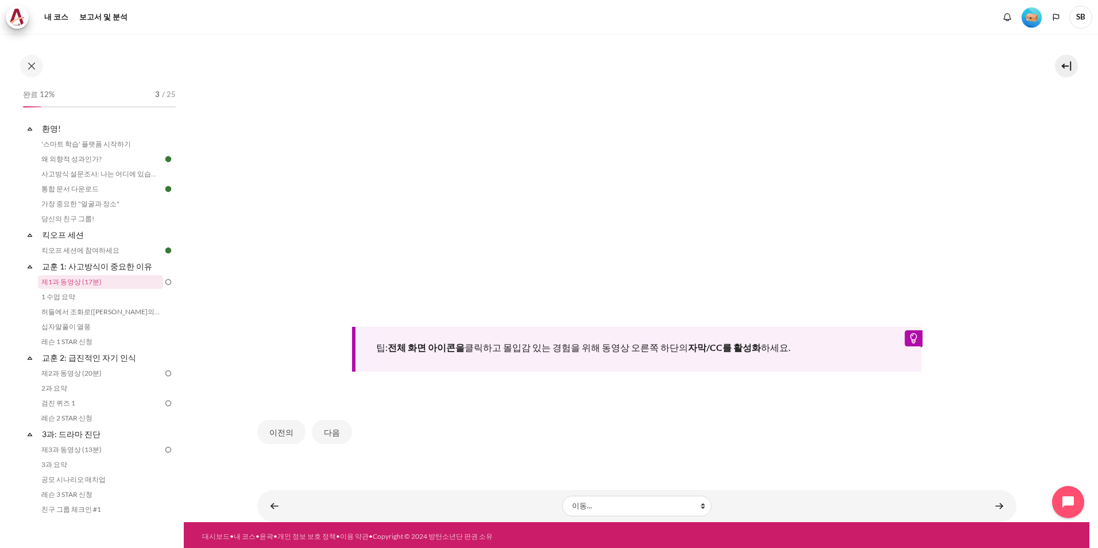
click at [649, 344] on font "팁: 전체 화면 아이콘을 클릭하고 몰입감 있는 경험을 위해 동영상 오른쪽 하단의 자막/CC를 활성화 하세요." at bounding box center [583, 347] width 414 height 11
click at [448, 345] on b "전체 화면 아이콘을" at bounding box center [425, 347] width 77 height 11
drag, startPoint x: 282, startPoint y: 427, endPoint x: 288, endPoint y: 428, distance: 6.4
click at [286, 428] on button "이전의" at bounding box center [281, 432] width 48 height 24
click at [331, 427] on button "다음" at bounding box center [332, 432] width 40 height 24
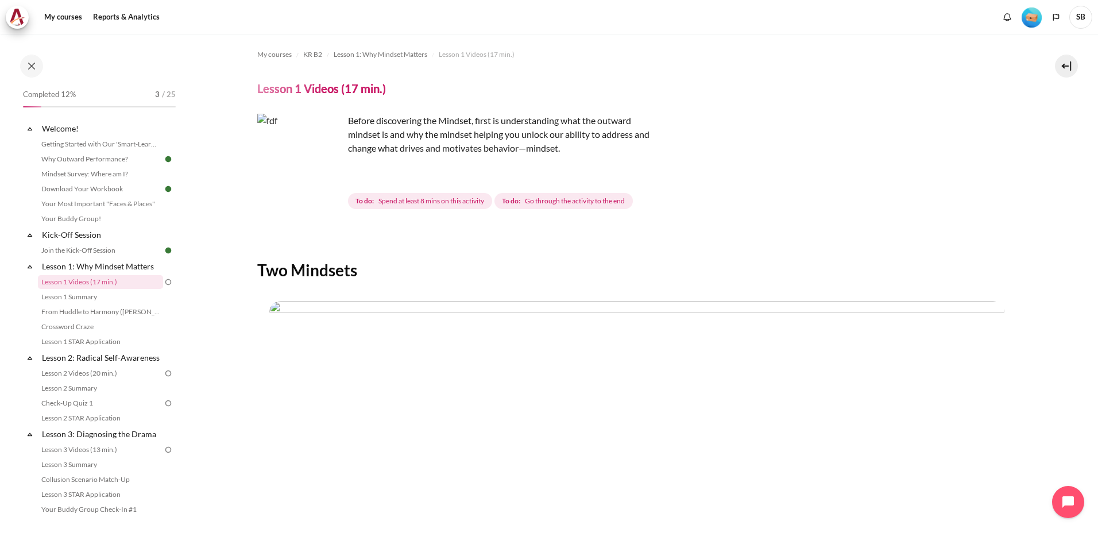
click at [332, 179] on img "Content" at bounding box center [300, 157] width 86 height 86
click at [283, 165] on img "Content" at bounding box center [300, 157] width 86 height 86
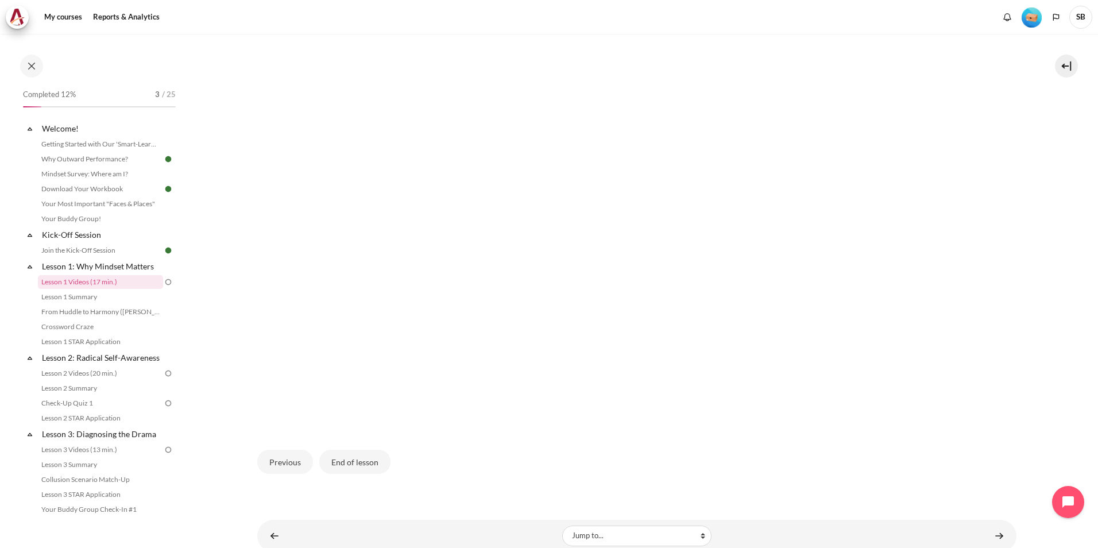
scroll to position [320, 0]
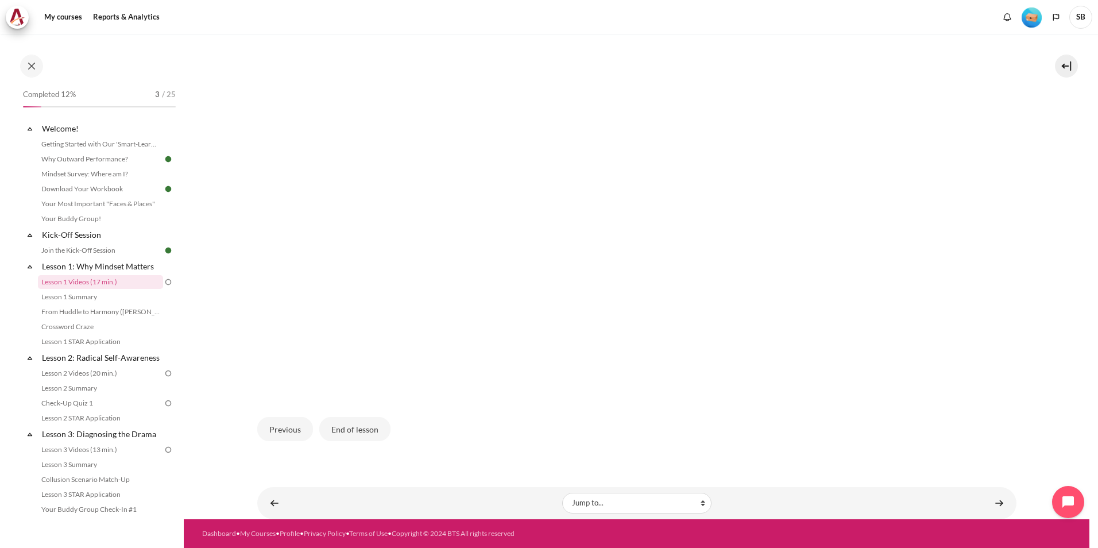
drag, startPoint x: 416, startPoint y: 49, endPoint x: 981, endPoint y: 307, distance: 621.7
click at [981, 307] on img "Content" at bounding box center [636, 187] width 735 height 413
click at [991, 503] on link "Content" at bounding box center [998, 502] width 23 height 22
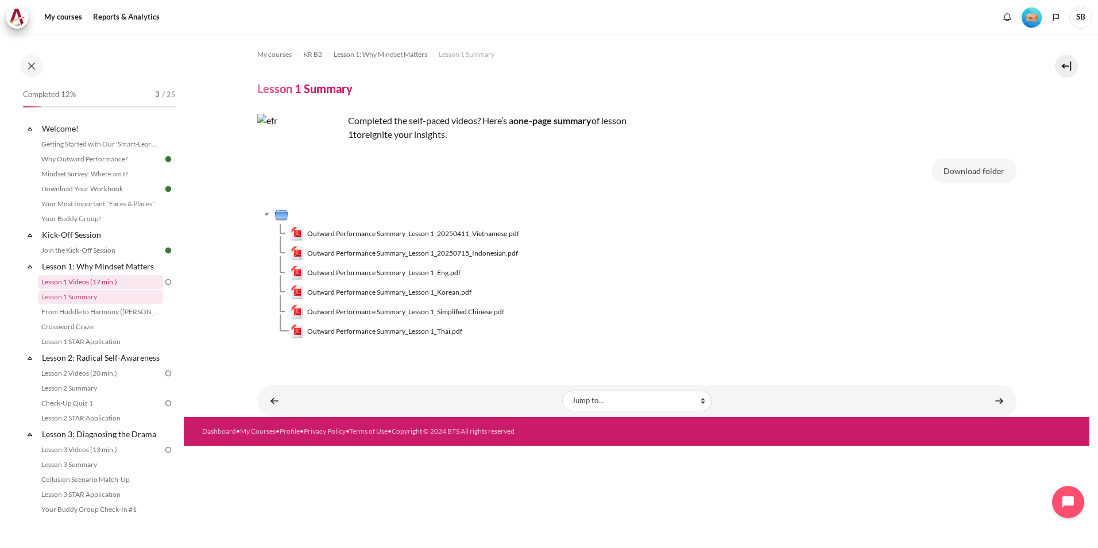
click at [115, 281] on link "Lesson 1 Videos (17 min.)" at bounding box center [100, 282] width 125 height 14
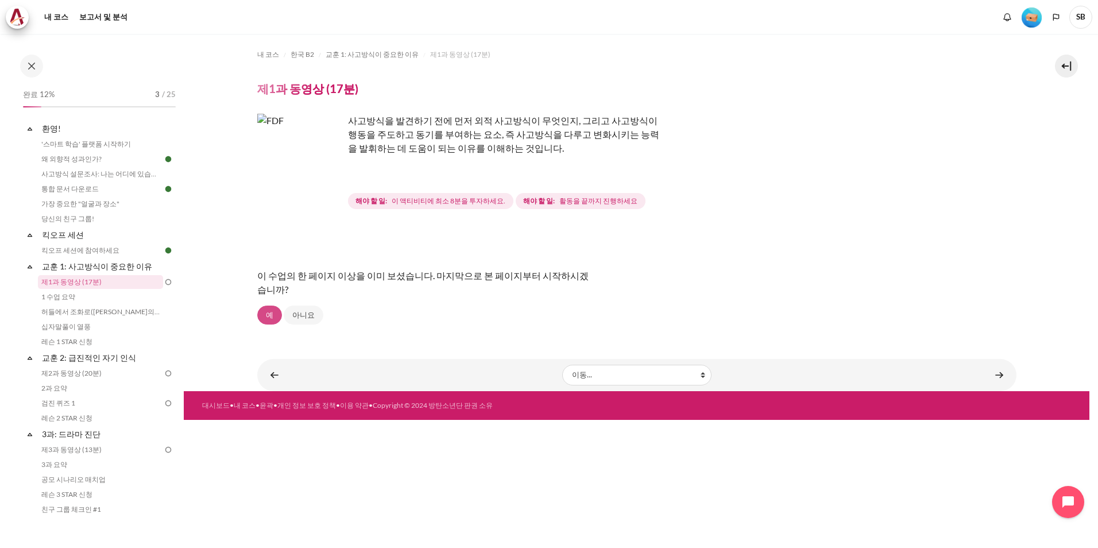
click at [264, 314] on link "예" at bounding box center [269, 315] width 25 height 20
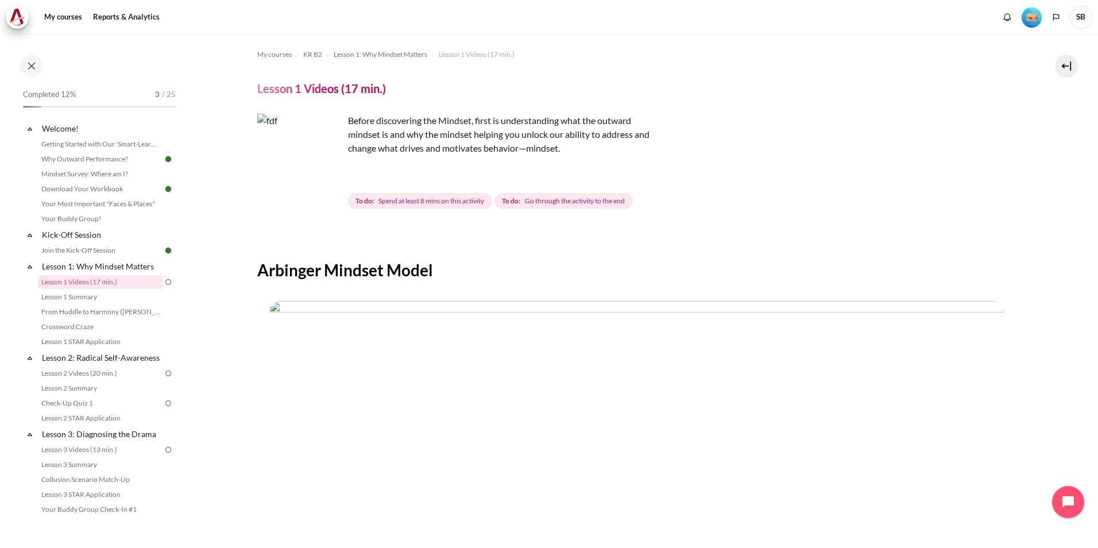
click at [331, 179] on img "Content" at bounding box center [300, 157] width 86 height 86
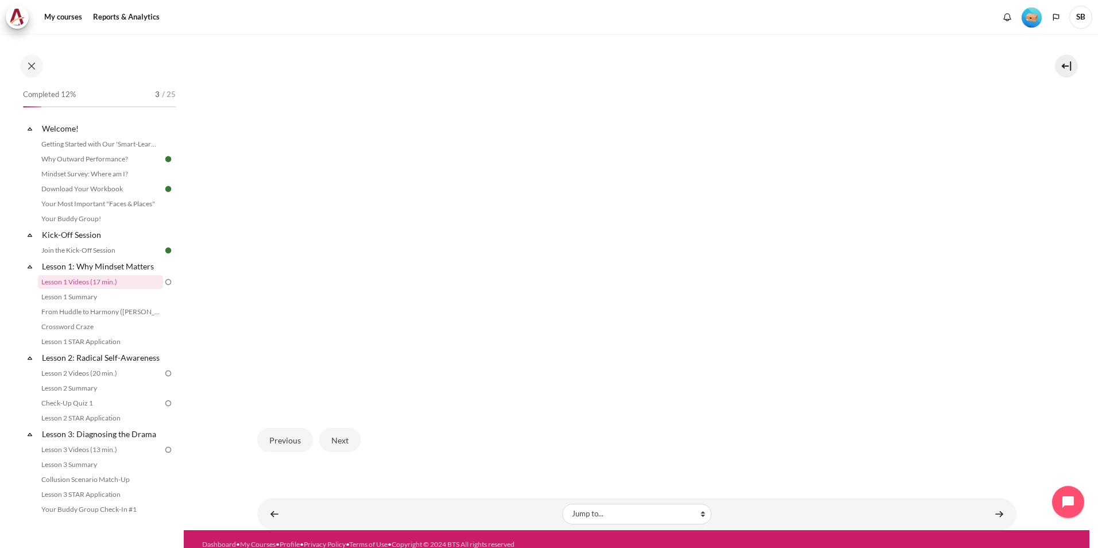
scroll to position [320, 0]
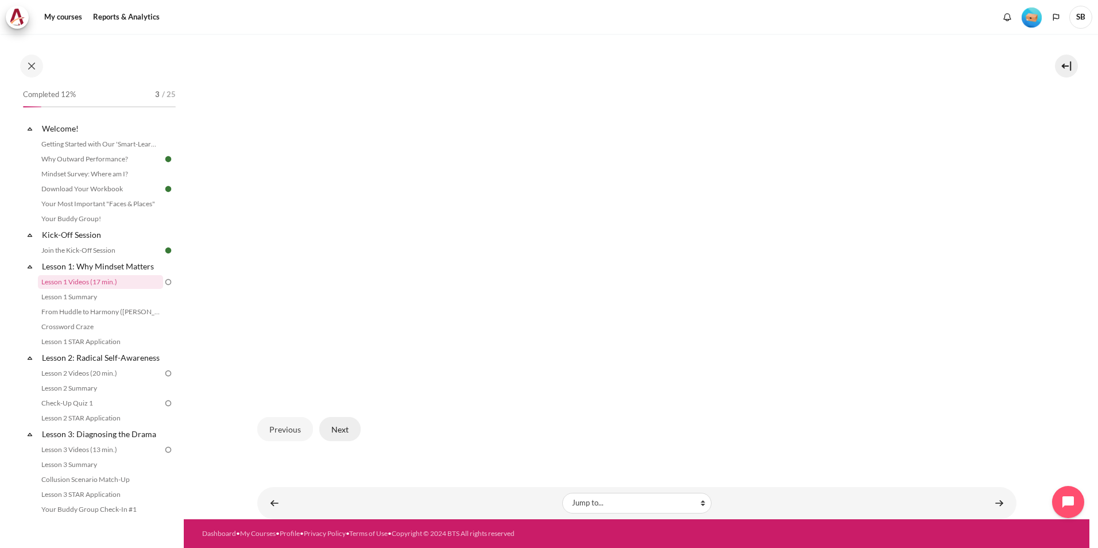
click at [342, 433] on button "Next" at bounding box center [339, 429] width 41 height 24
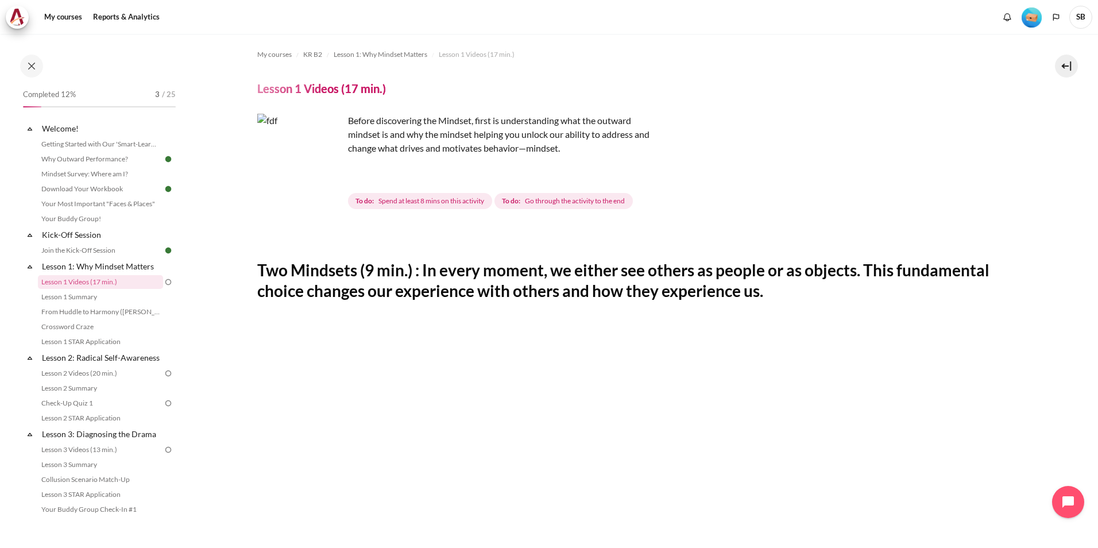
click at [534, 203] on span "Go through the activity to the end" at bounding box center [575, 201] width 100 height 10
click at [421, 200] on span "Spend at least 8 mins on this activity" at bounding box center [431, 201] width 106 height 10
click at [325, 178] on img "Content" at bounding box center [300, 157] width 86 height 86
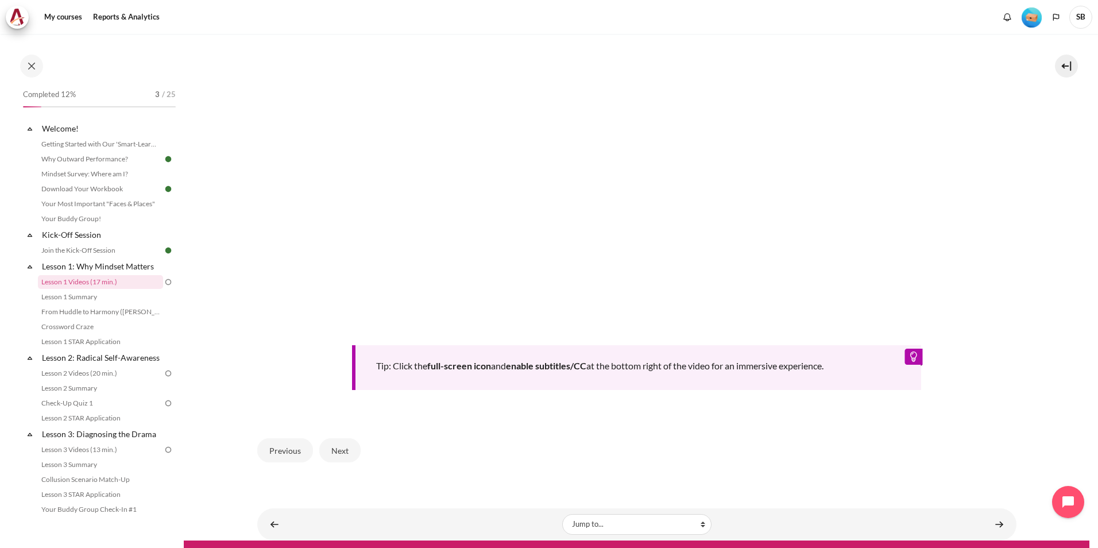
scroll to position [449, 0]
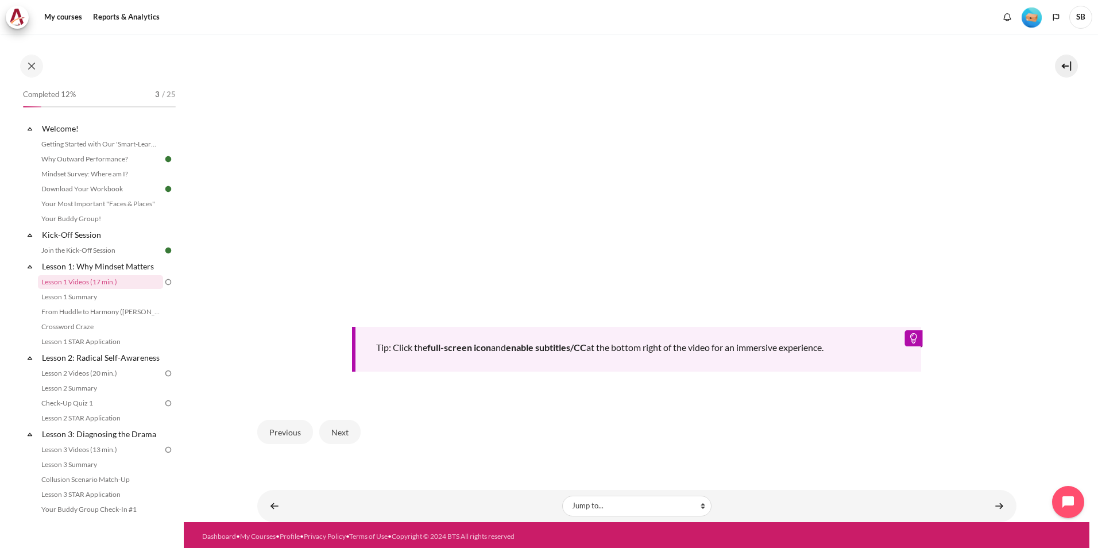
click at [625, 534] on div "Dashboard • My Courses • Profile • Privacy Policy • Terms of Use • Copyright © …" at bounding box center [444, 536] width 484 height 10
click at [937, 536] on div at bounding box center [901, 536] width 339 height 10
click at [272, 502] on link "Content" at bounding box center [274, 505] width 23 height 22
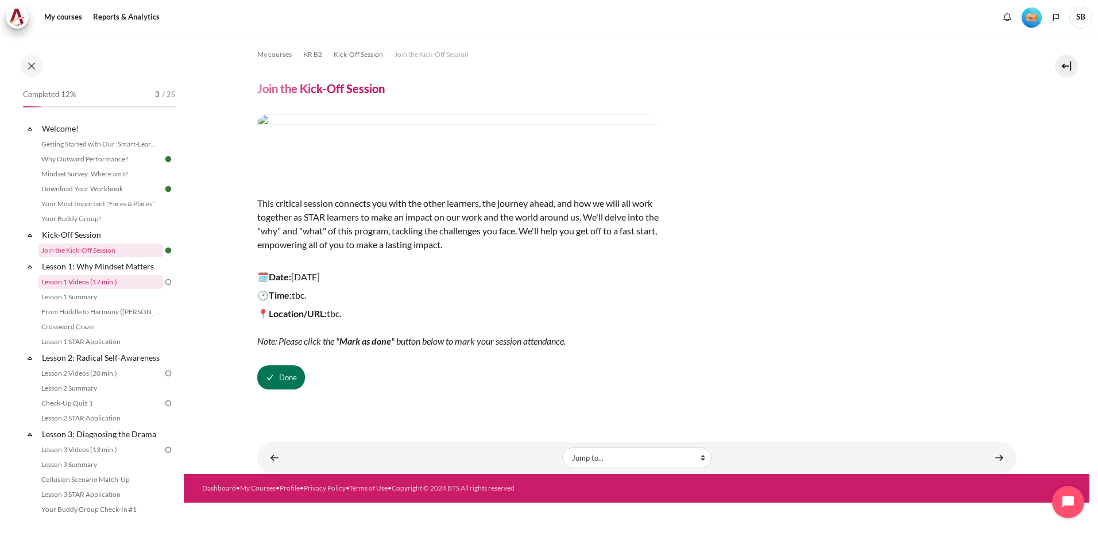
click at [95, 284] on link "Lesson 1 Videos (17 min.)" at bounding box center [100, 282] width 125 height 14
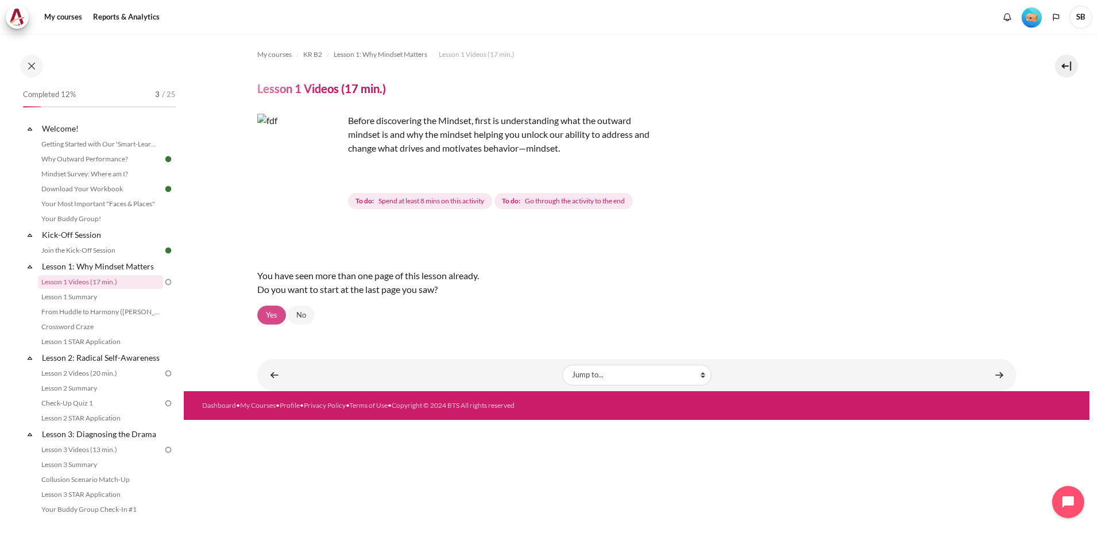
click at [270, 312] on link "Yes" at bounding box center [271, 315] width 29 height 20
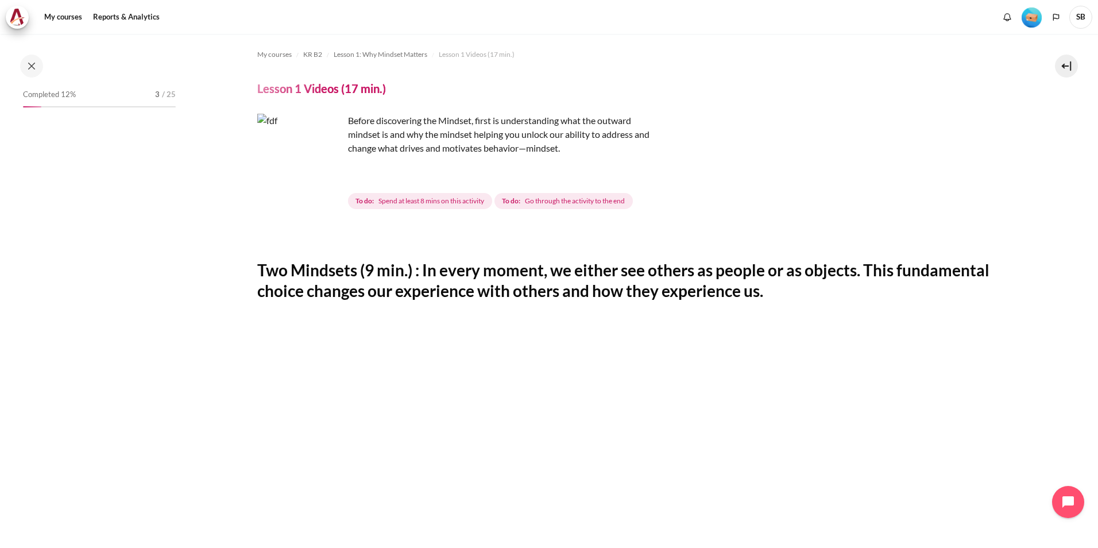
click at [323, 173] on img "Content" at bounding box center [300, 157] width 86 height 86
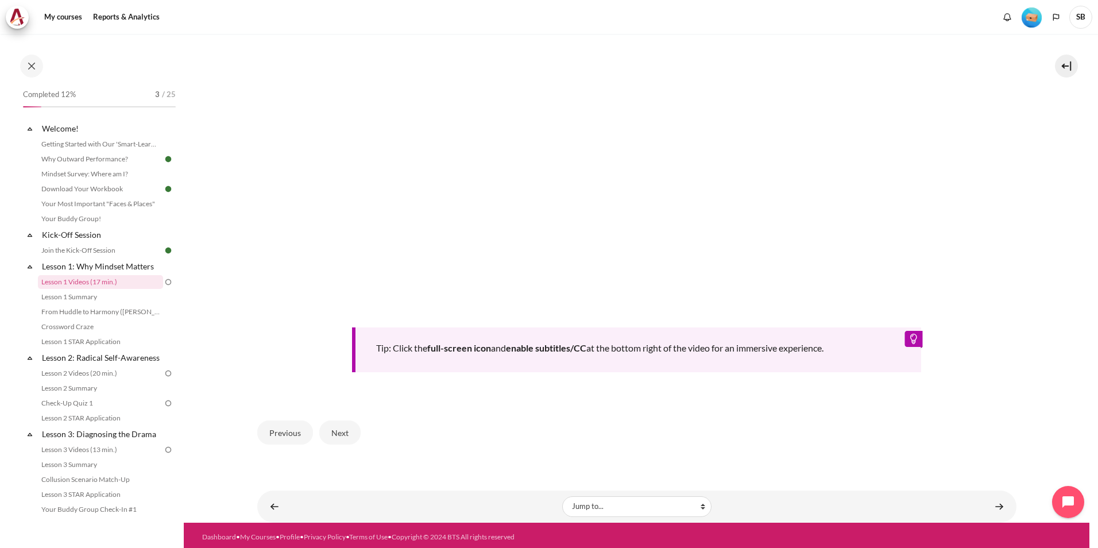
scroll to position [449, 0]
click at [296, 431] on button "Previous" at bounding box center [285, 432] width 56 height 24
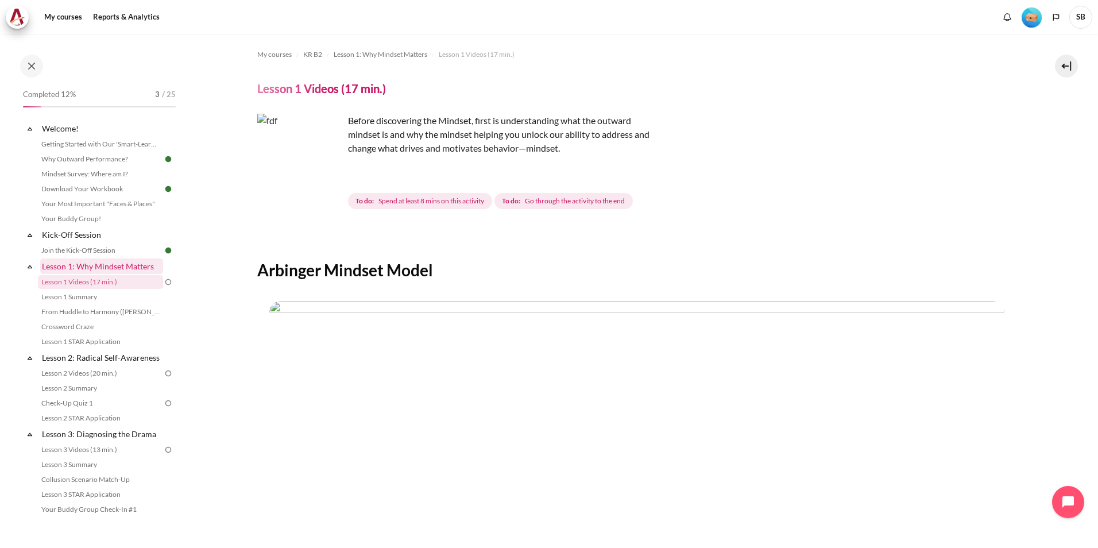
click at [132, 264] on link "Lesson 1: Why Mindset Matters" at bounding box center [101, 265] width 123 height 15
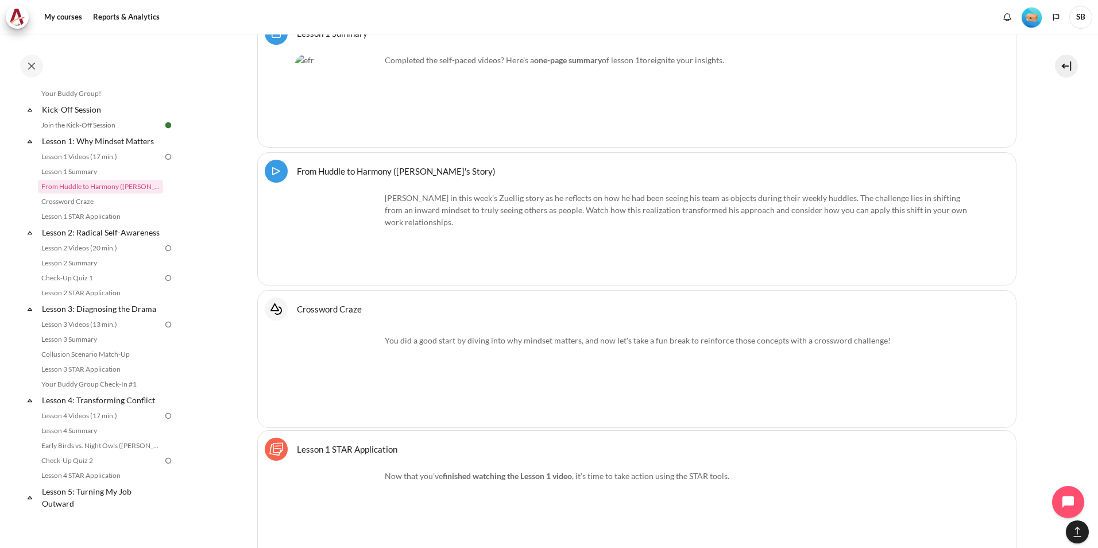
scroll to position [2139, 0]
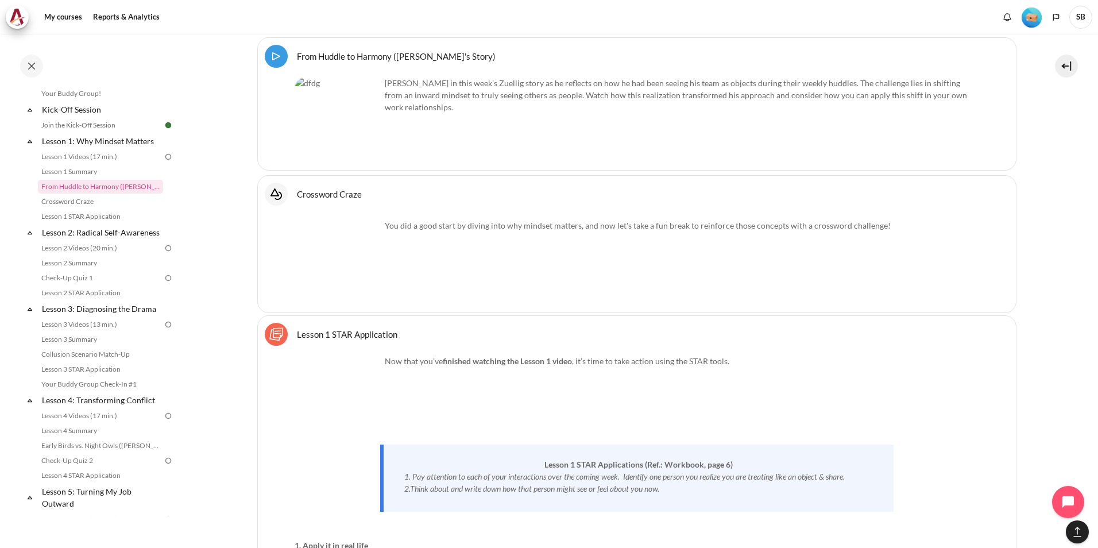
click at [365, 419] on img "Content" at bounding box center [337, 398] width 86 height 86
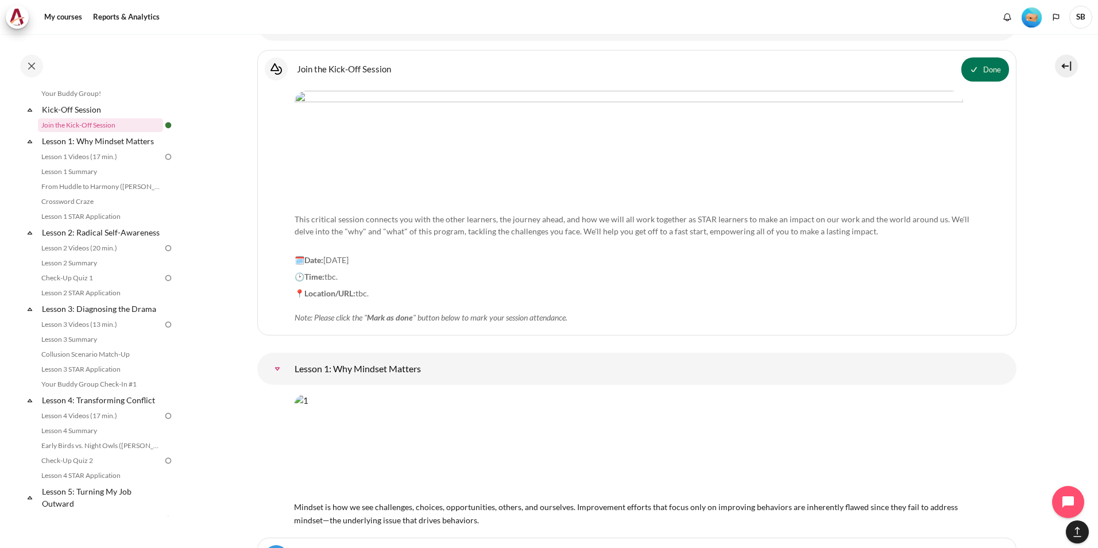
scroll to position [1335, 0]
click at [972, 74] on button "Done" at bounding box center [985, 71] width 48 height 24
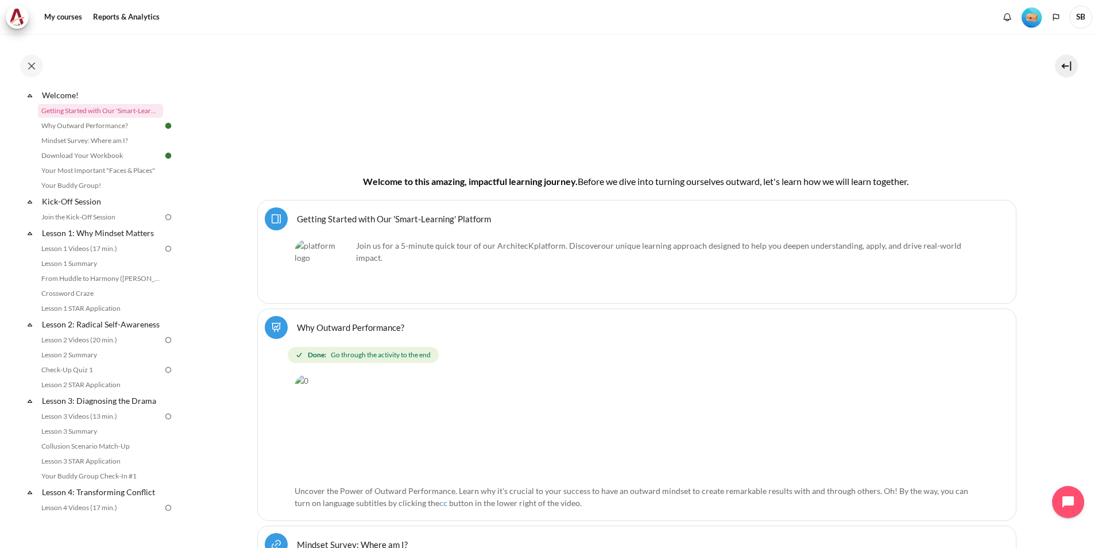
scroll to position [230, 0]
click at [163, 218] on img at bounding box center [168, 217] width 10 height 10
click at [88, 197] on link "Kick-Off Session" at bounding box center [101, 200] width 123 height 15
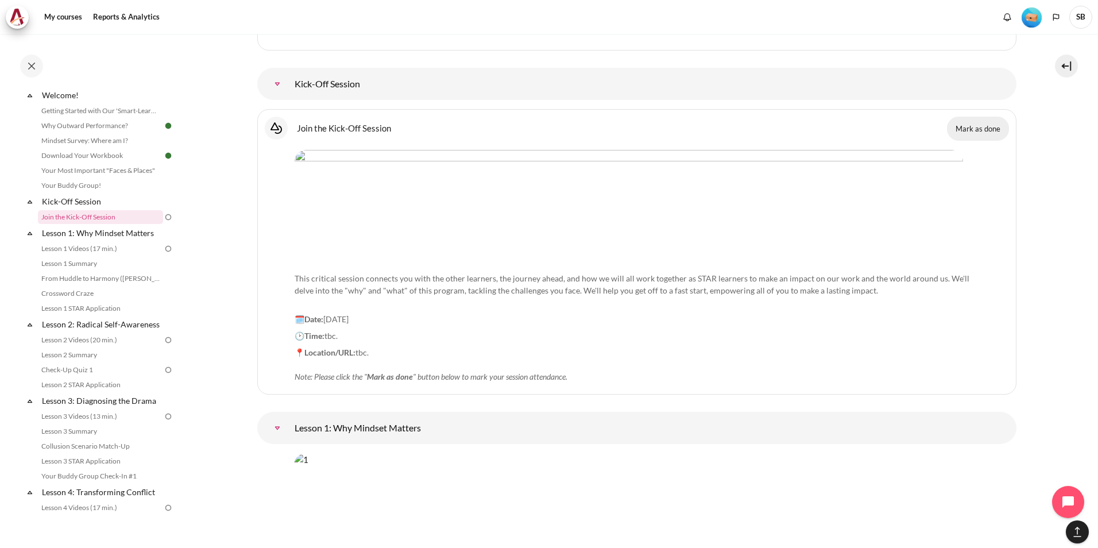
click at [975, 130] on button "Mark as done" at bounding box center [978, 129] width 62 height 24
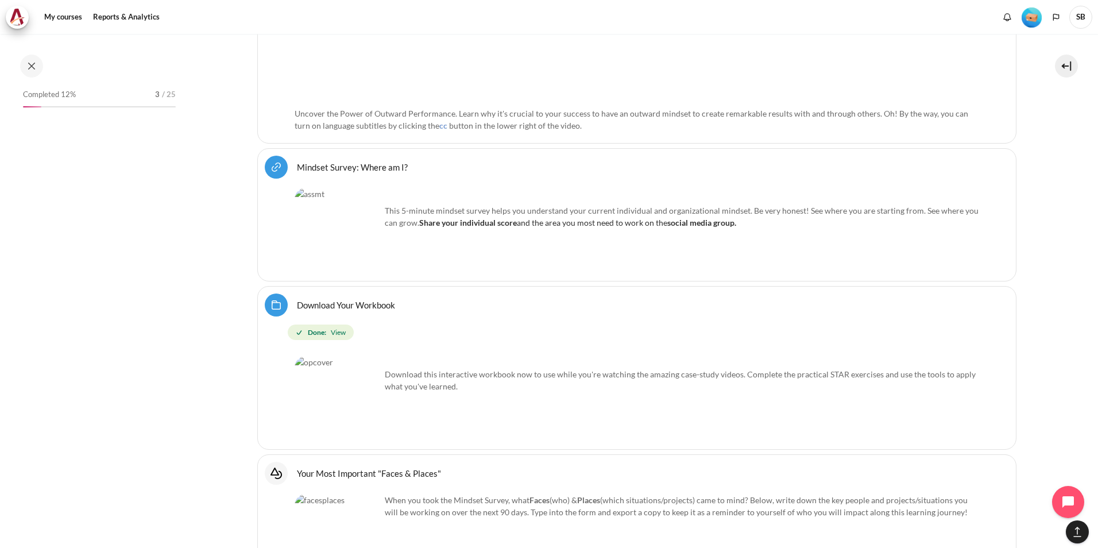
scroll to position [94, 0]
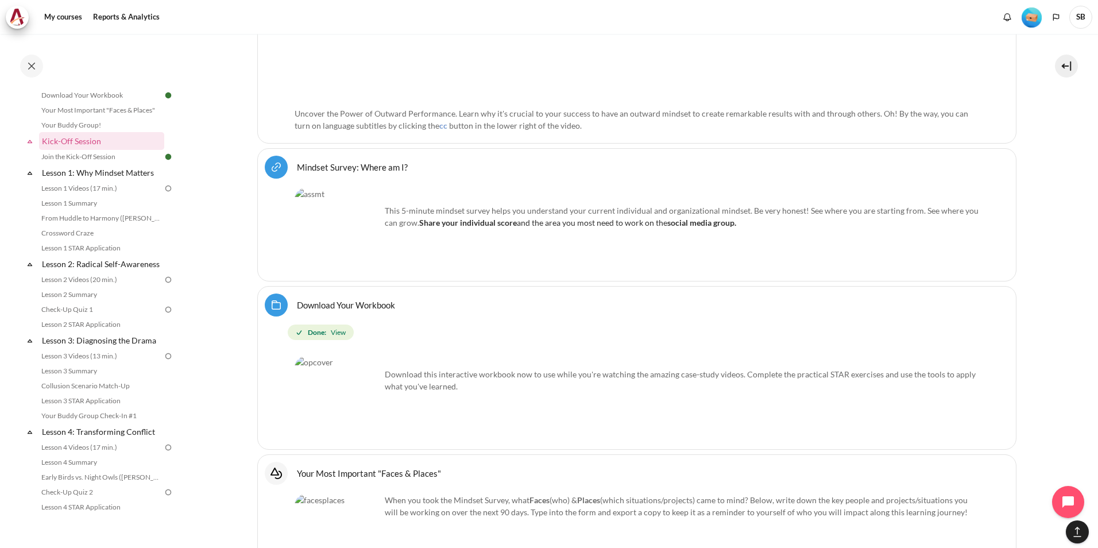
click at [332, 331] on span "View" at bounding box center [338, 332] width 15 height 10
click at [316, 299] on link "Download Your Workbook Folder" at bounding box center [346, 304] width 98 height 11
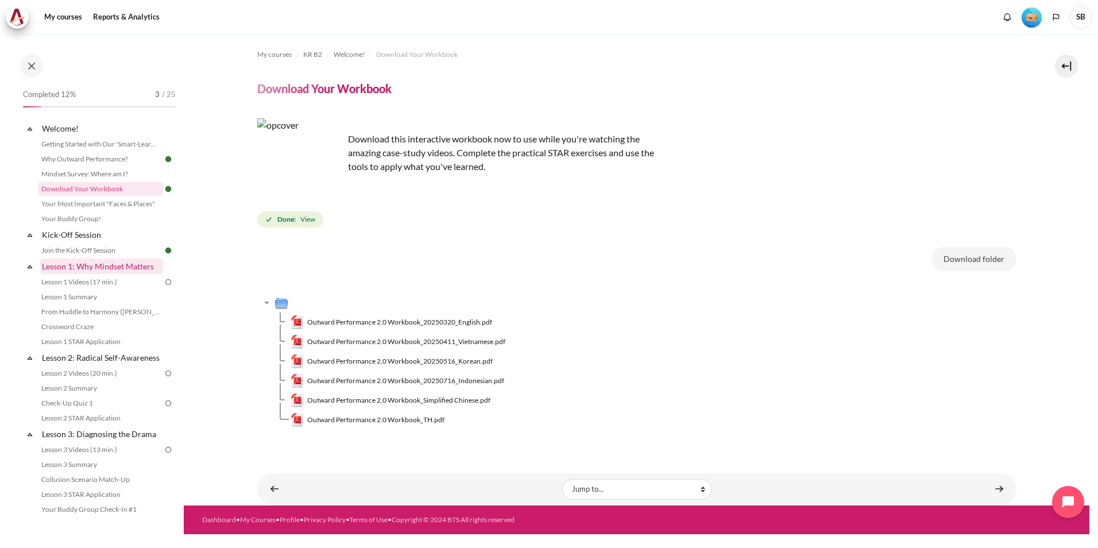
click at [146, 270] on link "Lesson 1: Why Mindset Matters" at bounding box center [101, 265] width 123 height 15
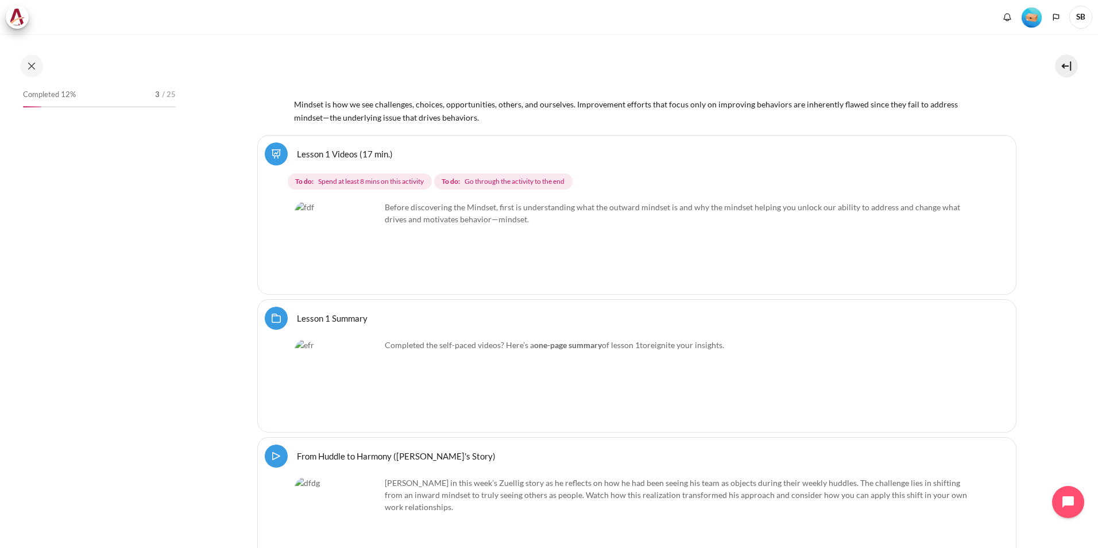
scroll to position [1762, 0]
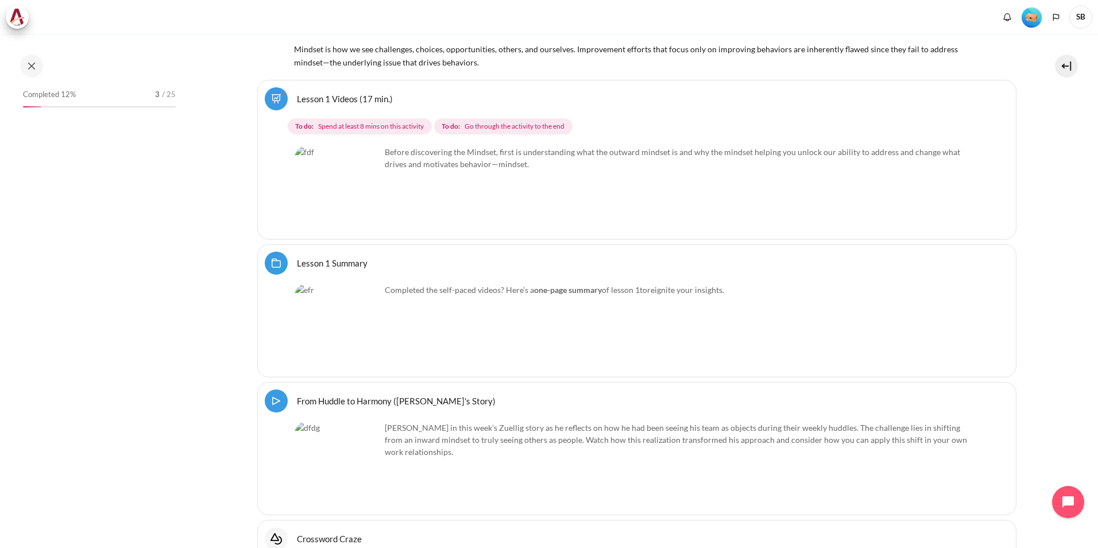
click at [363, 204] on img "Content" at bounding box center [337, 189] width 86 height 86
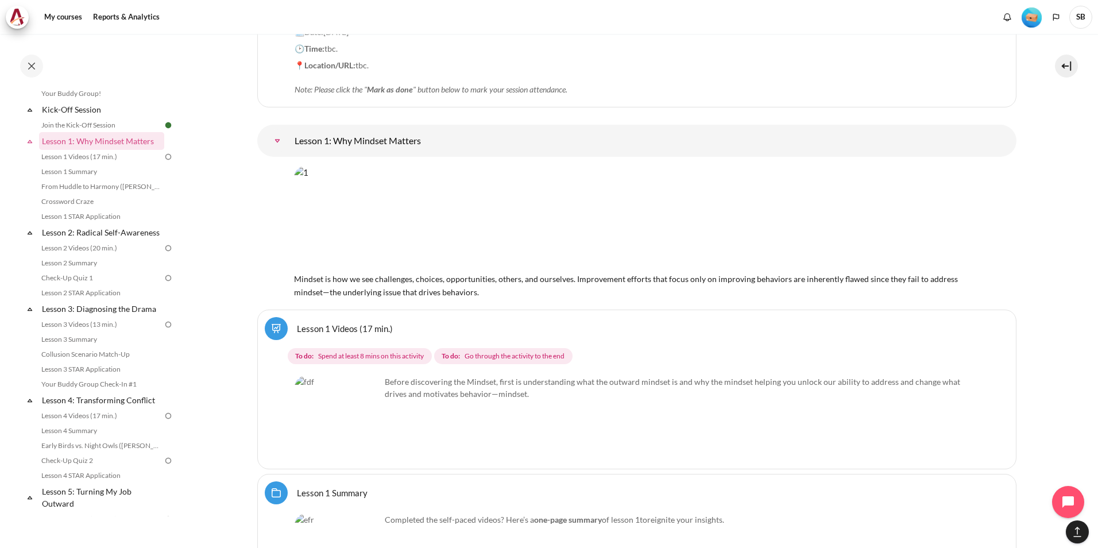
scroll to position [1508, 0]
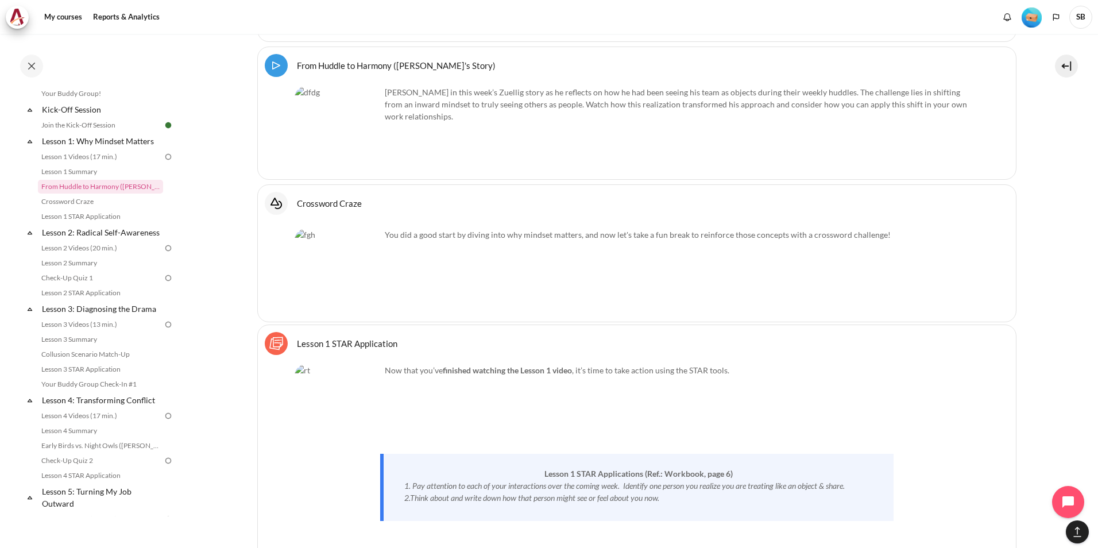
scroll to position [2139, 0]
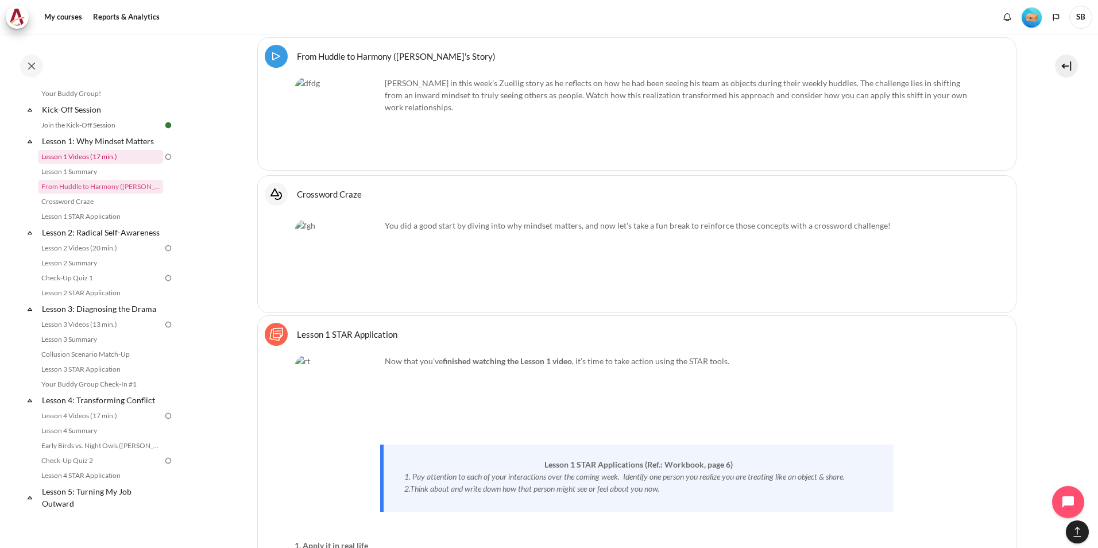
click at [108, 155] on link "Lesson 1 Videos (17 min.)" at bounding box center [100, 157] width 125 height 14
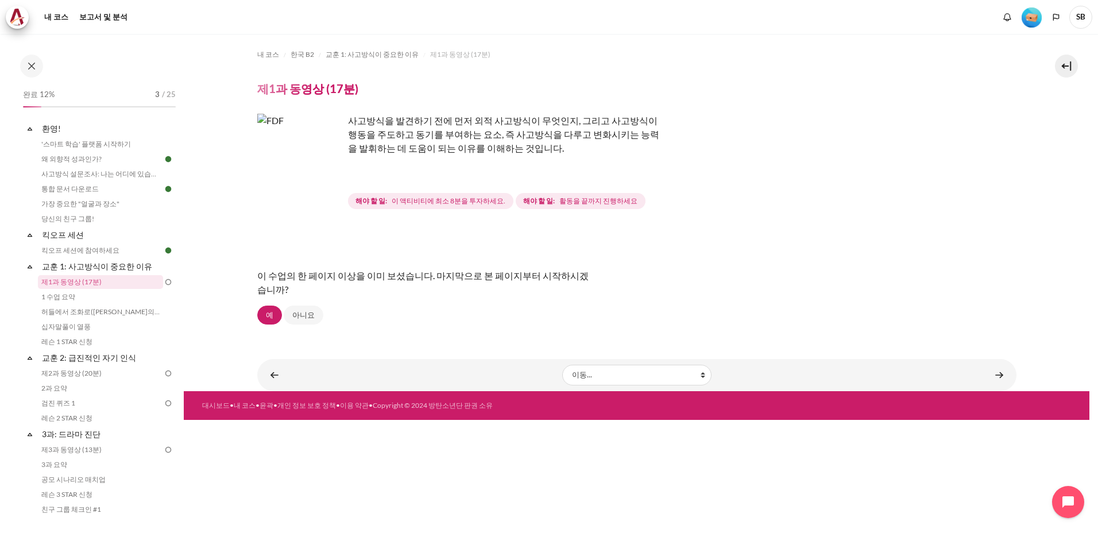
click at [567, 206] on span "해야 할 일: 활동을 끝까지 진행하세요" at bounding box center [581, 201] width 130 height 16
click at [575, 203] on span "활동을 끝까지 진행하세요" at bounding box center [598, 201] width 78 height 10
click at [467, 201] on span "이 액티비티에 최소 8분을 투자하세요." at bounding box center [449, 201] width 114 height 10
click at [560, 204] on span "활동을 끝까지 진행하세요" at bounding box center [598, 201] width 78 height 10
click at [994, 377] on link "콘텐츠" at bounding box center [998, 374] width 23 height 22
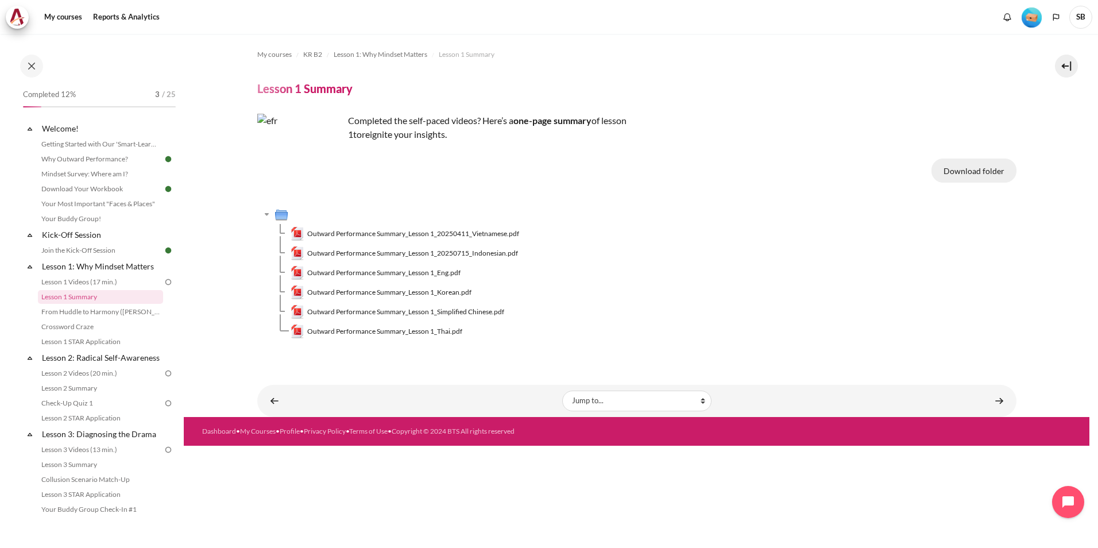
click at [982, 176] on button "Download folder" at bounding box center [973, 170] width 85 height 24
click at [103, 278] on link "Lesson 1 Videos (17 min.)" at bounding box center [100, 282] width 125 height 14
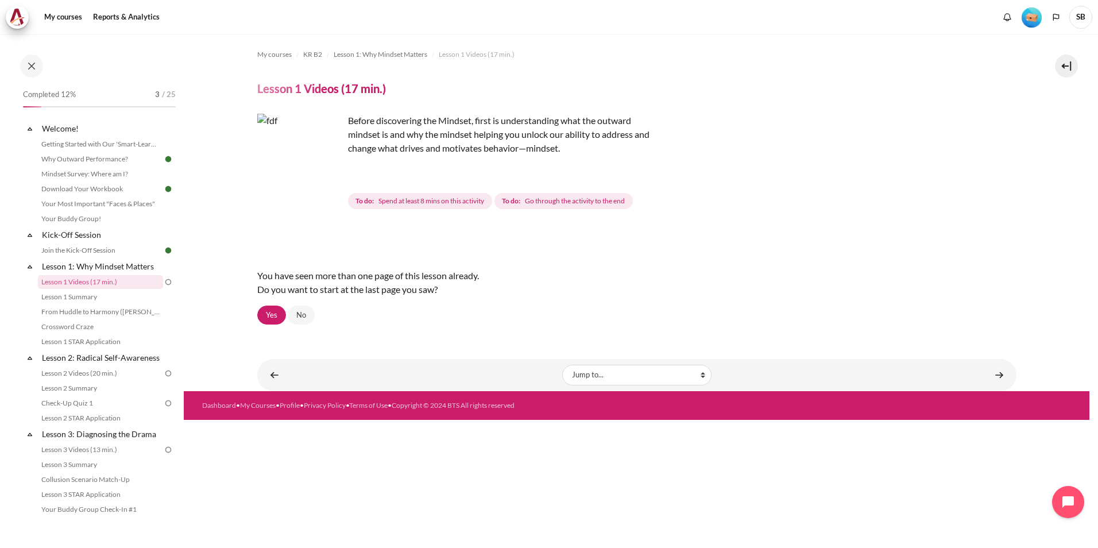
click at [472, 203] on span "Spend at least 8 mins on this activity" at bounding box center [431, 201] width 106 height 10
click at [208, 243] on section "My courses KR B2 Lesson 1: Why Mindset Matters Lesson 1 Videos (17 min.) Lesson…" at bounding box center [636, 212] width 905 height 357
click at [243, 239] on section "My courses KR B2 Lesson 1: Why Mindset Matters Lesson 1 Videos (17 min.) Lesson…" at bounding box center [636, 212] width 905 height 357
click at [463, 498] on div "My courses KR B2 Lesson 1: Why Mindset Matters Lesson 1 Videos (17 min.) Lesson…" at bounding box center [636, 291] width 905 height 514
click at [385, 476] on div "My courses KR B2 Lesson 1: Why Mindset Matters Lesson 1 Videos (17 min.) Lesson…" at bounding box center [636, 291] width 905 height 514
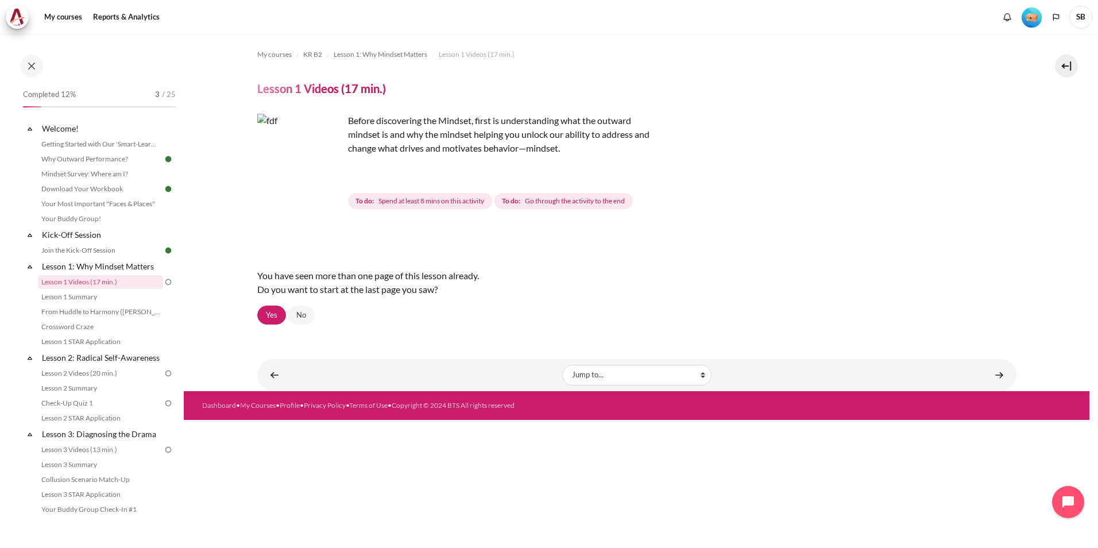
click at [868, 261] on div "You have seen more than one page of this lesson already. Do you want to start a…" at bounding box center [636, 282] width 759 height 46
click at [711, 302] on div "You have seen more than one page of this lesson already. Do you want to start a…" at bounding box center [636, 282] width 759 height 46
click at [98, 281] on link "Lesson 1 Videos (17 min.)" at bounding box center [100, 282] width 125 height 14
click at [620, 501] on div "My courses KR B2 Lesson 1: Why Mindset Matters Lesson 1 Videos (17 min.) Lesson…" at bounding box center [636, 291] width 905 height 514
click at [389, 513] on div "My courses KR B2 Lesson 1: Why Mindset Matters Lesson 1 Videos (17 min.) Lesson…" at bounding box center [636, 291] width 905 height 514
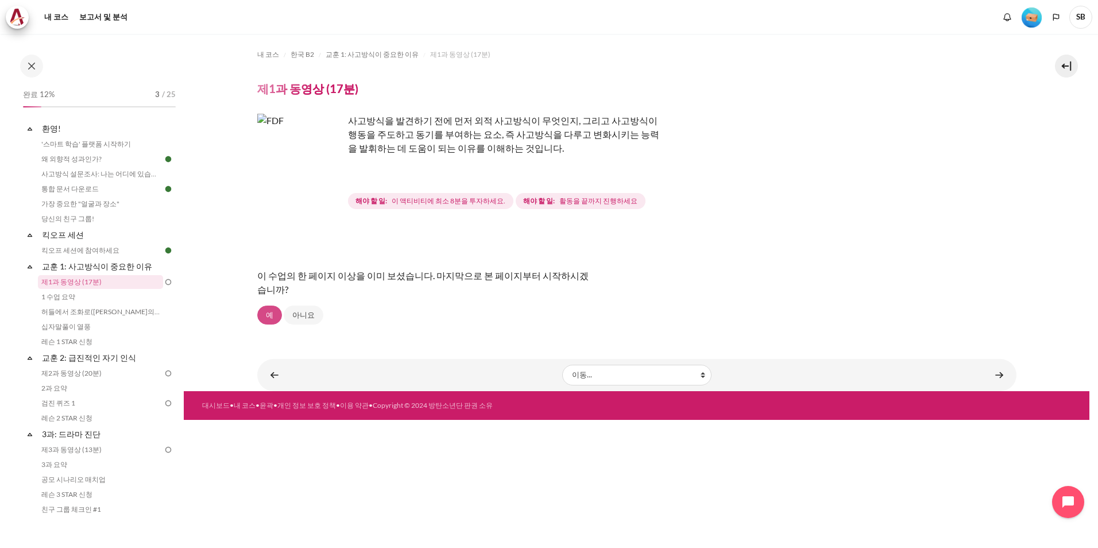
click at [268, 318] on link "예" at bounding box center [269, 315] width 25 height 20
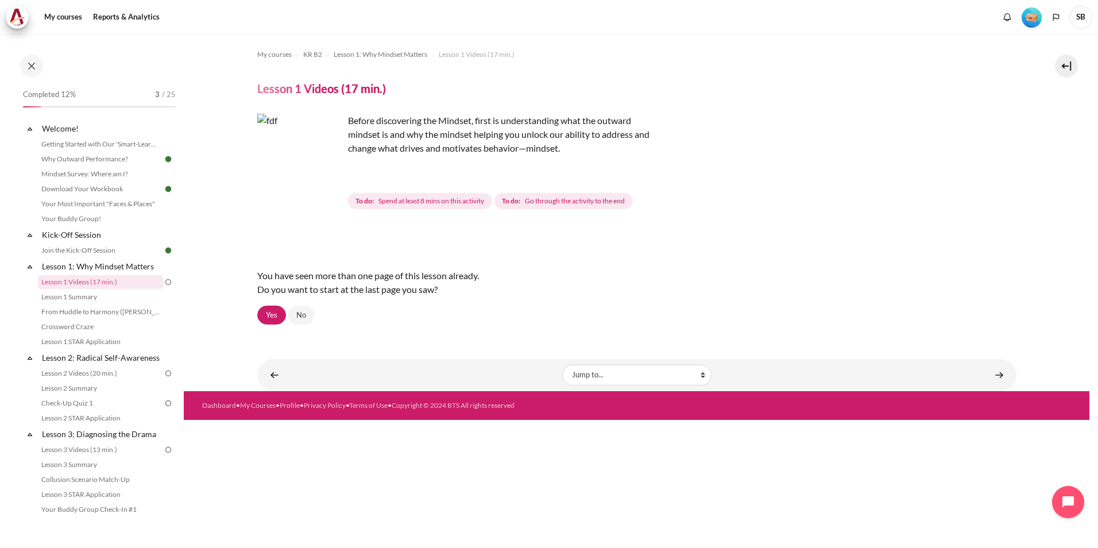
click at [683, 449] on div "My courses KR B2 Lesson 1: Why Mindset Matters Lesson 1 Videos (17 min.) Lesson…" at bounding box center [636, 291] width 905 height 514
click at [310, 318] on link "No" at bounding box center [301, 315] width 27 height 20
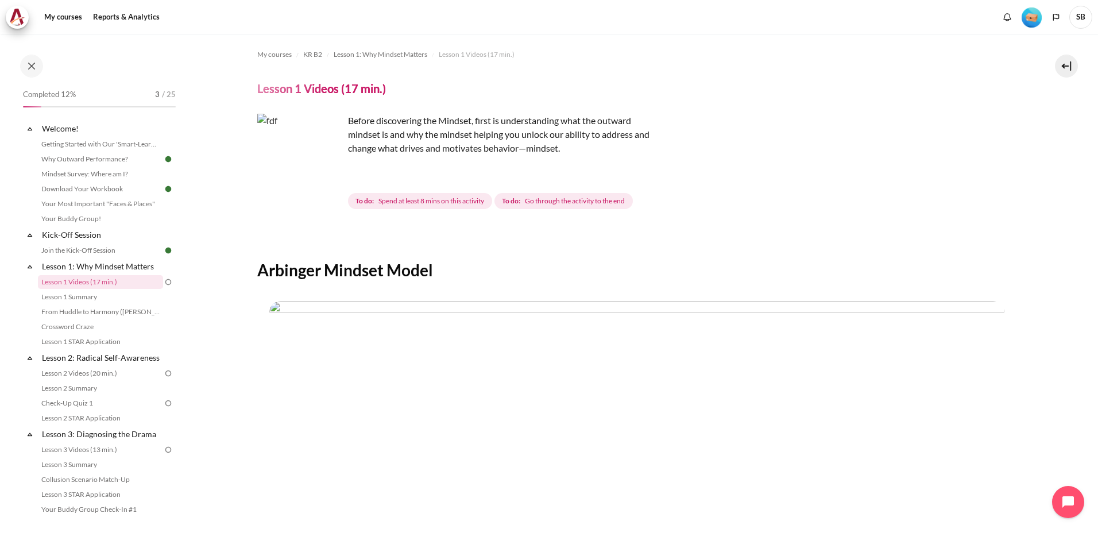
click at [325, 180] on img "Content" at bounding box center [300, 157] width 86 height 86
click at [324, 180] on img "Content" at bounding box center [300, 157] width 86 height 86
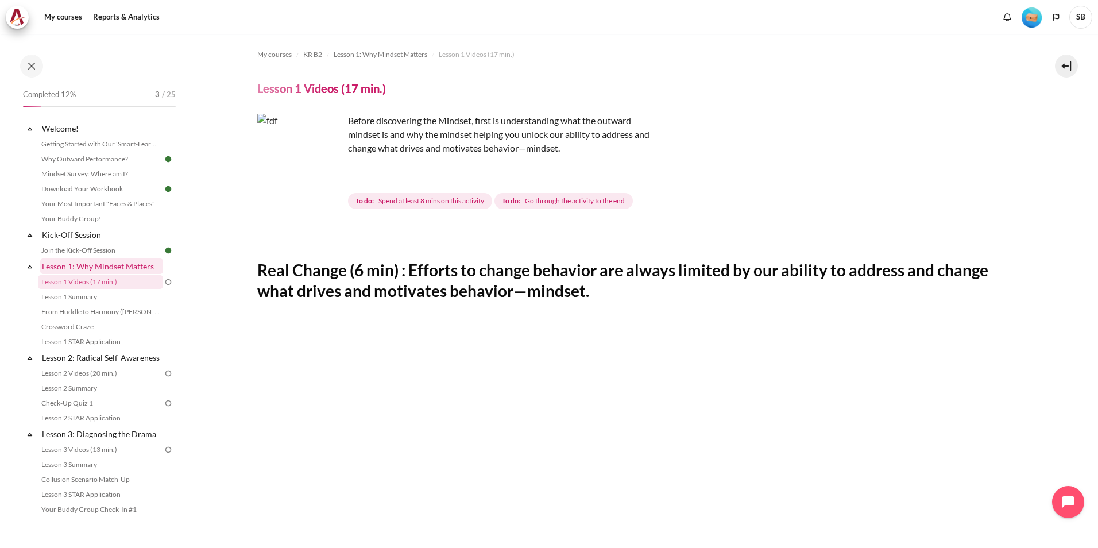
click at [76, 265] on link "Lesson 1: Why Mindset Matters" at bounding box center [101, 265] width 123 height 15
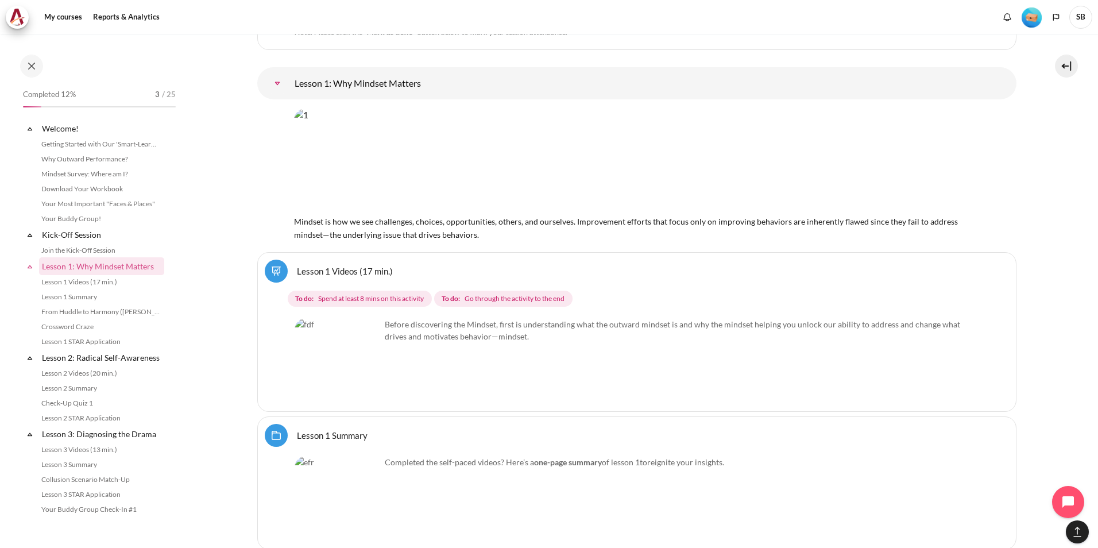
scroll to position [125, 0]
